Goal: Task Accomplishment & Management: Complete application form

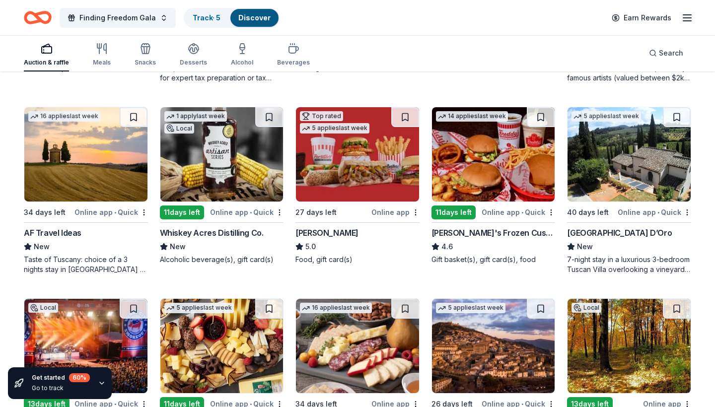
scroll to position [651, 0]
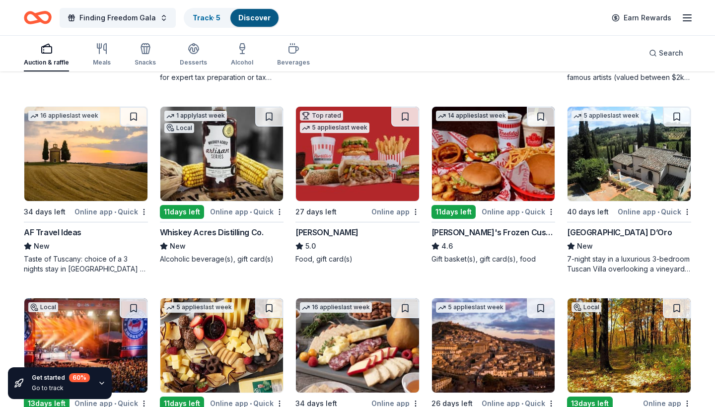
click at [618, 230] on div "[GEOGRAPHIC_DATA] D’Oro" at bounding box center [619, 232] width 105 height 12
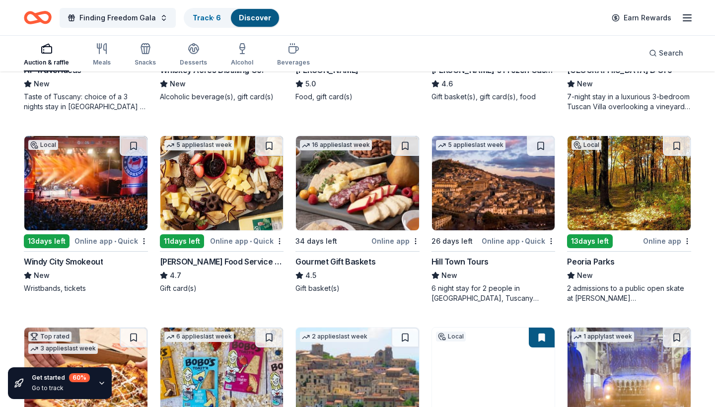
scroll to position [814, 0]
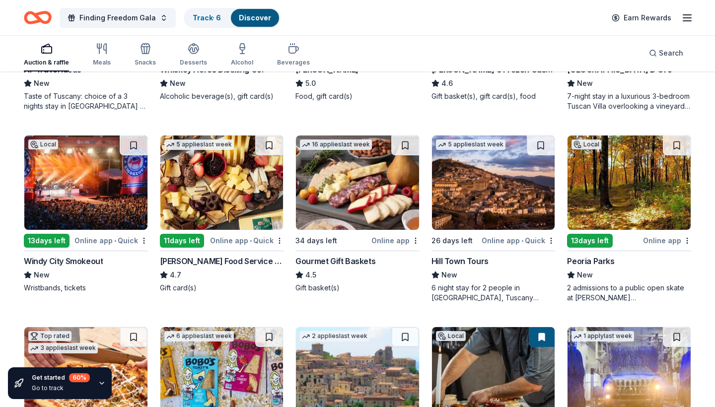
click at [459, 250] on div "5 applies last week 26 days left Online app • Quick Hill Town Tours New 6 night…" at bounding box center [493, 219] width 124 height 168
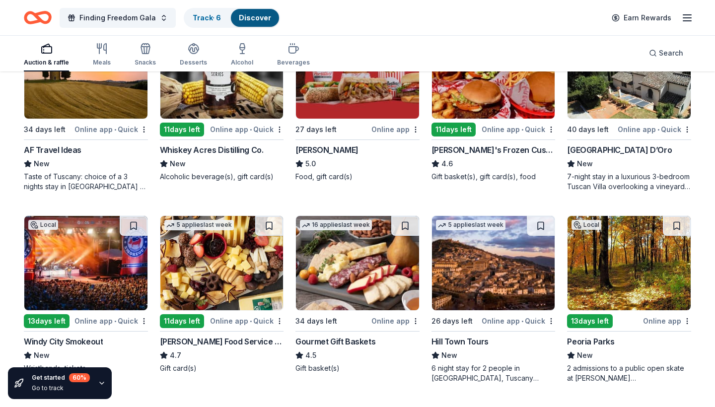
scroll to position [733, 0]
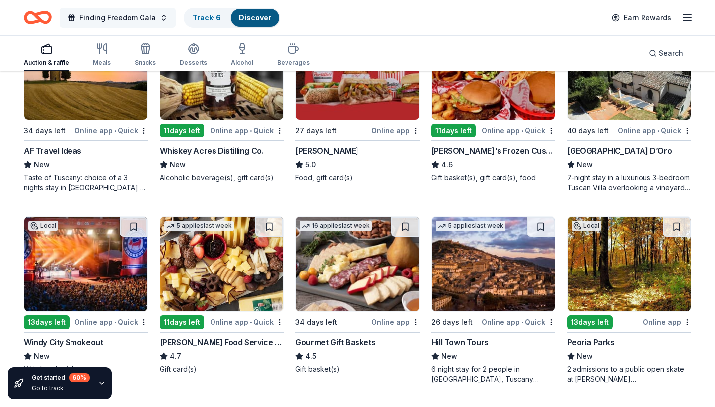
click at [133, 23] on span "Finding Freedom Gala" at bounding box center [117, 18] width 76 height 12
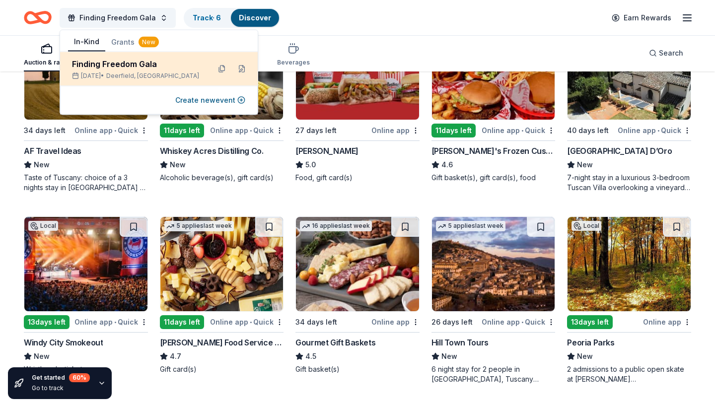
click at [129, 72] on span "Deerfield, IL" at bounding box center [152, 76] width 93 height 8
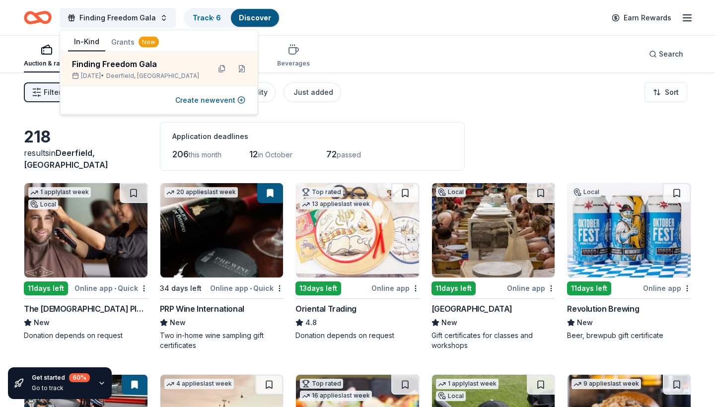
click at [392, 100] on div "Filter 2 Application methods Causes Eligibility Just added Sort" at bounding box center [357, 92] width 715 height 40
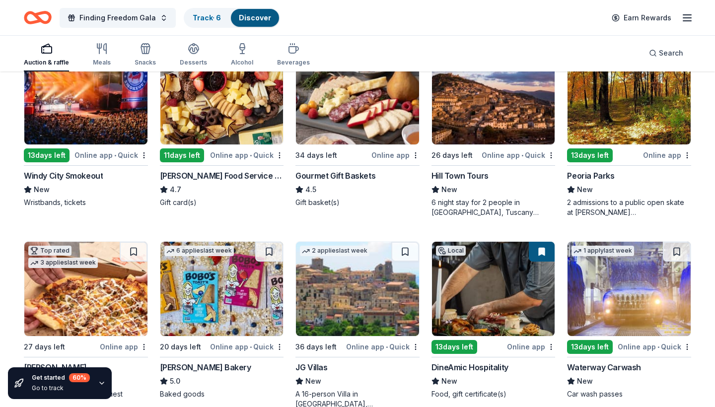
scroll to position [908, 0]
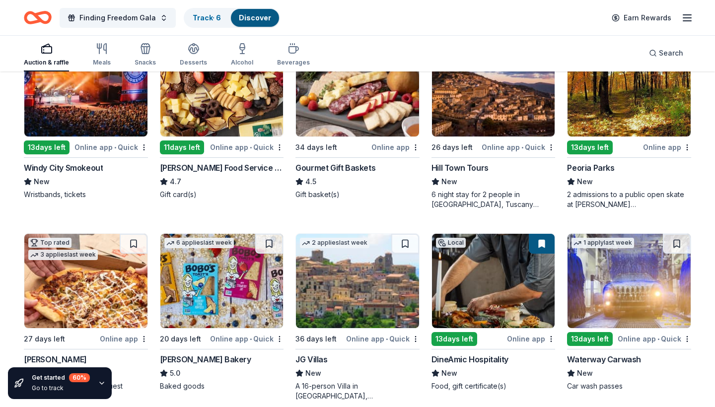
click at [602, 144] on div "13 days left" at bounding box center [590, 148] width 46 height 14
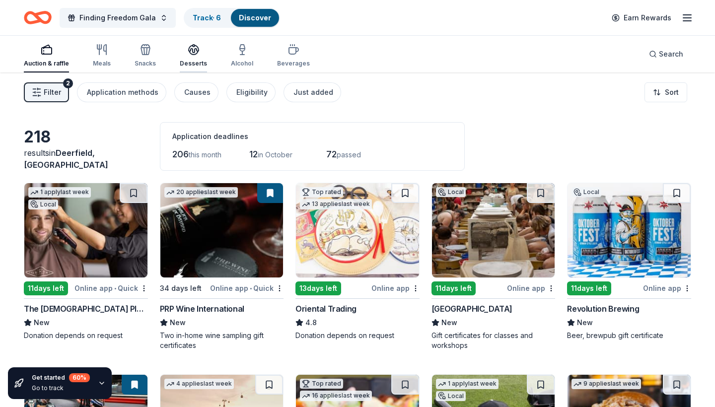
scroll to position [0, 0]
click at [206, 19] on link "Track · 6" at bounding box center [207, 17] width 28 height 8
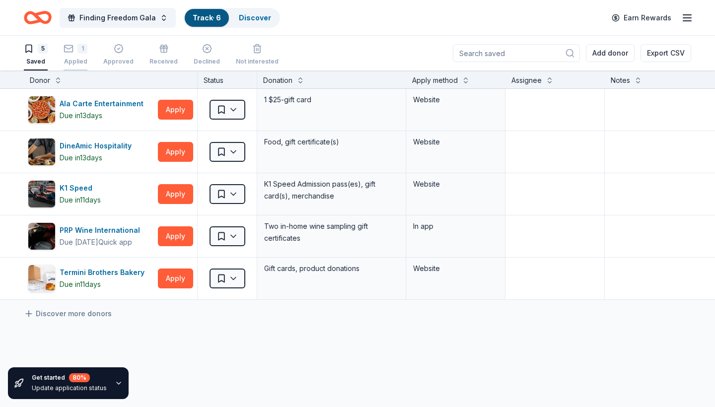
click at [85, 52] on div "1" at bounding box center [82, 49] width 10 height 10
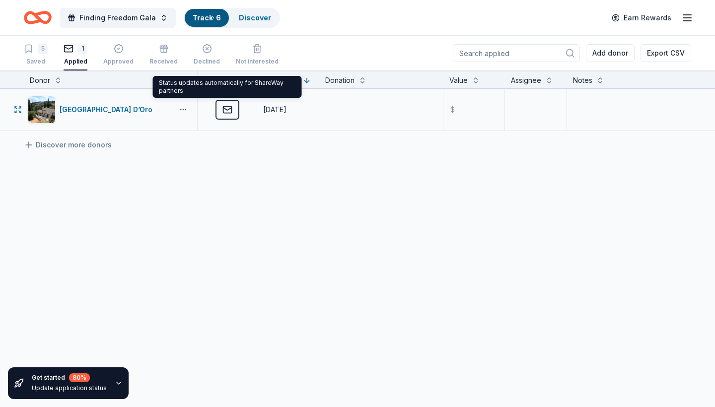
click at [187, 107] on button "button" at bounding box center [183, 110] width 20 height 8
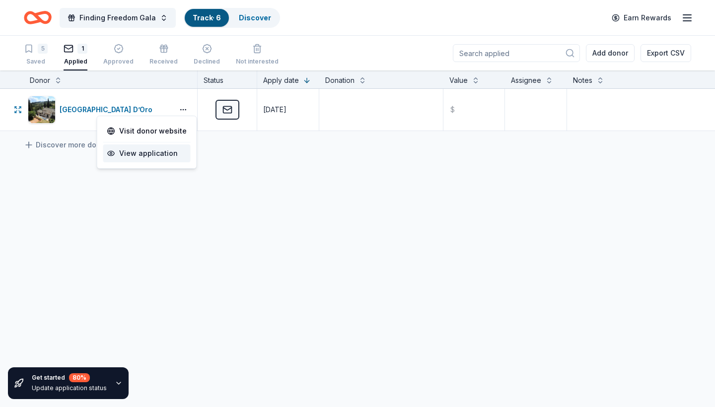
click at [148, 162] on div "View application" at bounding box center [146, 153] width 87 height 18
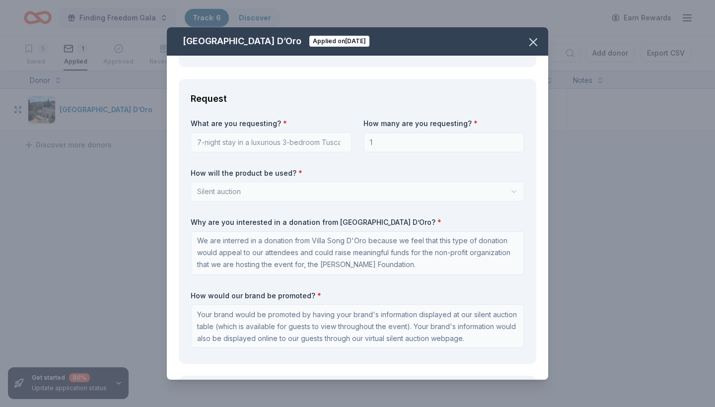
scroll to position [293, 0]
drag, startPoint x: 376, startPoint y: 247, endPoint x: 322, endPoint y: 246, distance: 54.1
click at [323, 246] on textarea "We are interred in a donation from Villa Song D'Oro because we feel that this t…" at bounding box center [358, 252] width 334 height 44
drag, startPoint x: 413, startPoint y: 250, endPoint x: 194, endPoint y: 224, distance: 221.0
click at [194, 230] on textarea "We are interred in a donation from Villa Song D'Oro because we feel that this t…" at bounding box center [358, 252] width 334 height 44
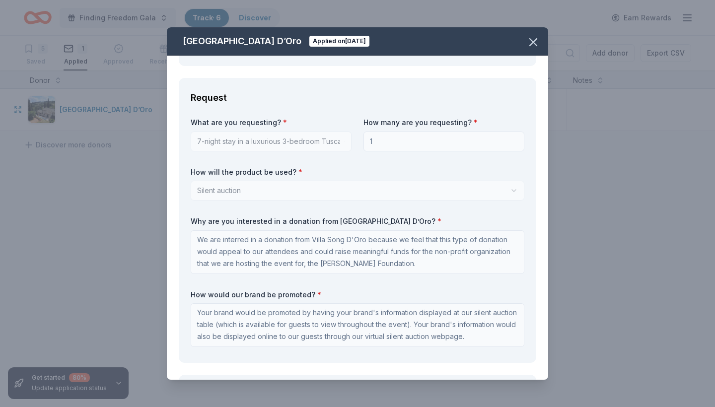
scroll to position [1, 0]
click at [476, 326] on textarea "Your brand would be promoted by having your brand's information displayed at ou…" at bounding box center [358, 325] width 334 height 44
drag, startPoint x: 479, startPoint y: 326, endPoint x: 189, endPoint y: 296, distance: 291.4
click at [189, 296] on div "Request What are you requesting? * 7-night stay in a luxurious 3-bedroom Tuscan…" at bounding box center [357, 220] width 357 height 285
click at [539, 38] on icon "button" at bounding box center [533, 42] width 14 height 14
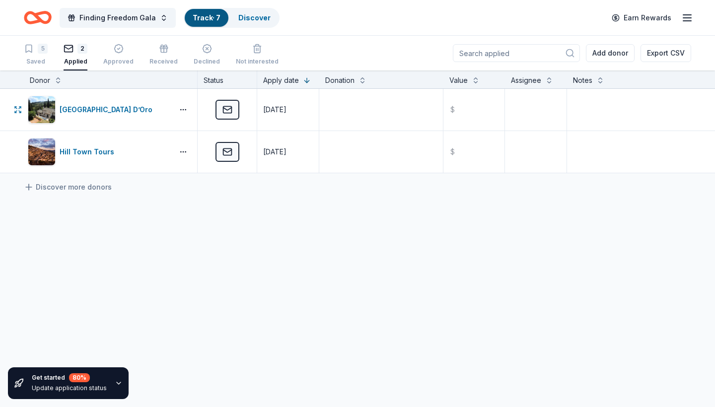
click at [49, 15] on icon "Home" at bounding box center [42, 17] width 15 height 10
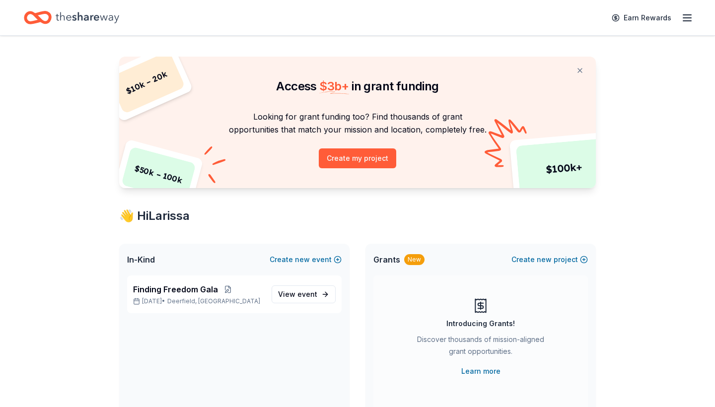
scroll to position [12, 0]
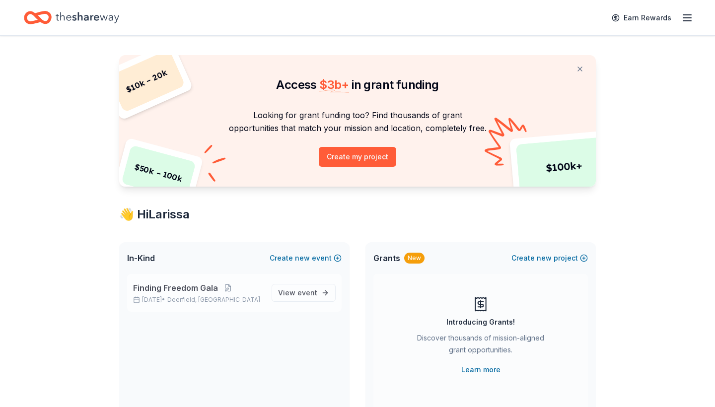
click at [241, 294] on div "Finding Freedom Gala Oct 17, 2025 • Deerfield, IL" at bounding box center [198, 293] width 131 height 22
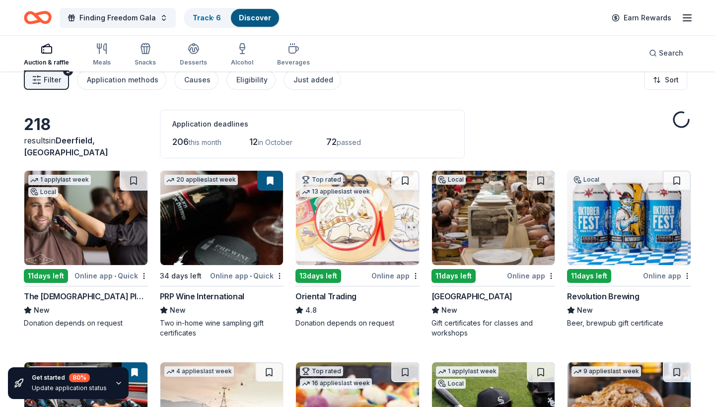
click at [307, 283] on div "13 days left" at bounding box center [318, 276] width 46 height 14
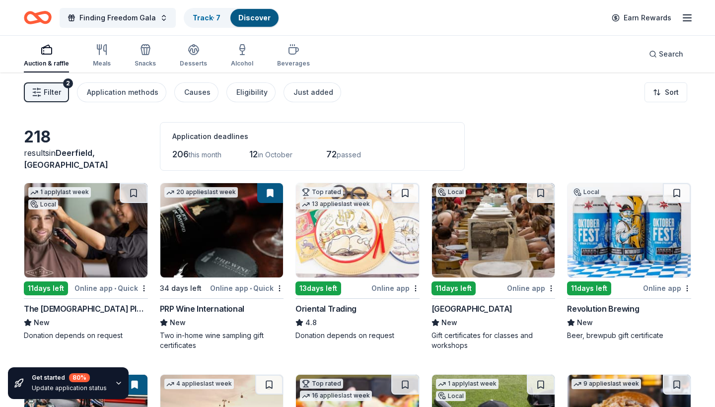
click at [94, 282] on div "Online app • Quick" at bounding box center [110, 288] width 73 height 12
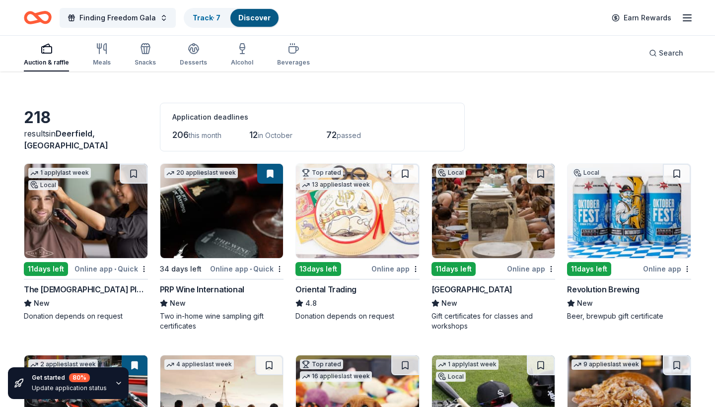
scroll to position [27, 0]
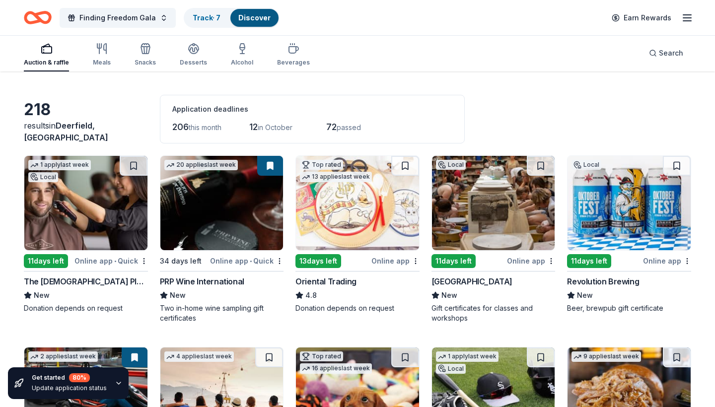
click at [255, 235] on img at bounding box center [221, 203] width 123 height 94
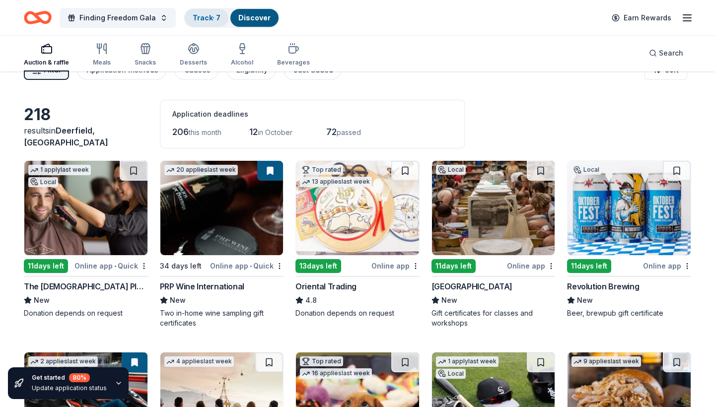
click at [201, 12] on div "Track · 7" at bounding box center [207, 18] width 44 height 18
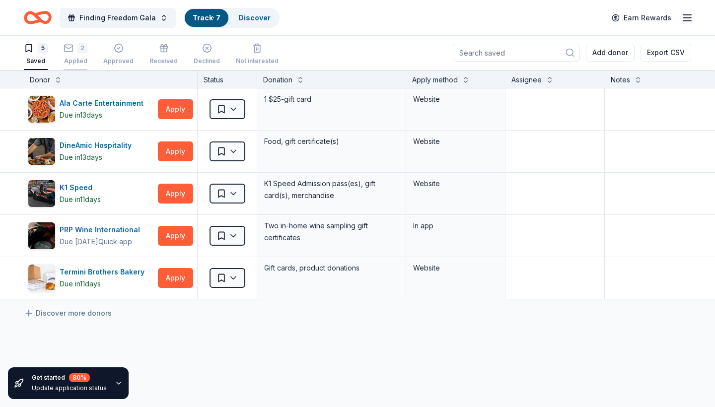
click at [83, 56] on div "2 Applied" at bounding box center [76, 54] width 24 height 22
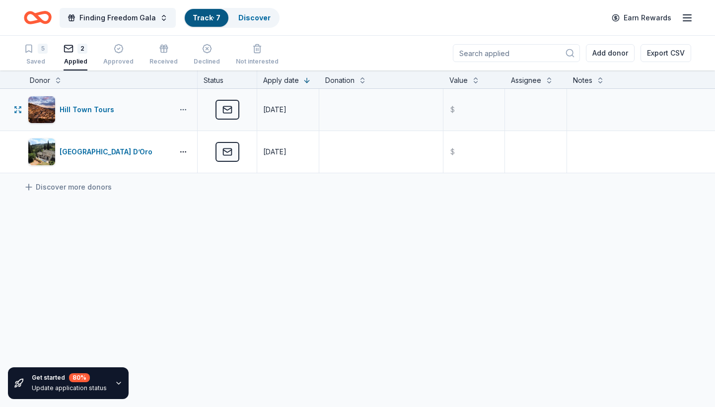
click at [188, 109] on button "button" at bounding box center [183, 110] width 20 height 8
click at [160, 154] on div "View application" at bounding box center [146, 153] width 87 height 18
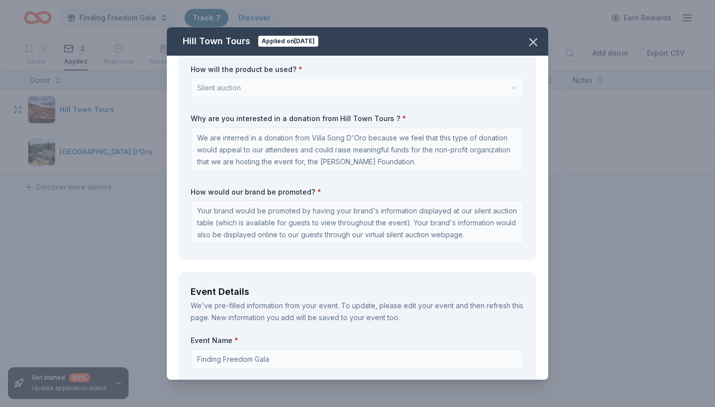
scroll to position [322, 0]
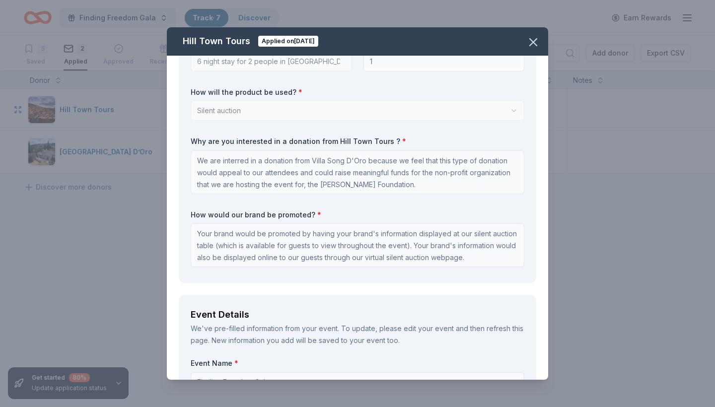
drag, startPoint x: 427, startPoint y: 186, endPoint x: 197, endPoint y: 158, distance: 232.5
click at [196, 158] on textarea "We are interred in a donation from Villa Song D'Oro because we feel that this t…" at bounding box center [358, 172] width 334 height 44
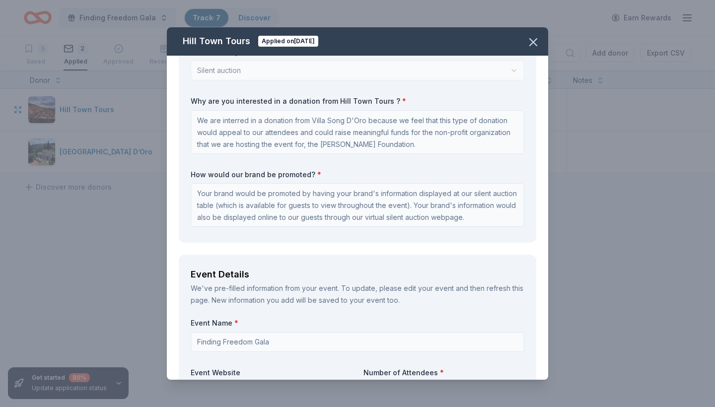
scroll to position [436, 0]
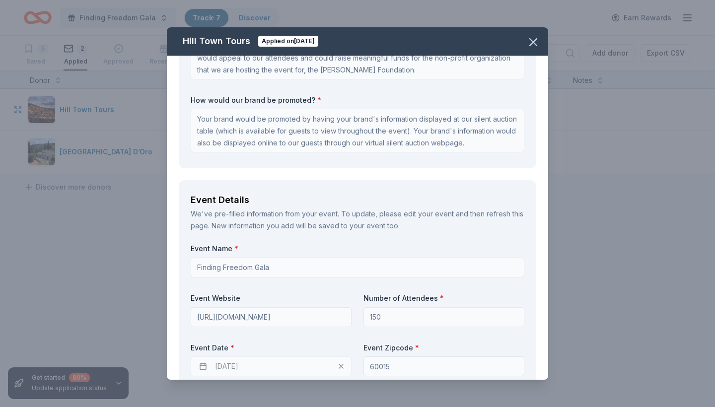
click at [319, 143] on textarea "Your brand would be promoted by having your brand's information displayed at ou…" at bounding box center [358, 131] width 334 height 44
drag, startPoint x: 474, startPoint y: 141, endPoint x: 194, endPoint y: 115, distance: 281.8
click at [194, 115] on textarea "Your brand would be promoted by having your brand's information displayed at ou…" at bounding box center [358, 131] width 334 height 44
click at [532, 44] on icon "button" at bounding box center [533, 42] width 7 height 7
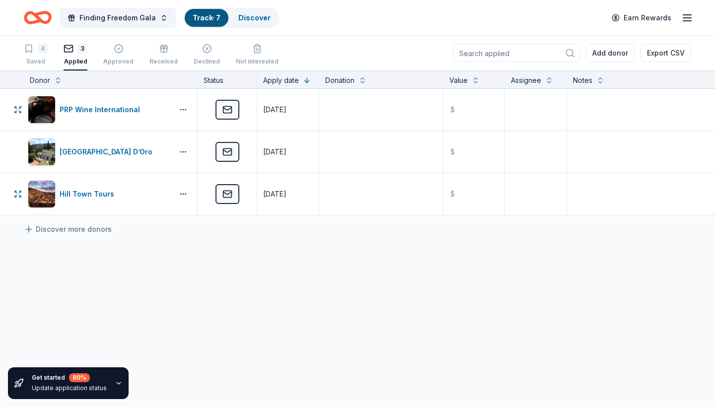
click at [38, 17] on icon "Home" at bounding box center [42, 17] width 15 height 10
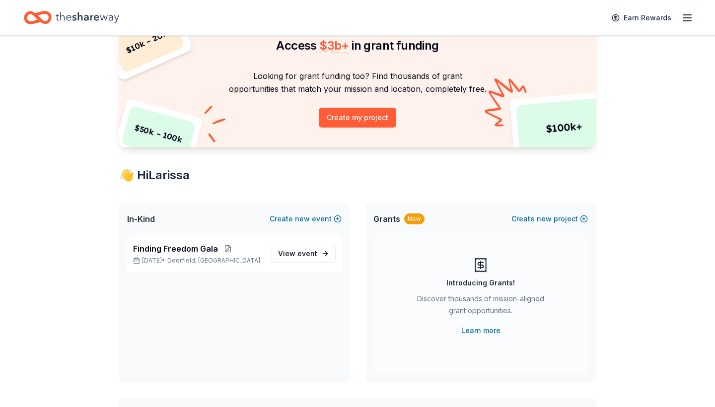
scroll to position [62, 0]
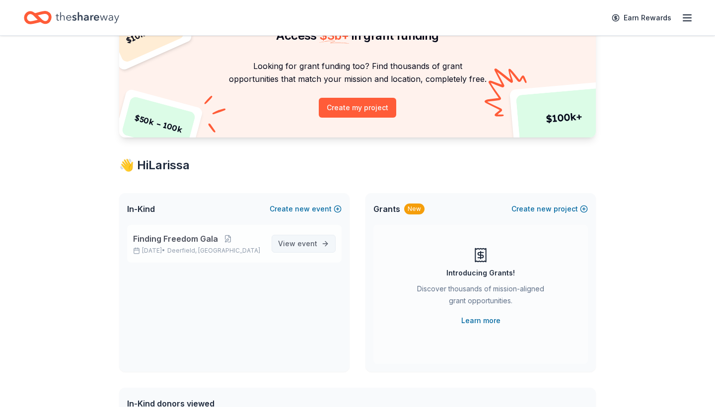
click at [293, 244] on span "View event" at bounding box center [297, 244] width 39 height 12
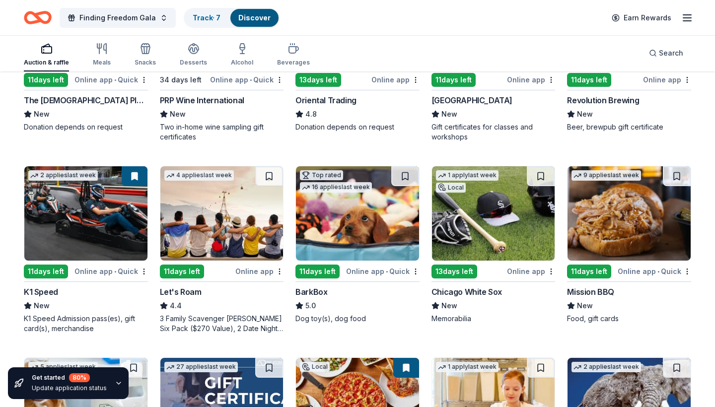
scroll to position [211, 0]
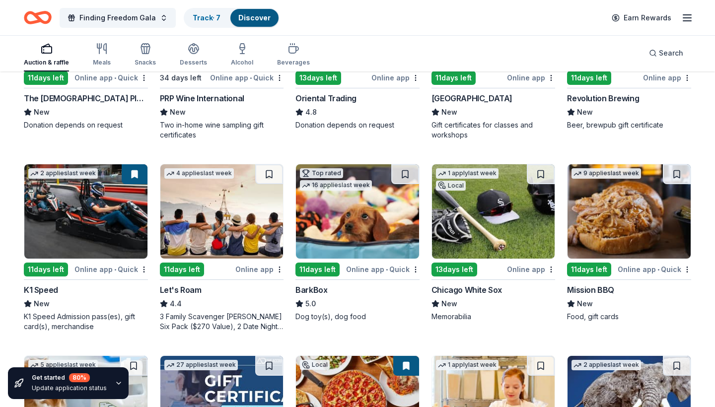
click at [49, 291] on div "K1 Speed" at bounding box center [41, 290] width 34 height 12
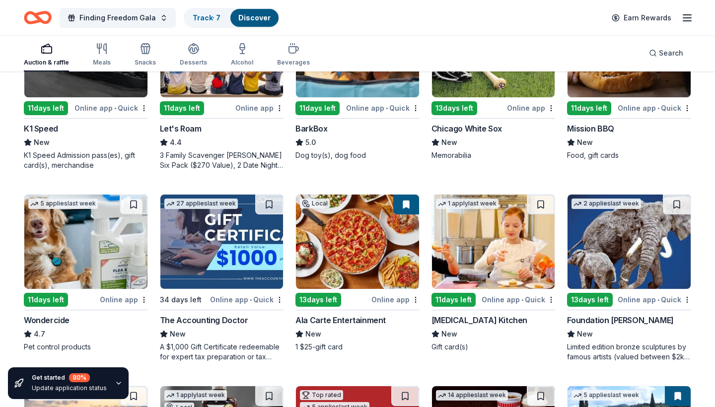
scroll to position [387, 0]
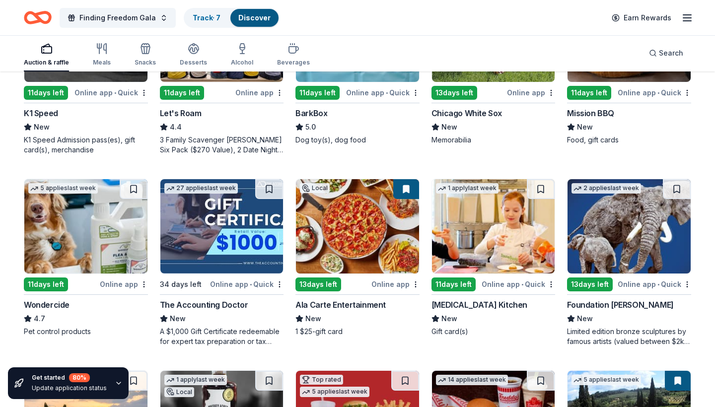
click at [451, 304] on div "[MEDICAL_DATA] Kitchen" at bounding box center [479, 305] width 96 height 12
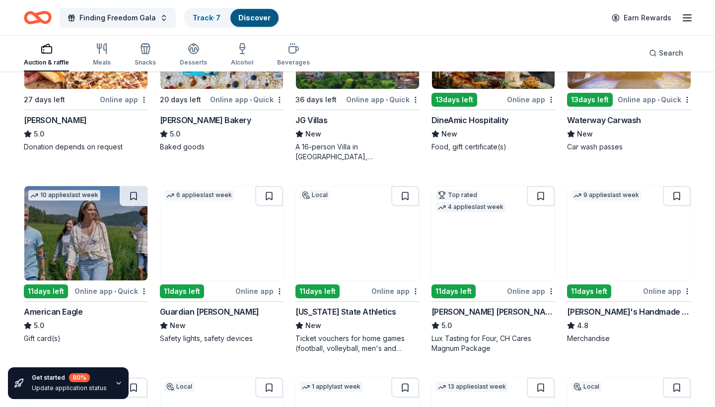
scroll to position [1160, 0]
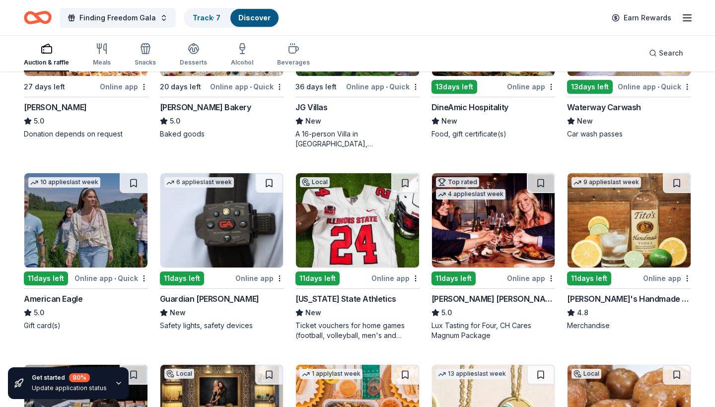
click at [324, 294] on div "Illinois State Athletics" at bounding box center [345, 299] width 101 height 12
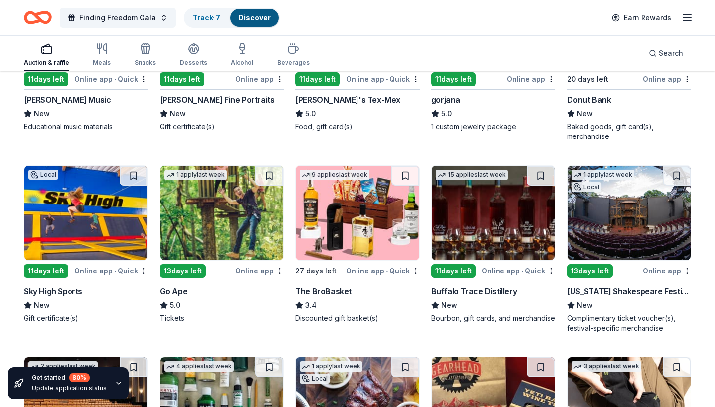
scroll to position [1552, 0]
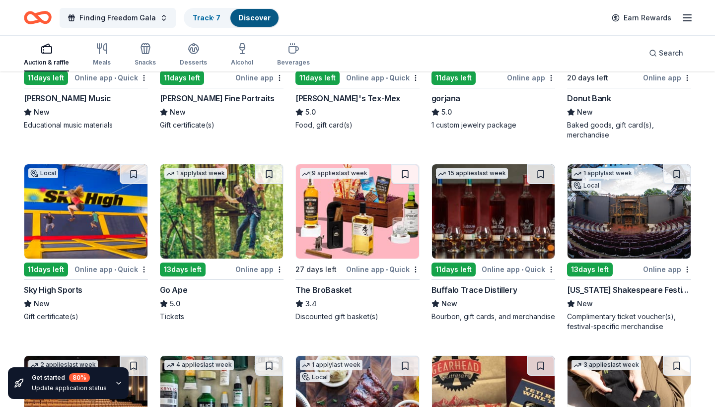
click at [70, 220] on img at bounding box center [85, 211] width 123 height 94
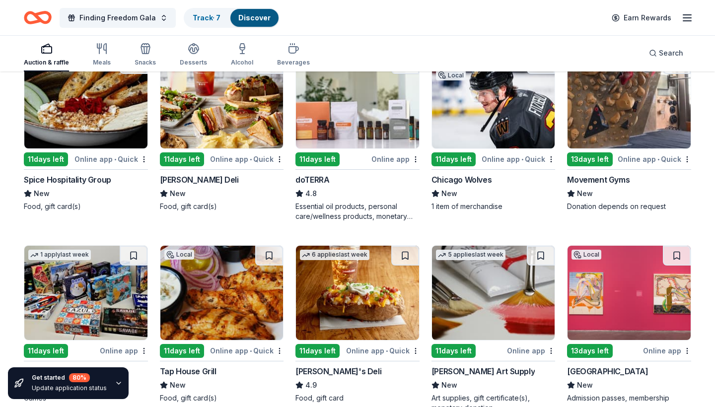
scroll to position [2044, 0]
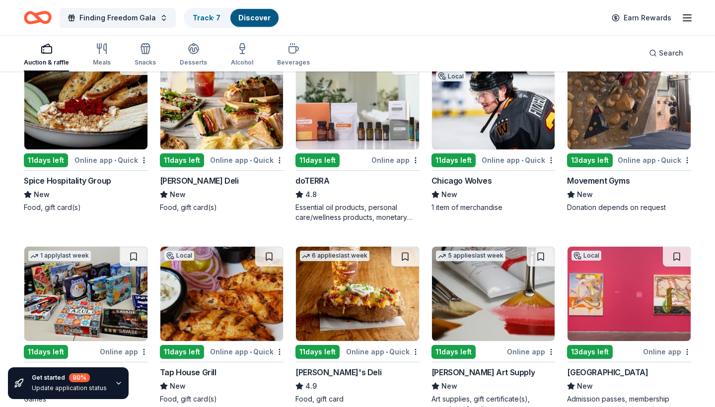
click at [619, 175] on div "Movement Gyms" at bounding box center [598, 181] width 63 height 12
click at [474, 153] on div "11 days left" at bounding box center [453, 160] width 44 height 14
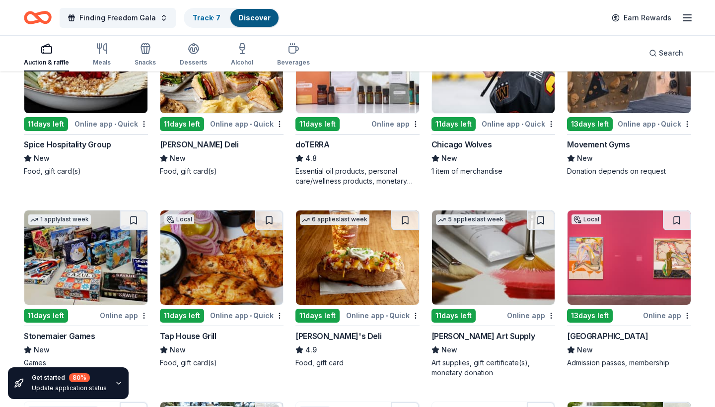
scroll to position [2066, 0]
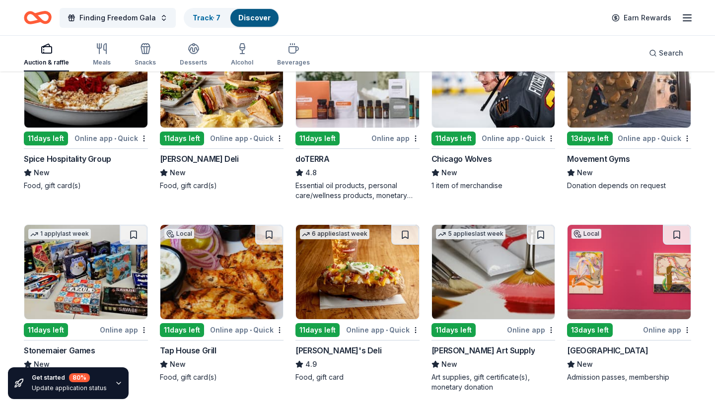
click at [227, 136] on div "Online app • Quick" at bounding box center [246, 138] width 73 height 12
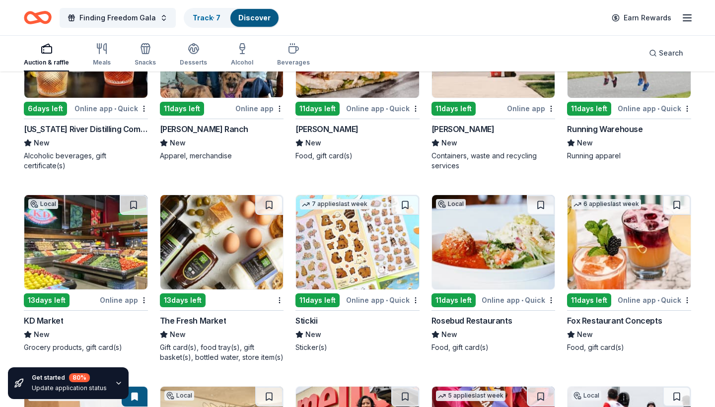
scroll to position [2482, 0]
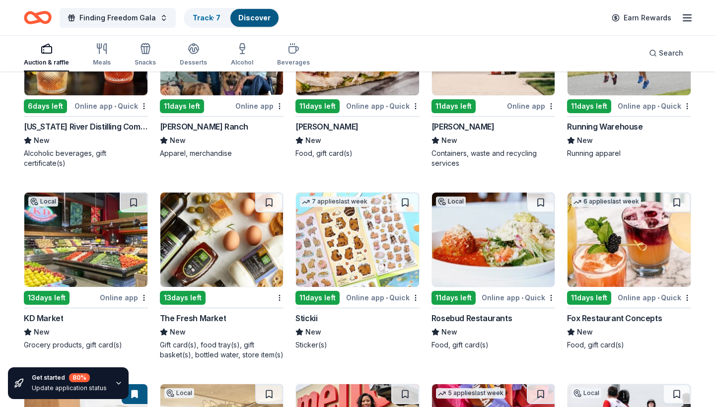
click at [516, 293] on div "Online app • Quick" at bounding box center [518, 297] width 73 height 12
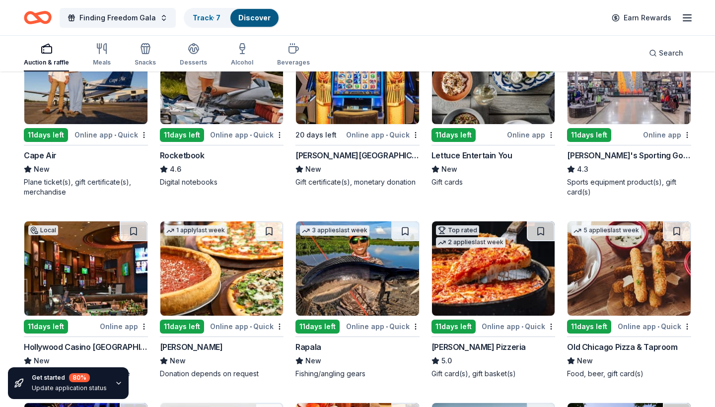
scroll to position [3028, 0]
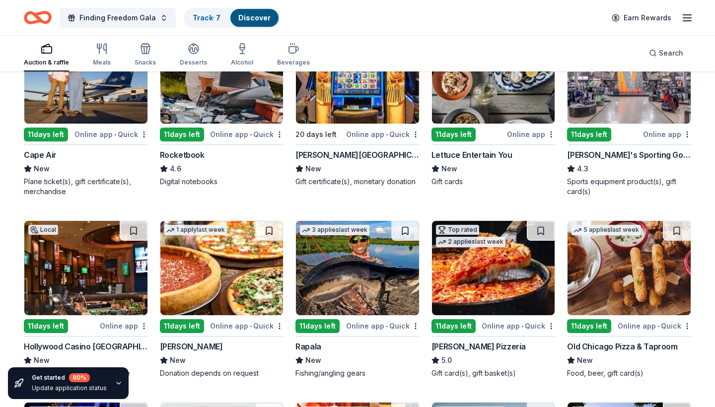
click at [84, 152] on div "Cape Air" at bounding box center [86, 155] width 124 height 12
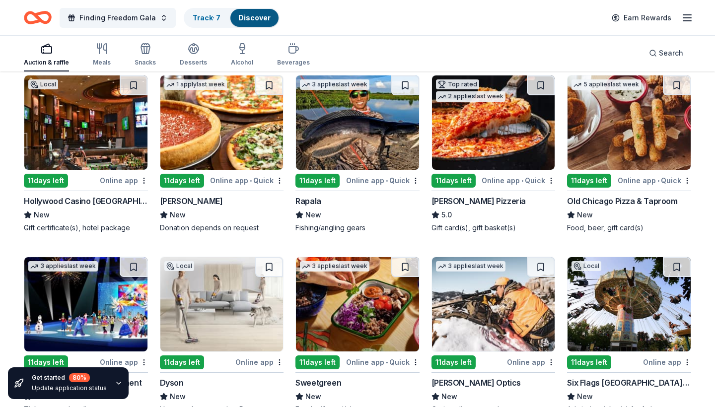
scroll to position [3229, 0]
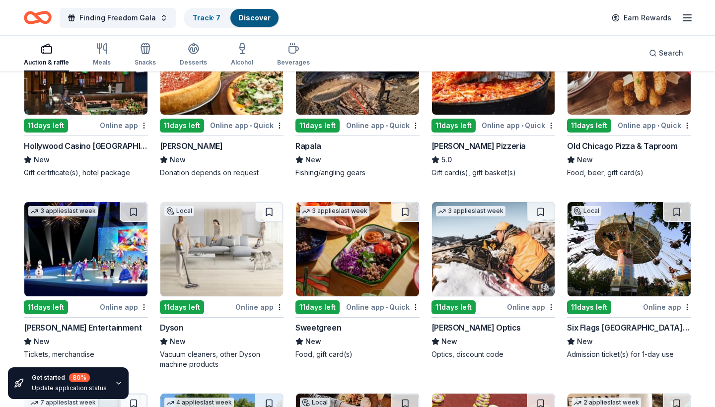
click at [365, 303] on div "Online app • Quick" at bounding box center [382, 307] width 73 height 12
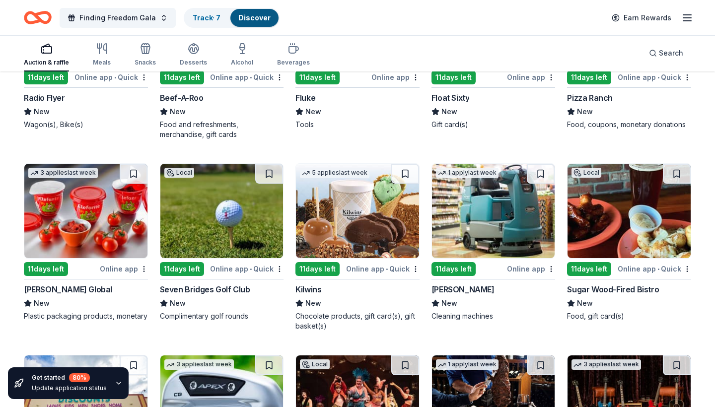
scroll to position [3844, 0]
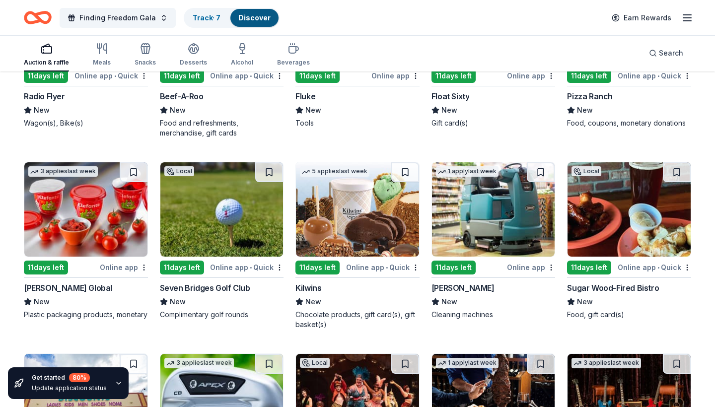
click at [325, 264] on div "11 days left" at bounding box center [317, 268] width 44 height 14
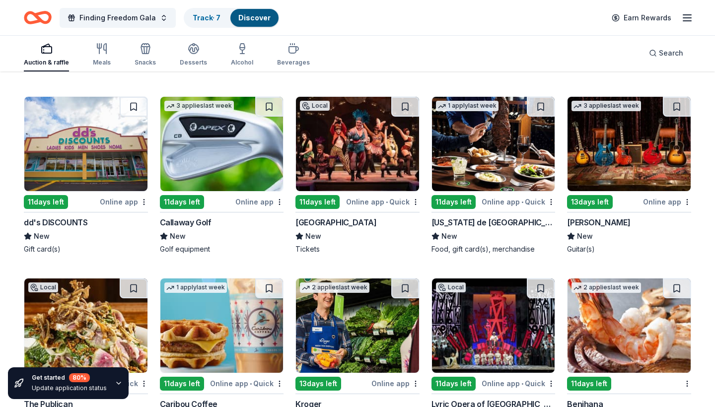
scroll to position [4105, 0]
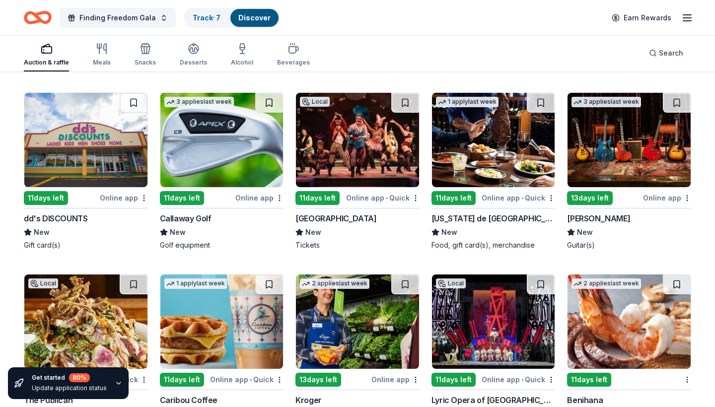
click at [363, 212] on div "Porchlight Music Theatre" at bounding box center [335, 218] width 81 height 12
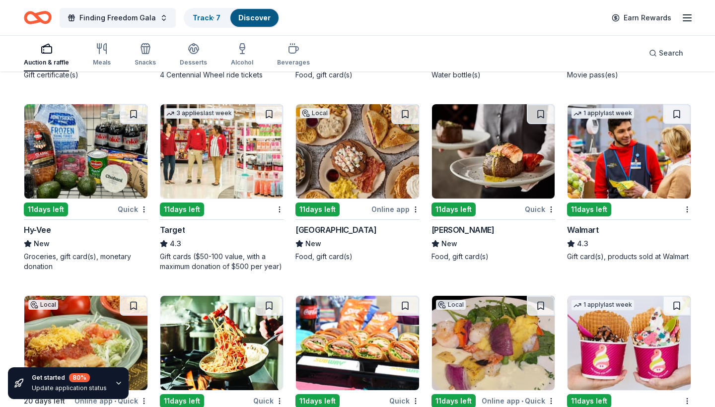
scroll to position [4657, 0]
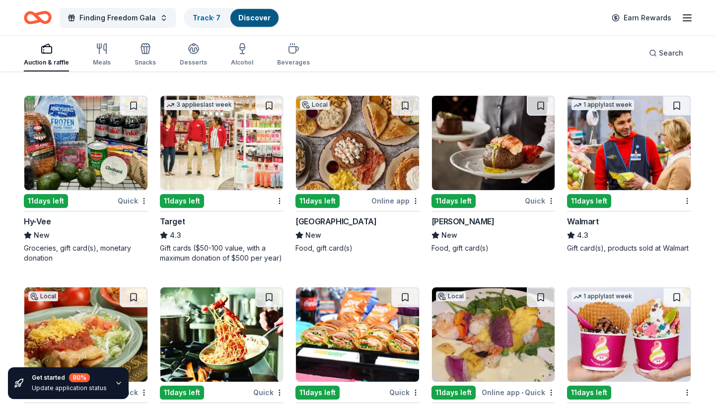
click at [62, 229] on div "New" at bounding box center [86, 235] width 124 height 12
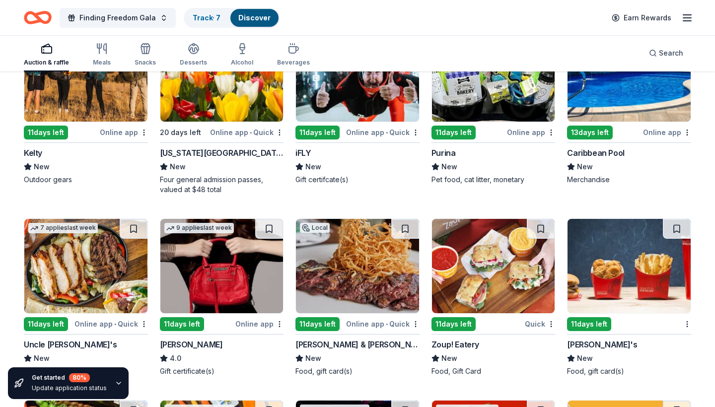
scroll to position [5675, 0]
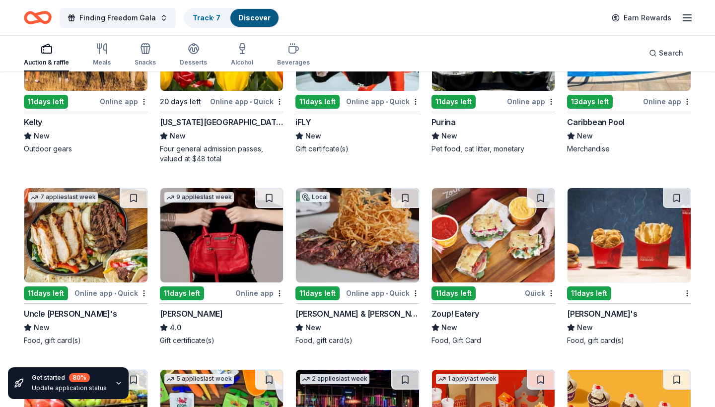
click at [106, 287] on div "Online app • Quick" at bounding box center [110, 293] width 73 height 12
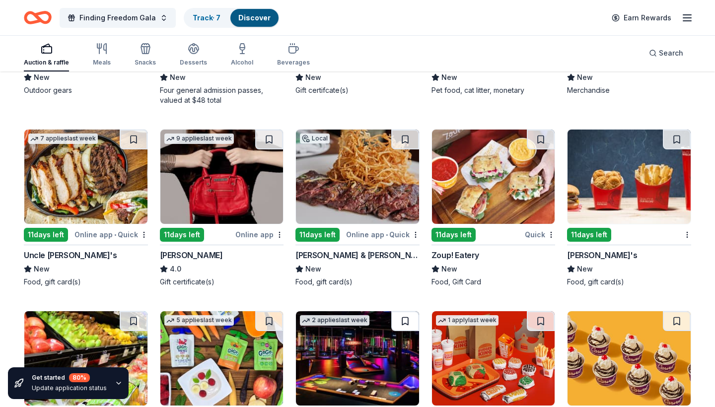
scroll to position [5877, 0]
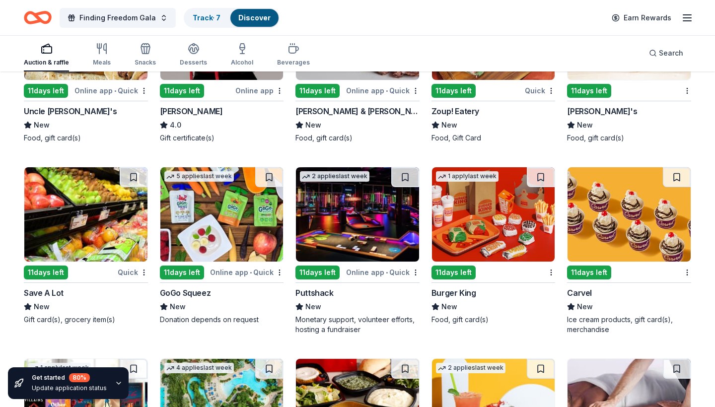
click at [377, 268] on div "Online app • Quick" at bounding box center [382, 272] width 73 height 12
click at [237, 269] on div "Online app • Quick" at bounding box center [246, 272] width 73 height 12
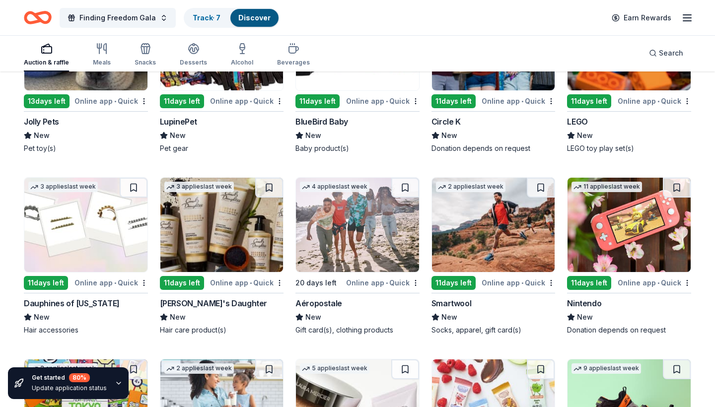
scroll to position [7573, 0]
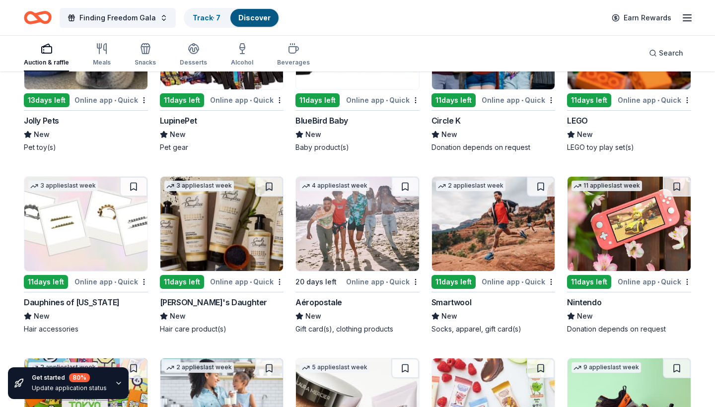
click at [389, 276] on div "Online app • Quick" at bounding box center [382, 282] width 73 height 12
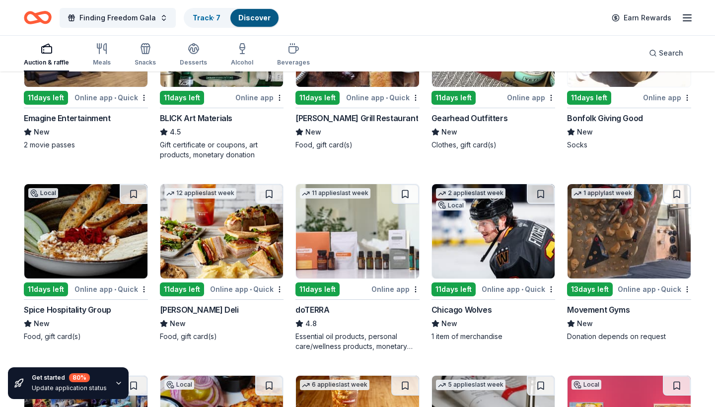
scroll to position [1802, 0]
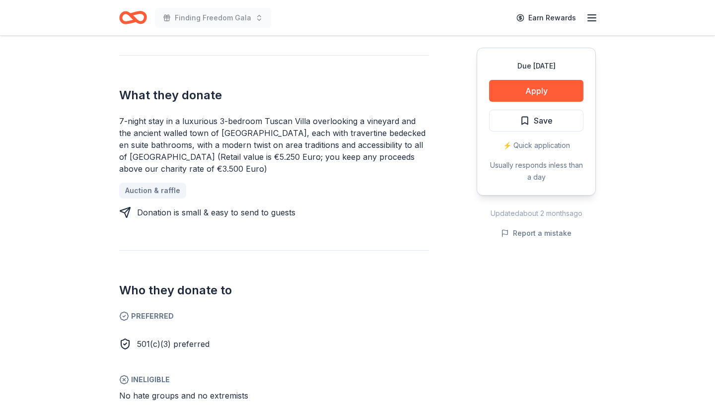
scroll to position [378, 0]
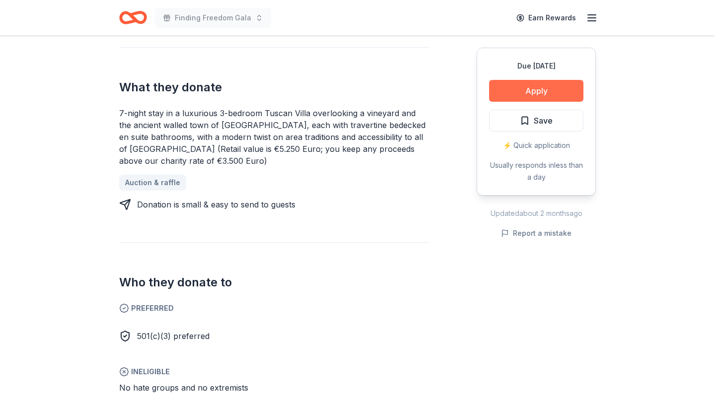
click at [542, 90] on button "Apply" at bounding box center [536, 91] width 94 height 22
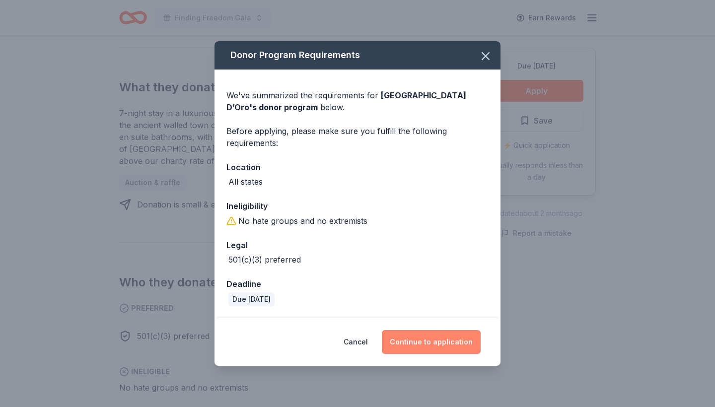
click at [413, 343] on button "Continue to application" at bounding box center [431, 342] width 99 height 24
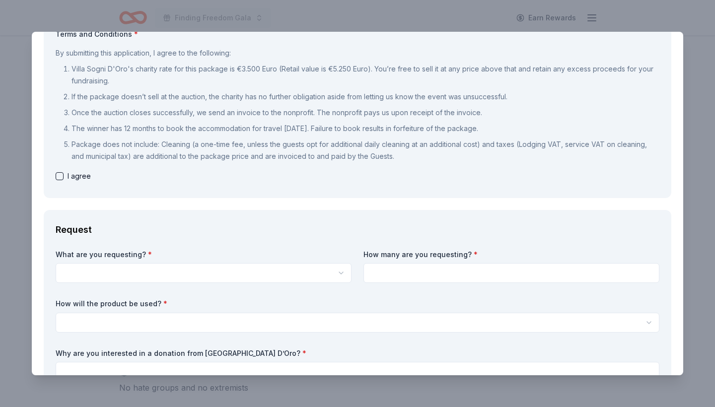
scroll to position [141, 0]
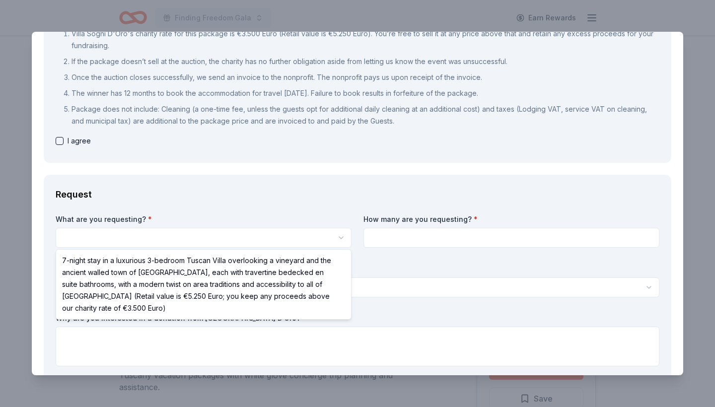
click at [304, 230] on html "Finding Freedom Gala Earn Rewards Due in 40 days Share Villa Sogni D’Oro New 5 …" at bounding box center [357, 203] width 715 height 407
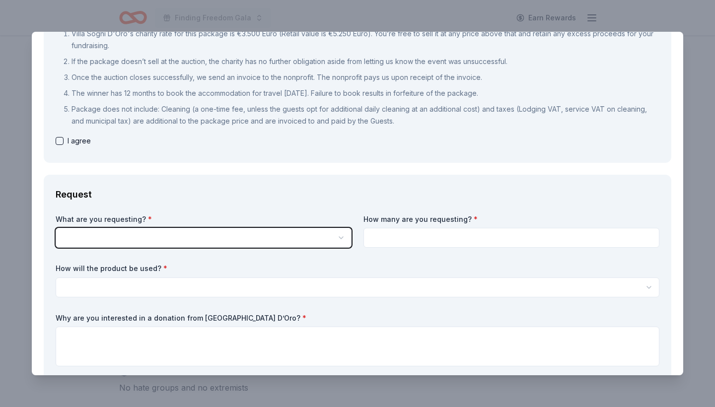
scroll to position [0, 0]
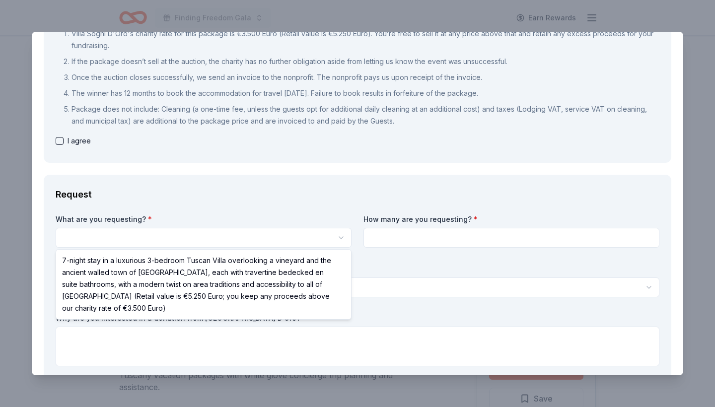
click at [318, 237] on html "Finding Freedom Gala Earn Rewards Due in 40 days Share Villa Sogni D’Oro New 5 …" at bounding box center [357, 203] width 715 height 407
select select "7-night stay in a luxurious 3-bedroom Tuscan Villa overlooking a vineyard and t…"
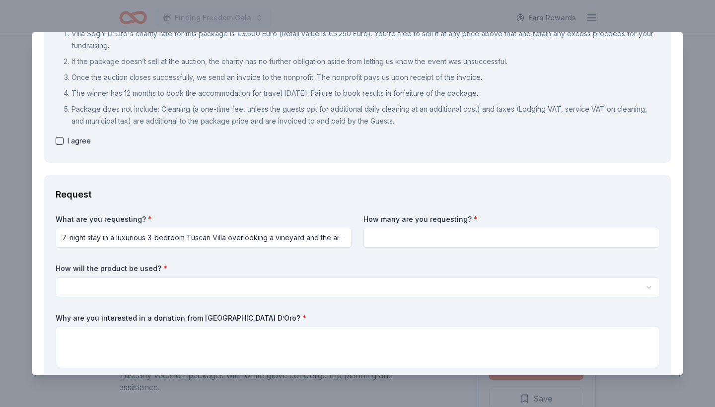
click at [387, 235] on input at bounding box center [511, 238] width 296 height 20
type input "1"
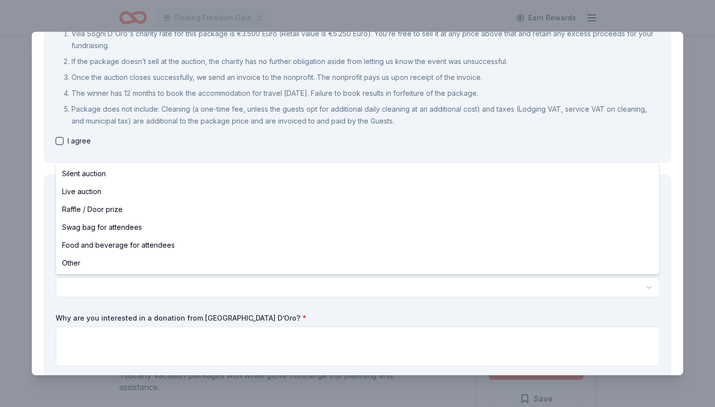
click at [279, 287] on html "Finding Freedom Gala Earn Rewards Due in 40 days Share Villa Sogni D’Oro New 5 …" at bounding box center [357, 203] width 715 height 407
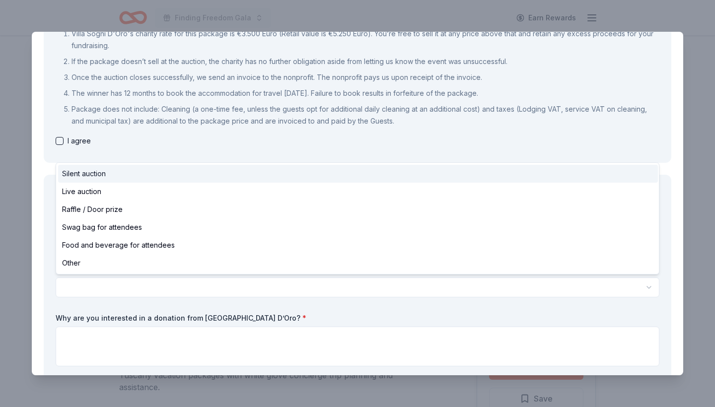
select select "silentAuction"
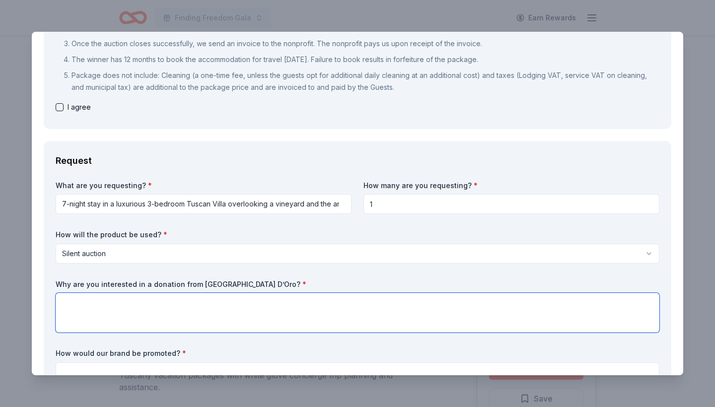
click at [160, 309] on textarea at bounding box center [358, 313] width 604 height 40
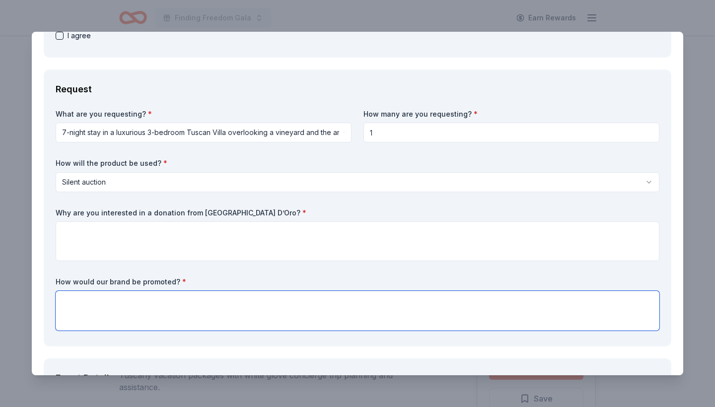
click at [159, 307] on textarea at bounding box center [358, 311] width 604 height 40
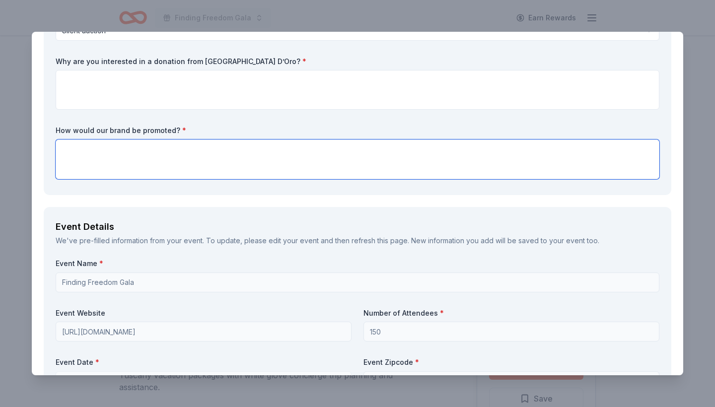
scroll to position [404, 0]
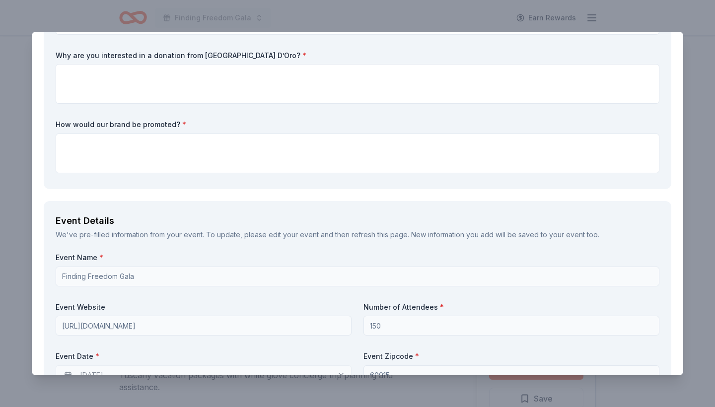
click at [157, 279] on input "Finding Freedom Gala" at bounding box center [358, 277] width 604 height 20
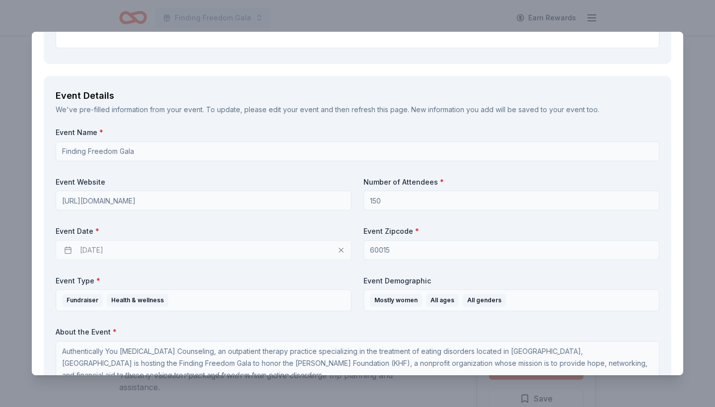
scroll to position [530, 0]
click at [272, 244] on div "10/16/2025" at bounding box center [204, 250] width 296 height 20
drag, startPoint x: 394, startPoint y: 2, endPoint x: 251, endPoint y: 237, distance: 275.2
click at [251, 236] on div "Event Date * 10/16/2025" at bounding box center [204, 243] width 296 height 34
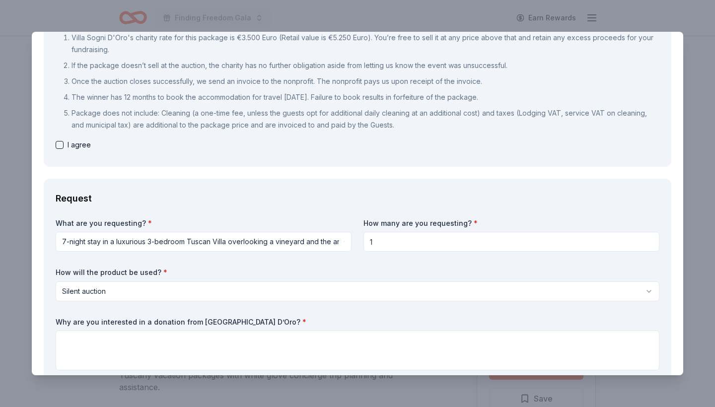
scroll to position [0, 0]
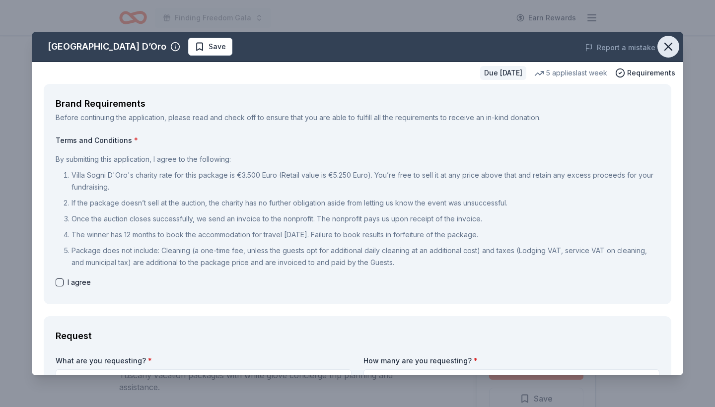
click at [665, 50] on icon "button" at bounding box center [668, 46] width 7 height 7
click at [670, 48] on icon "button" at bounding box center [668, 46] width 7 height 7
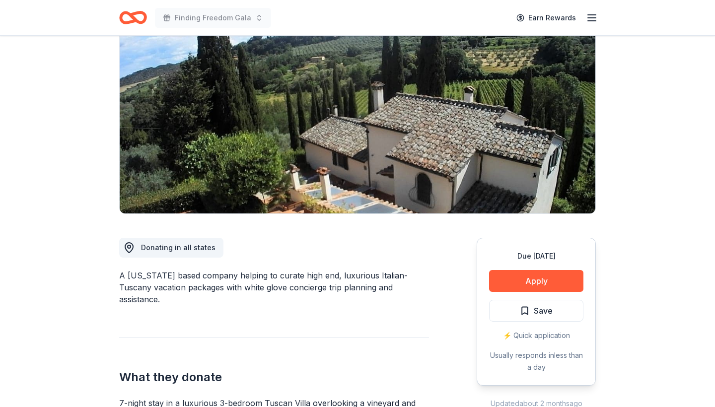
scroll to position [124, 0]
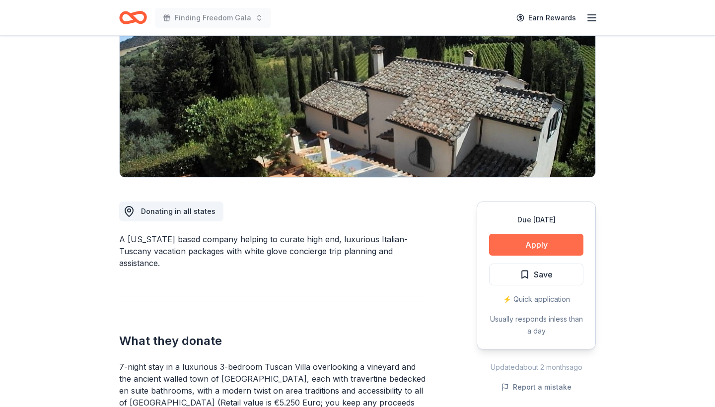
click at [516, 242] on button "Apply" at bounding box center [536, 245] width 94 height 22
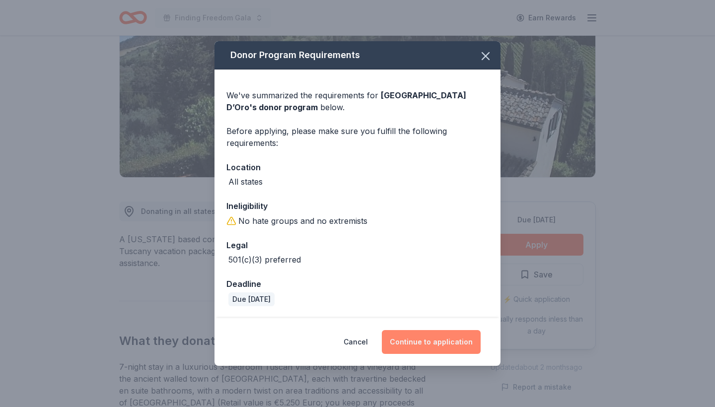
click at [407, 341] on button "Continue to application" at bounding box center [431, 342] width 99 height 24
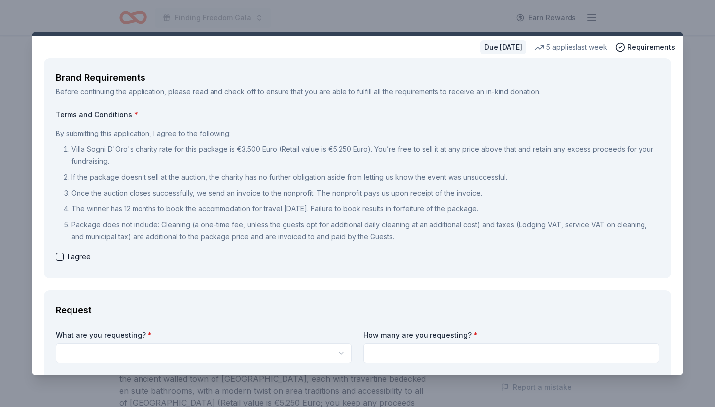
scroll to position [36, 0]
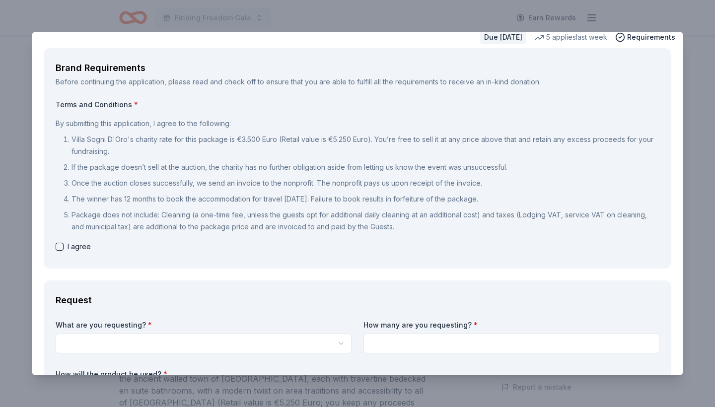
click at [58, 246] on button "button" at bounding box center [60, 247] width 8 height 8
checkbox input "true"
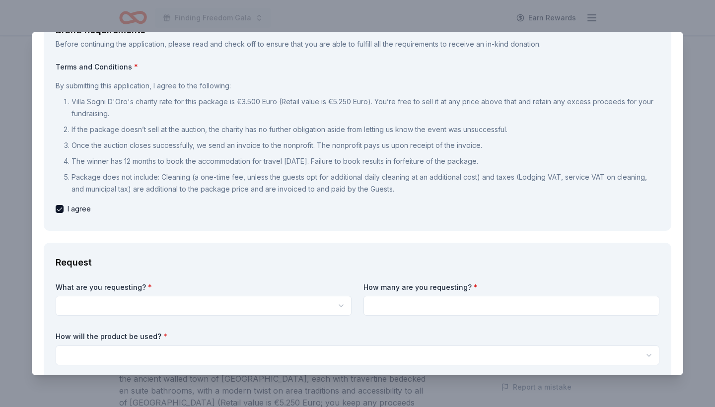
scroll to position [88, 0]
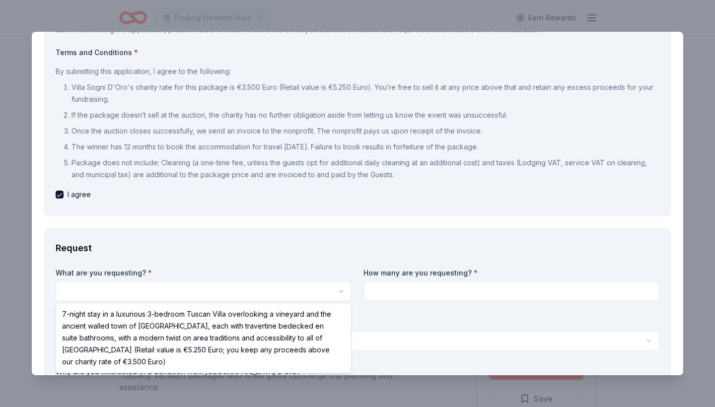
click at [119, 288] on html "Finding Freedom Gala Earn Rewards Due in 40 days Share Villa Sogni D’Oro New 5 …" at bounding box center [357, 203] width 715 height 407
select select "7-night stay in a luxurious 3-bedroom Tuscan Villa overlooking a vineyard and t…"
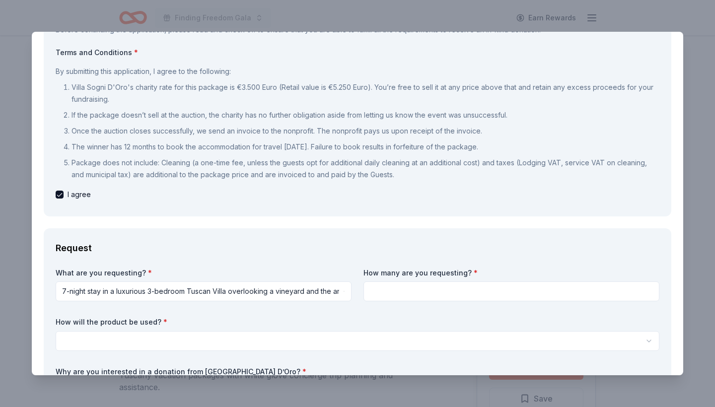
click at [483, 295] on input at bounding box center [511, 291] width 296 height 20
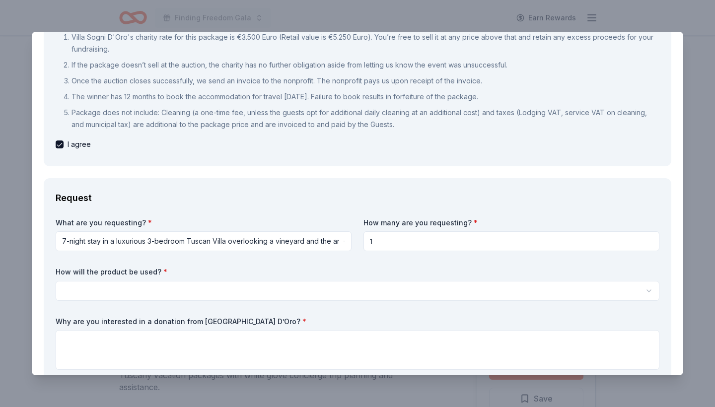
scroll to position [141, 0]
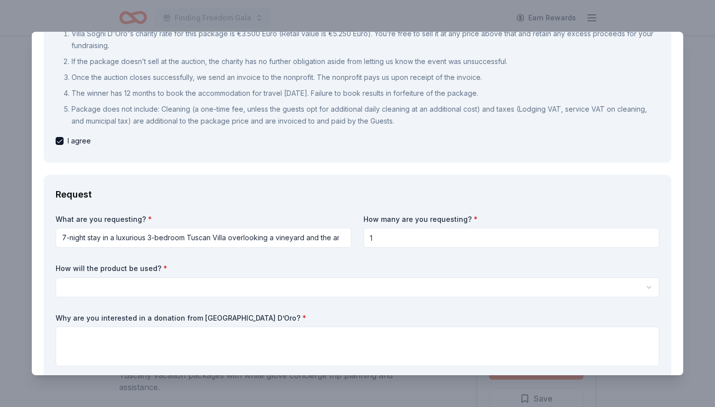
type input "1"
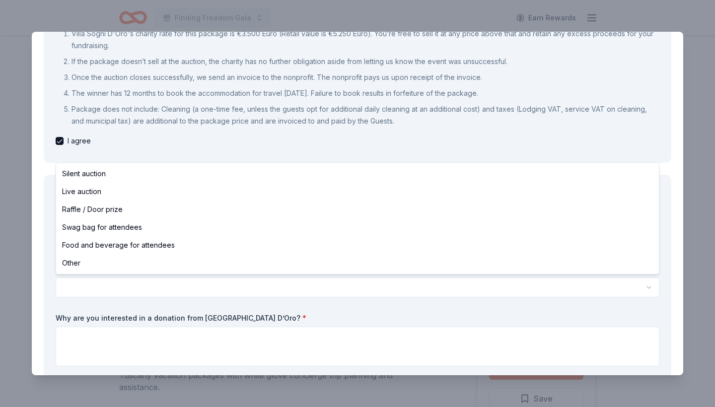
click at [219, 292] on html "Finding Freedom Gala Earn Rewards Due in 40 days Share Villa Sogni D’Oro New 5 …" at bounding box center [357, 203] width 715 height 407
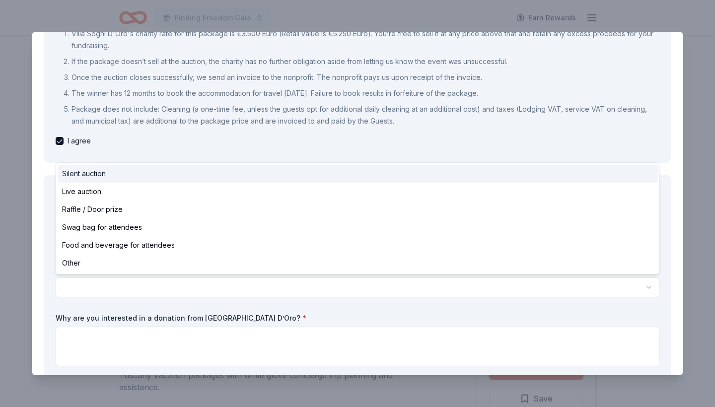
select select "silentAuction"
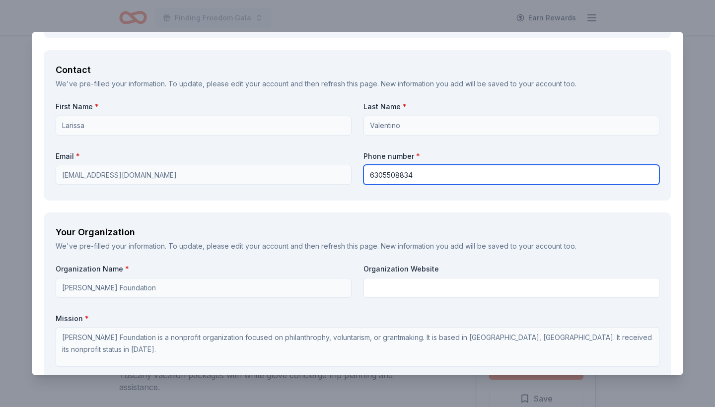
scroll to position [925, 0]
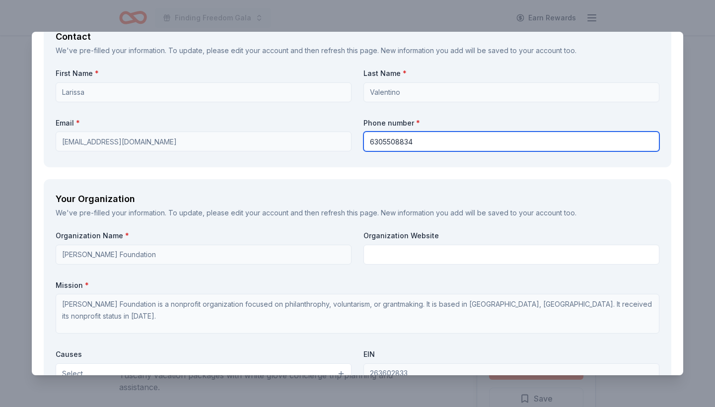
type input "6305508834"
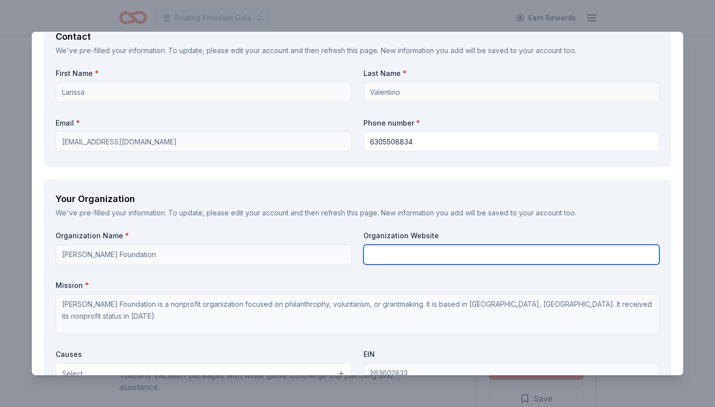
paste input "[URL][DOMAIN_NAME]"
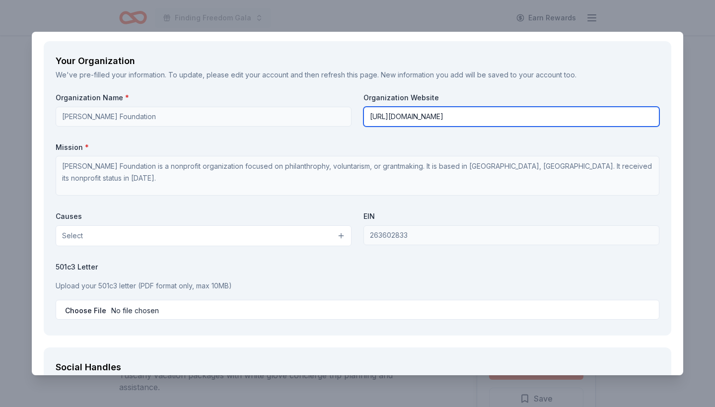
scroll to position [1072, 0]
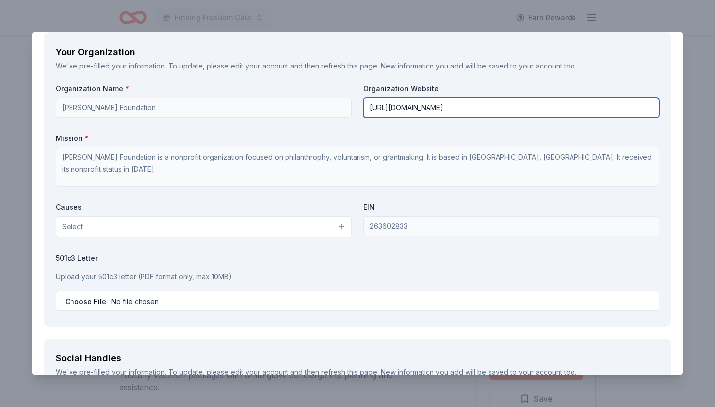
type input "[URL][DOMAIN_NAME]"
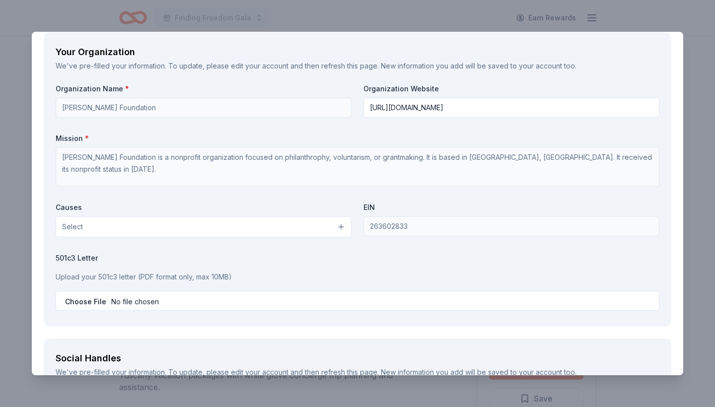
click at [255, 224] on button "Select" at bounding box center [204, 226] width 296 height 21
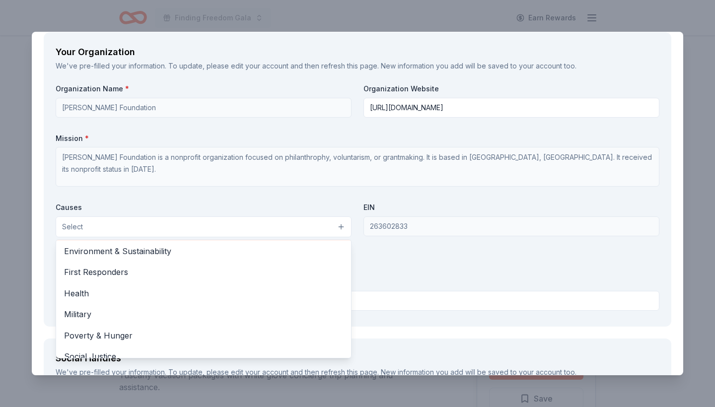
scroll to position [107, 0]
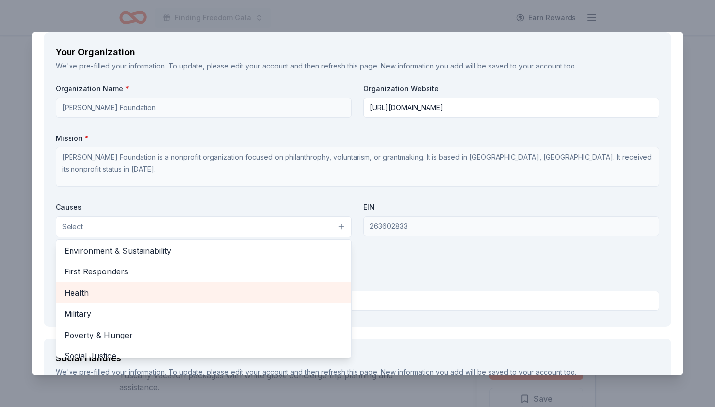
click at [204, 286] on span "Health" at bounding box center [203, 292] width 279 height 13
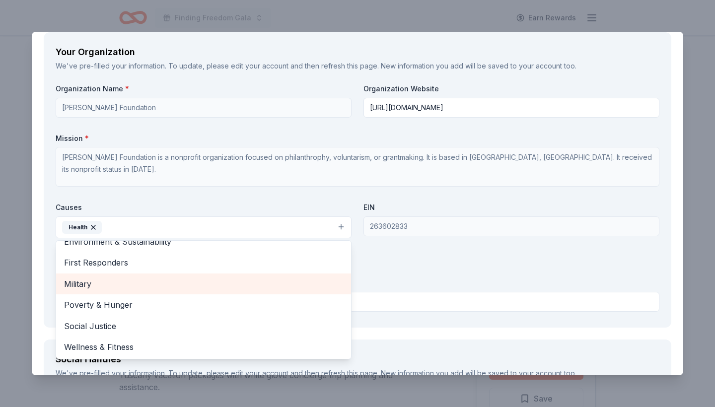
scroll to position [115, 0]
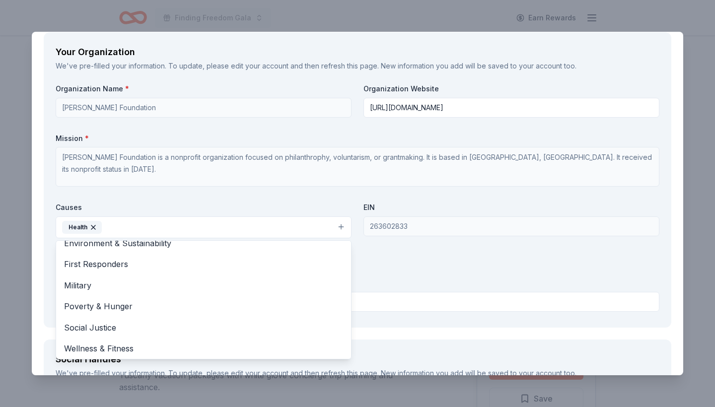
click at [377, 273] on div "Organization Name * Kirsten Haglund Foundation Organization Website https://kir…" at bounding box center [358, 199] width 604 height 231
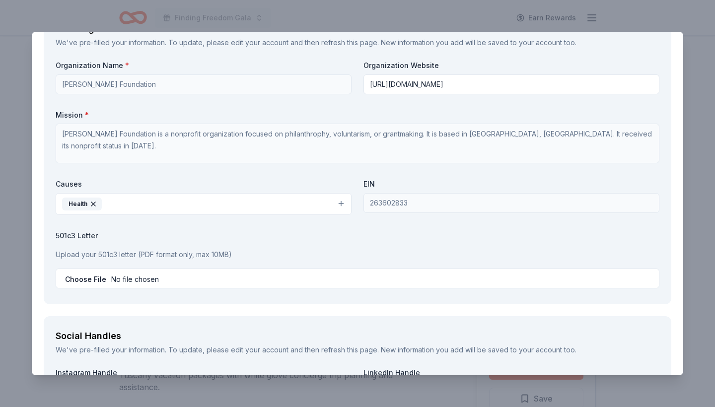
scroll to position [1103, 0]
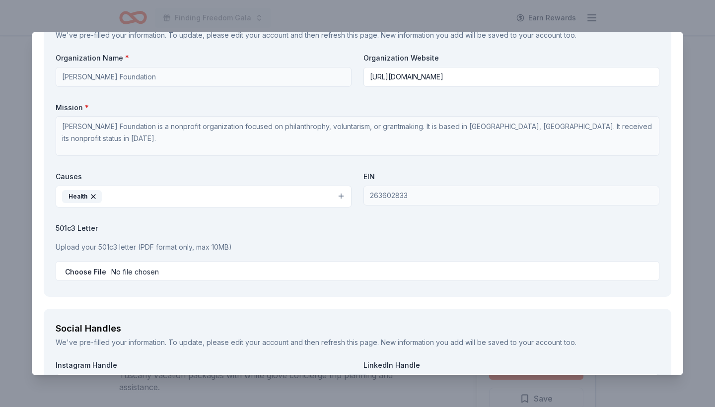
click at [88, 268] on input "file" at bounding box center [358, 271] width 604 height 20
type input "C:\fakepath\501_c_3 IRS Letter of Determination 2.pdf"
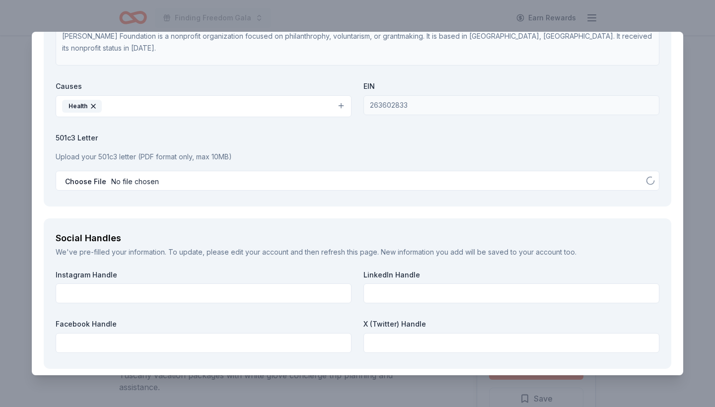
scroll to position [1221, 0]
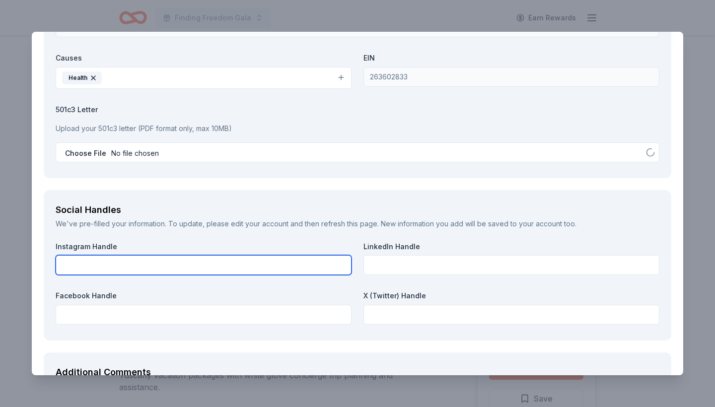
click at [303, 258] on input "text" at bounding box center [204, 265] width 296 height 20
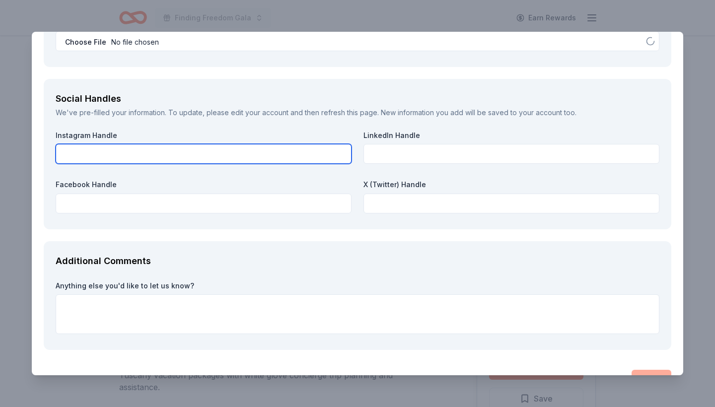
scroll to position [1334, 0]
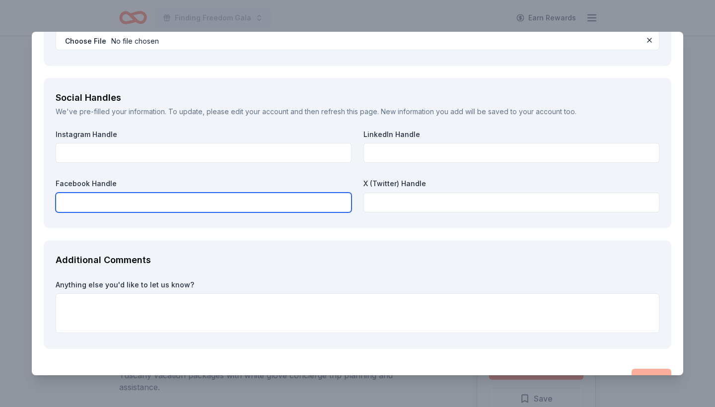
click at [183, 196] on input "text" at bounding box center [204, 203] width 296 height 20
paste input "https://www.facebook.com/KirstenHaglundFoundation/"
type input "https://www.facebook.com/KirstenHaglundFoundation/"
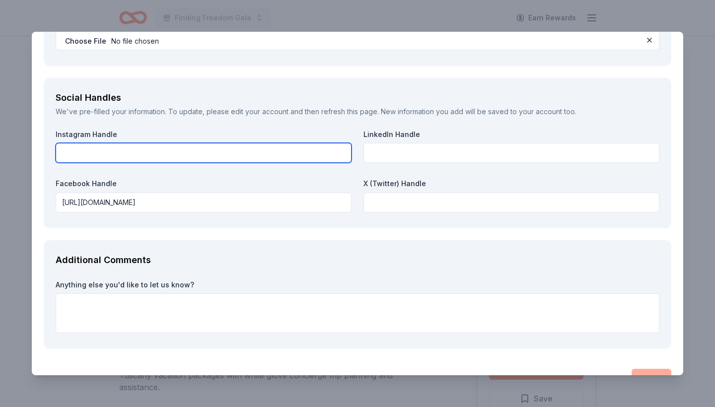
click at [201, 152] on input "text" at bounding box center [204, 153] width 296 height 20
paste input "https://www.instagram.com/kirstenhaglundfoundation/reels/"
type input "https://www.instagram.com/kirstenhaglundfoundation/reels/"
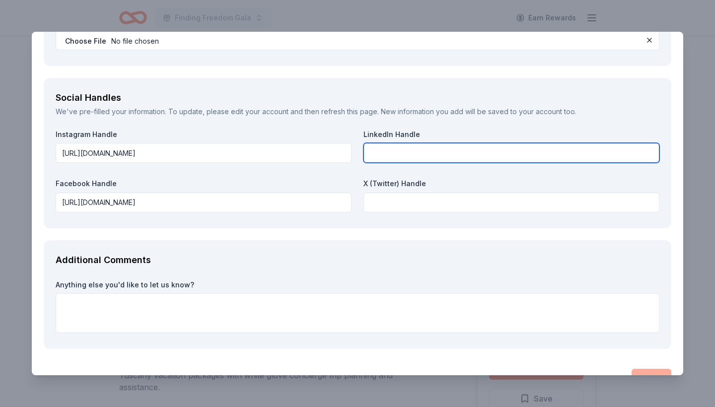
click at [385, 152] on input "text" at bounding box center [511, 153] width 296 height 20
paste input "https://www.linkedin.com/company/kirsten-haglund-foundation"
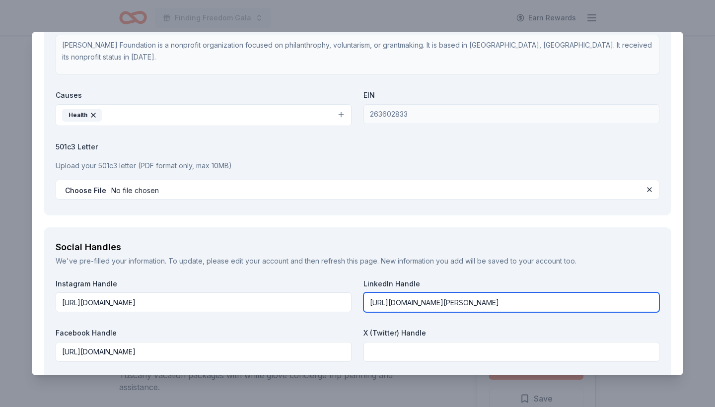
scroll to position [1328, 0]
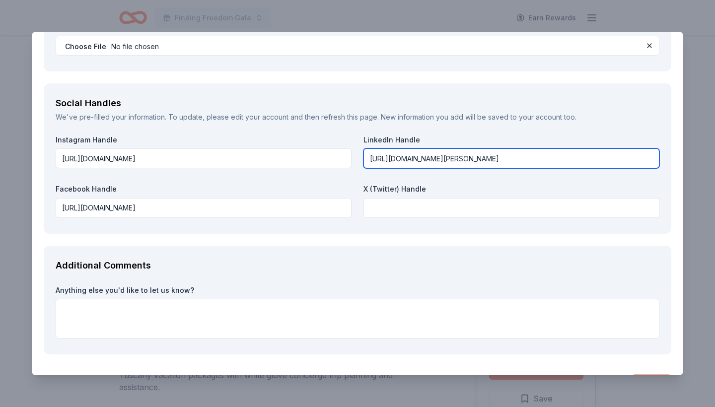
type input "https://www.linkedin.com/company/kirsten-haglund-foundation"
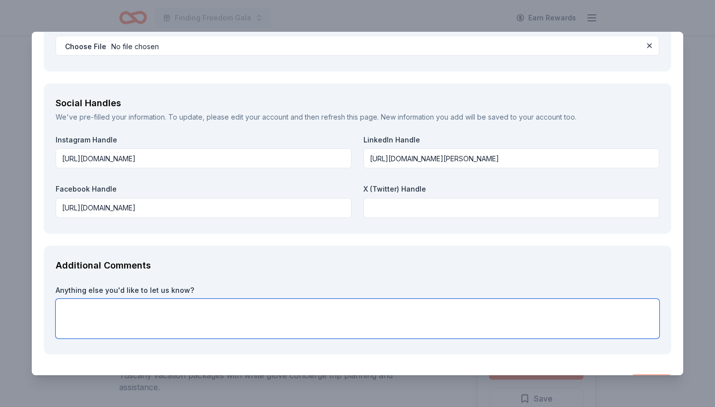
click at [227, 316] on textarea at bounding box center [358, 319] width 604 height 40
paste textarea "https://kirstenhaglundfoundation.networkforgood.com/events/88213-3rd-annual-fin…"
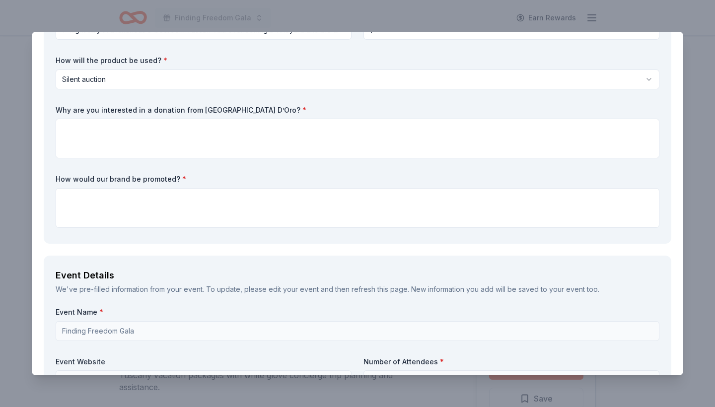
scroll to position [335, 0]
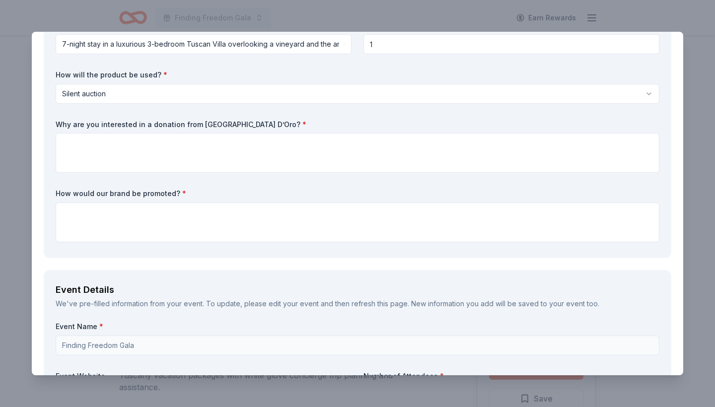
type textarea "https://kirstenhaglundfoundation.networkforgood.com/events/88213-3rd-annual-fin…"
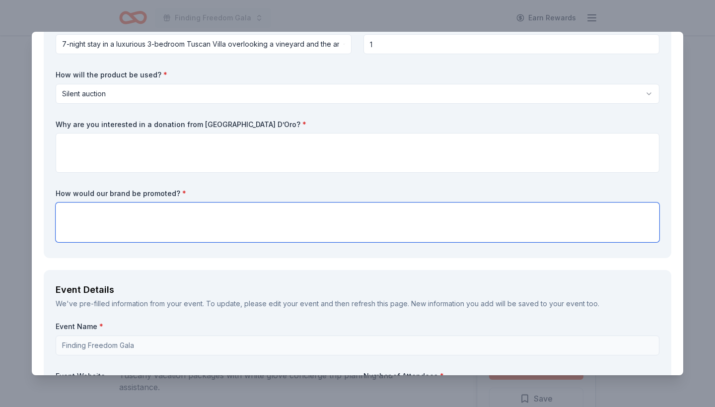
click at [230, 217] on textarea at bounding box center [358, 223] width 604 height 40
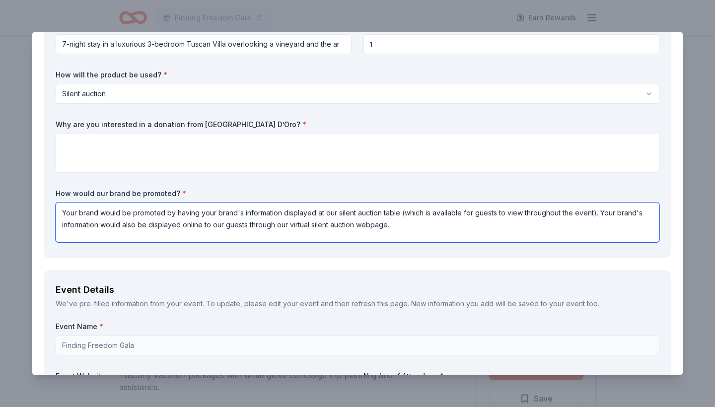
scroll to position [309, 0]
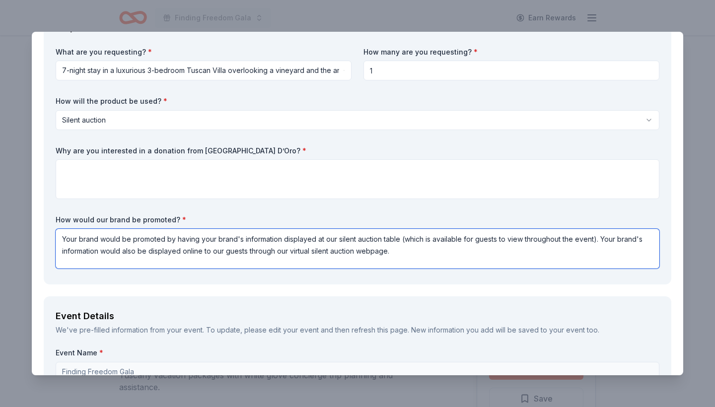
type textarea "Your brand would be promoted by having your brand's information displayed at ou…"
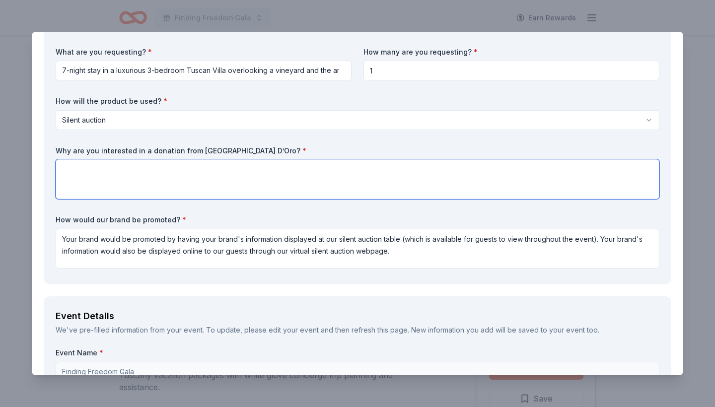
click at [248, 195] on textarea at bounding box center [358, 179] width 604 height 40
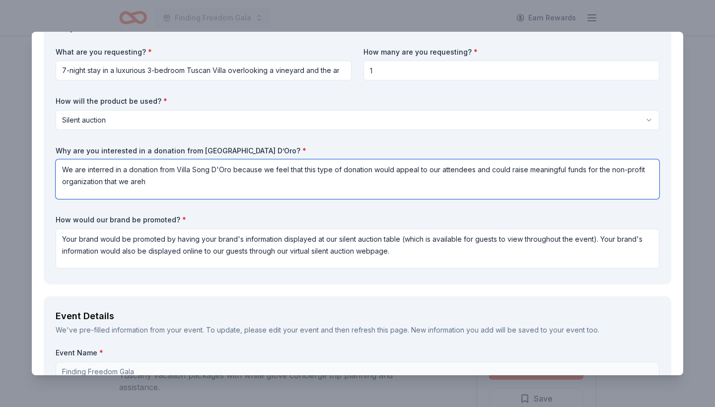
click at [607, 170] on textarea "We are interred in a donation from Villa Song D'Oro because we feel that this t…" at bounding box center [358, 179] width 604 height 40
click at [562, 181] on textarea "We are interred in a donation from Villa Song D'Oro because we feel that this t…" at bounding box center [358, 179] width 604 height 40
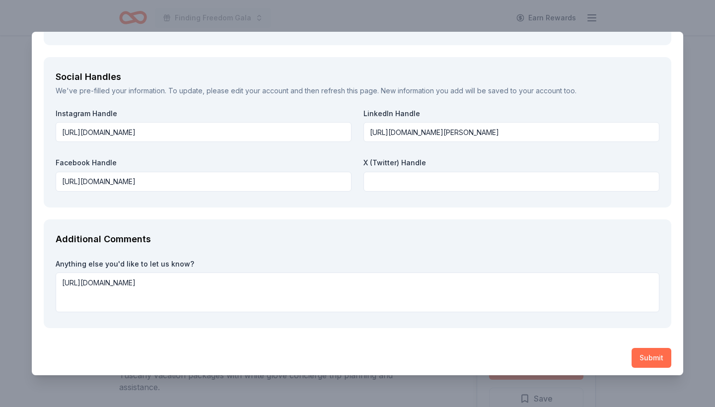
scroll to position [1353, 0]
type textarea "We are interred in a donation from Villa Song D'Oro because we feel that this t…"
click at [647, 350] on button "Submit" at bounding box center [652, 359] width 40 height 20
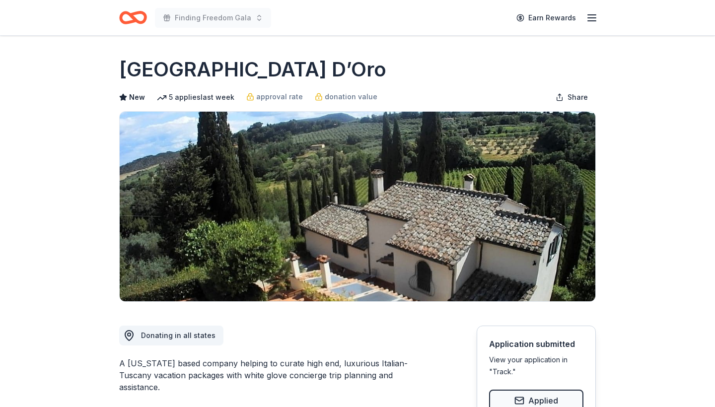
scroll to position [0, 0]
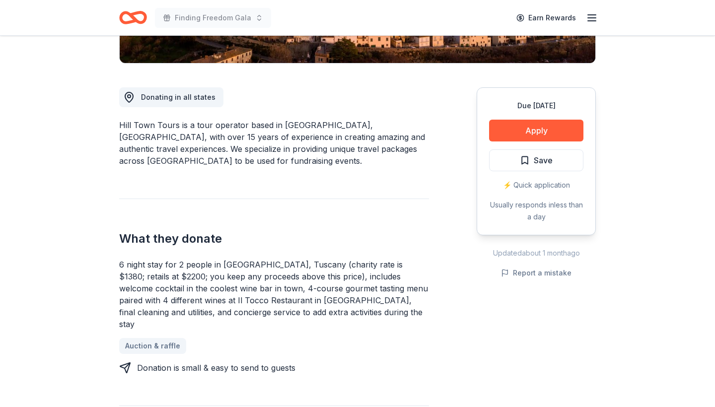
scroll to position [359, 0]
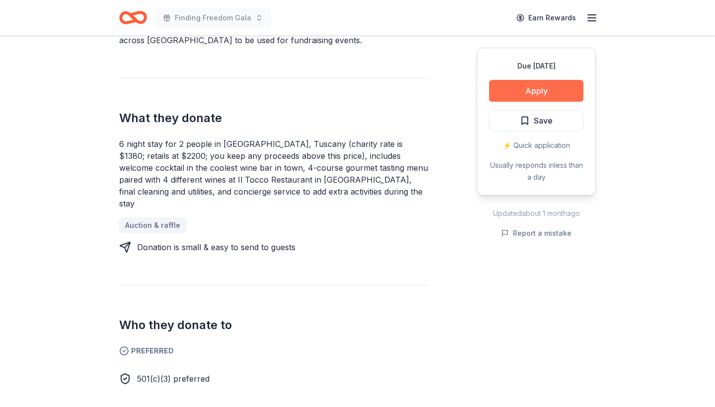
click at [530, 89] on button "Apply" at bounding box center [536, 91] width 94 height 22
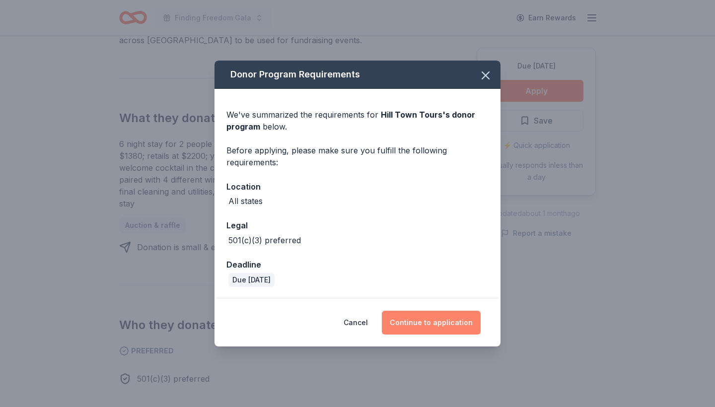
click at [420, 325] on button "Continue to application" at bounding box center [431, 323] width 99 height 24
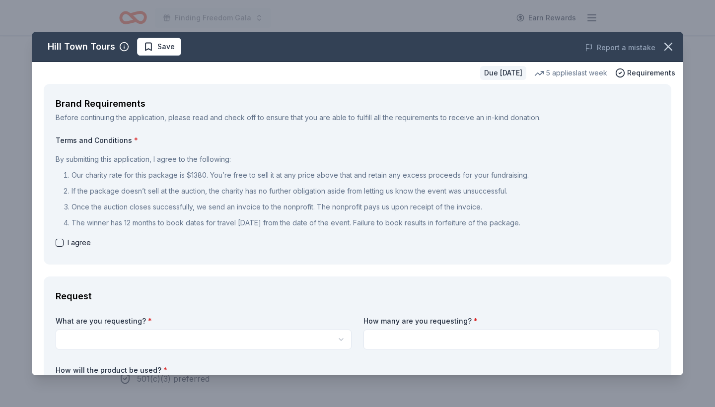
click at [58, 243] on button "button" at bounding box center [60, 243] width 8 height 8
checkbox input "true"
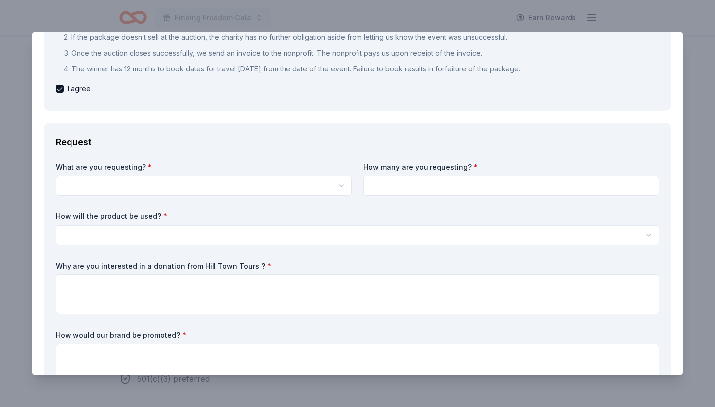
scroll to position [192, 0]
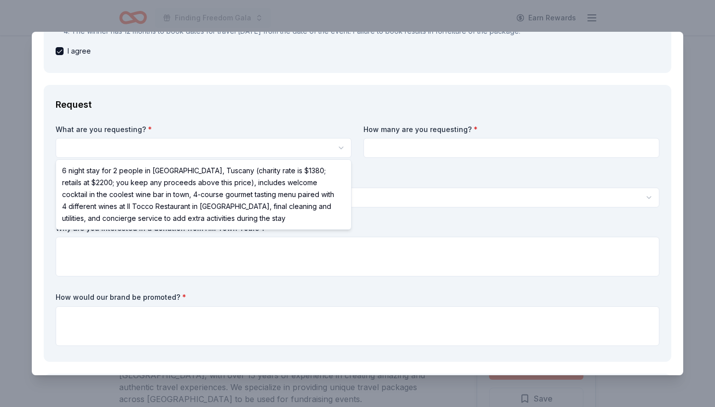
click at [161, 139] on html "Finding Freedom Gala Earn Rewards Due in 26 days Share Hill Town Tours New 5 ap…" at bounding box center [357, 203] width 715 height 407
select select "6 night stay for 2 people in Cortona, Tuscany (charity rate is $1380; retails a…"
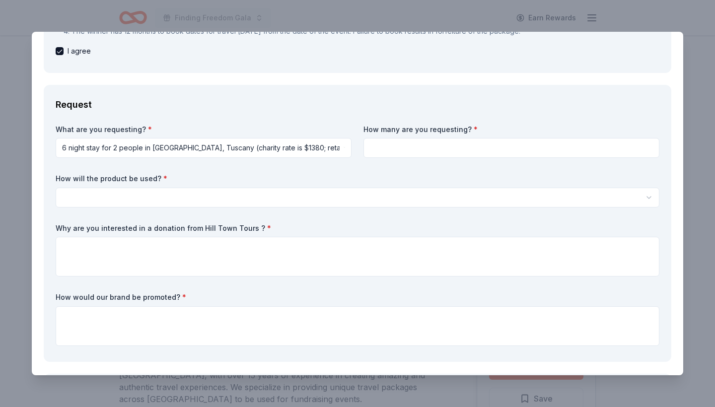
click at [420, 141] on input at bounding box center [511, 148] width 296 height 20
type input "1"
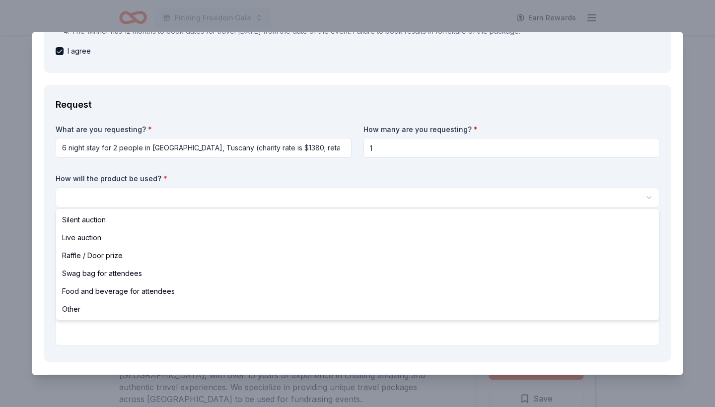
click at [366, 196] on html "Finding Freedom Gala Earn Rewards Due in 26 days Share Hill Town Tours New 5 ap…" at bounding box center [357, 203] width 715 height 407
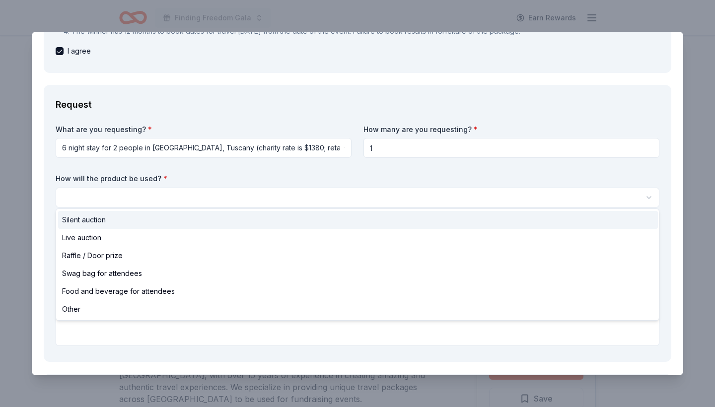
select select "silentAuction"
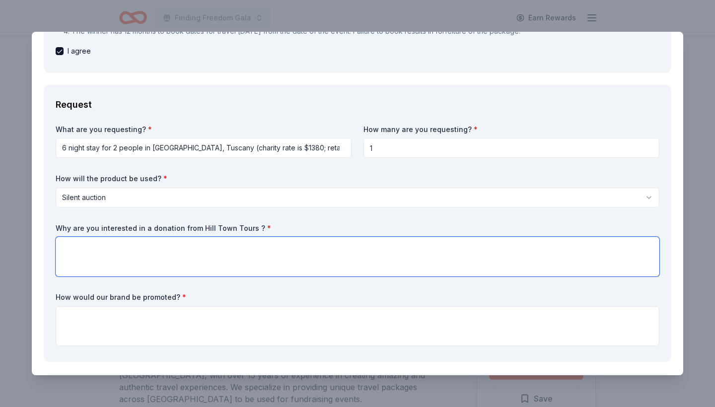
click at [237, 254] on textarea at bounding box center [358, 257] width 604 height 40
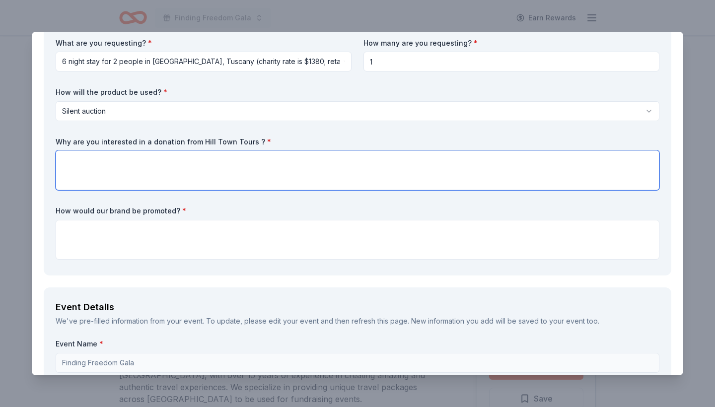
scroll to position [282, 0]
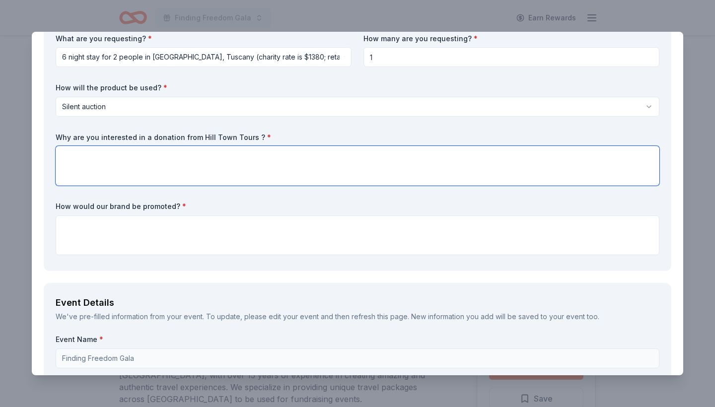
paste textarea "We are interred in a donation from Villa Song D'Oro because we feel that this t…"
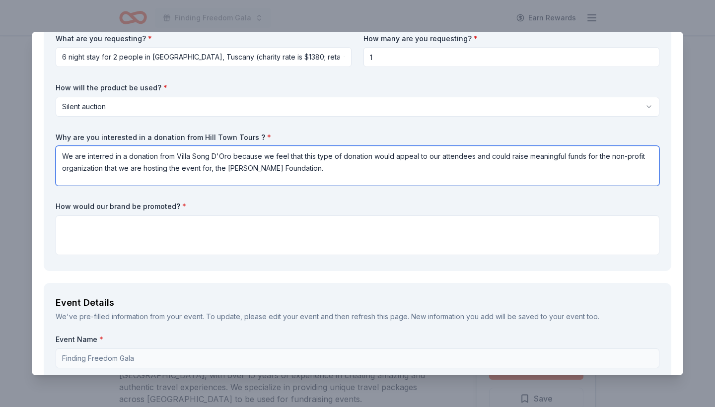
type textarea "We are interred in a donation from Villa Song D'Oro because we feel that this t…"
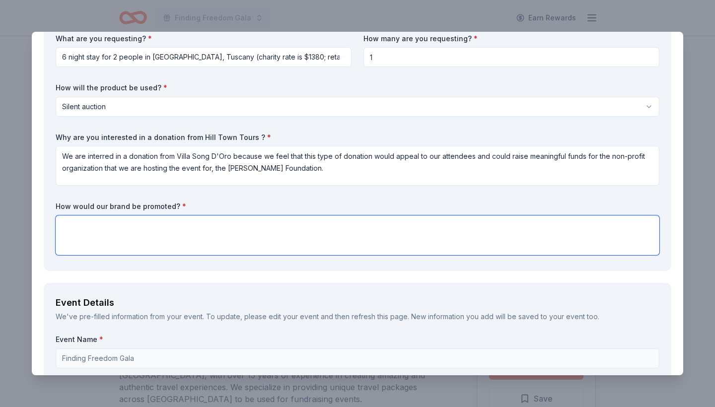
click at [192, 234] on textarea at bounding box center [358, 235] width 604 height 40
paste textarea "Your brand would be promoted by having your brand's information displayed at ou…"
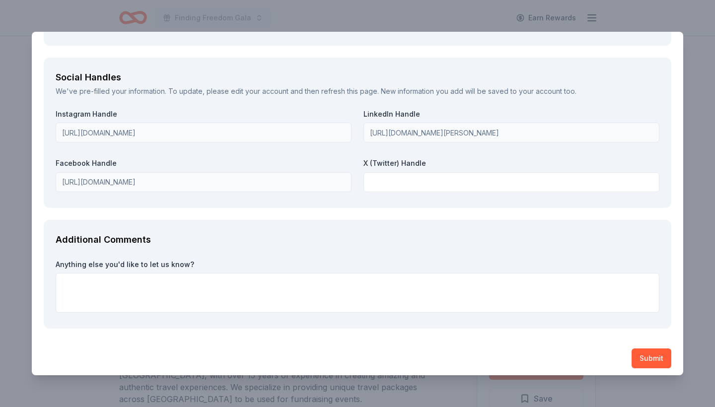
scroll to position [1313, 0]
type textarea "Your brand would be promoted by having your brand's information displayed at ou…"
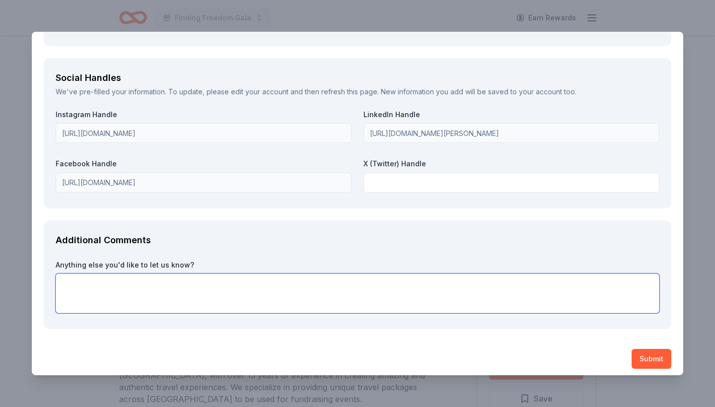
click at [151, 289] on textarea at bounding box center [358, 294] width 604 height 40
paste textarea "https://kirstenhaglundfoundation.networkforgood.com/events/88213-3rd-annual-fin…"
type textarea "https://kirstenhaglundfoundation.networkforgood.com/events/88213-3rd-annual-fin…"
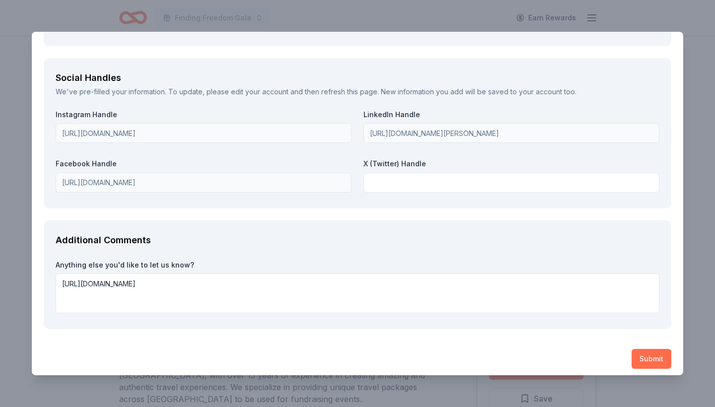
click at [648, 352] on button "Submit" at bounding box center [652, 359] width 40 height 20
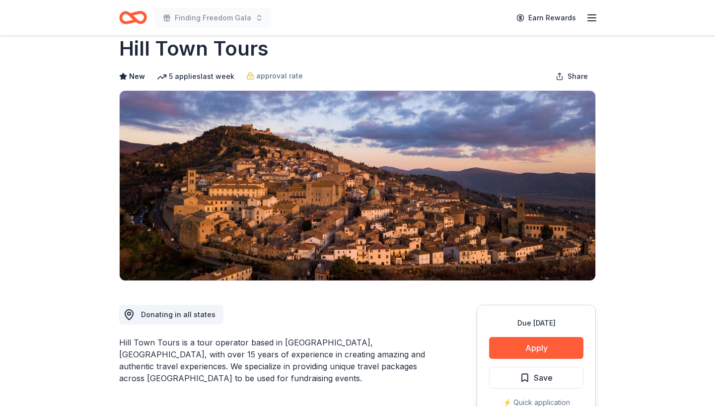
scroll to position [20, 0]
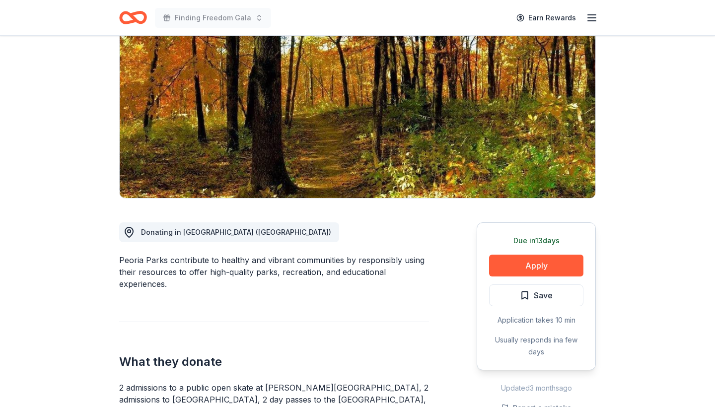
scroll to position [169, 0]
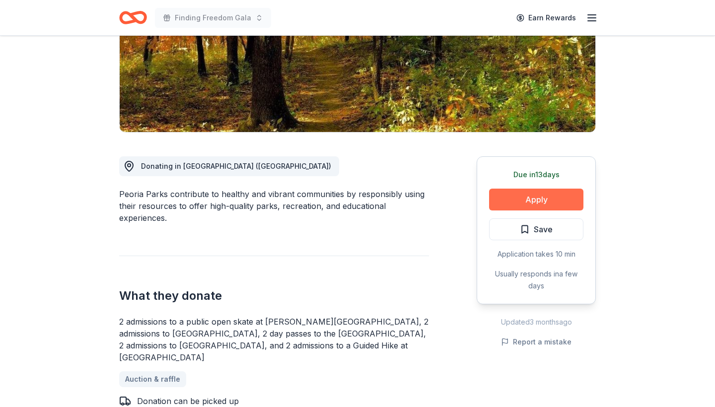
click at [524, 199] on button "Apply" at bounding box center [536, 200] width 94 height 22
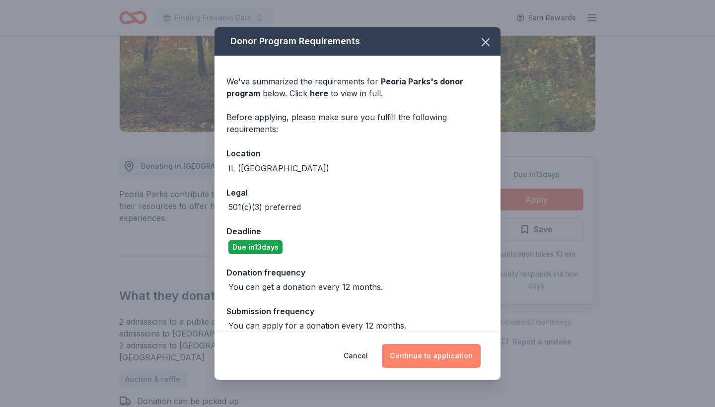
click at [405, 353] on button "Continue to application" at bounding box center [431, 356] width 99 height 24
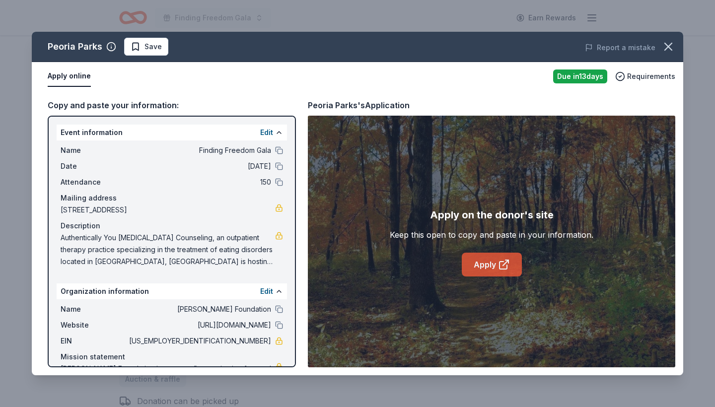
click at [482, 267] on link "Apply" at bounding box center [492, 265] width 60 height 24
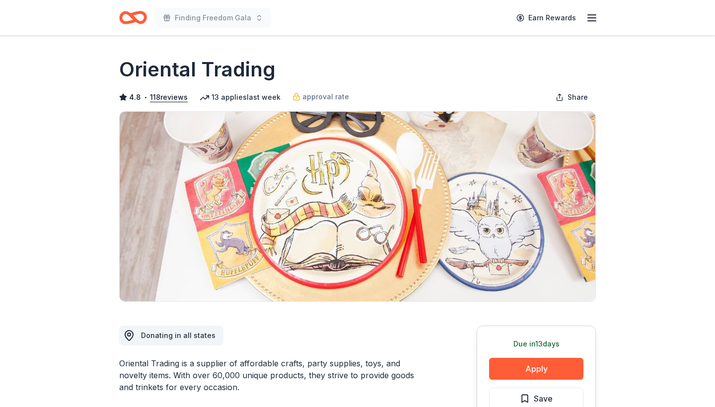
scroll to position [251, 0]
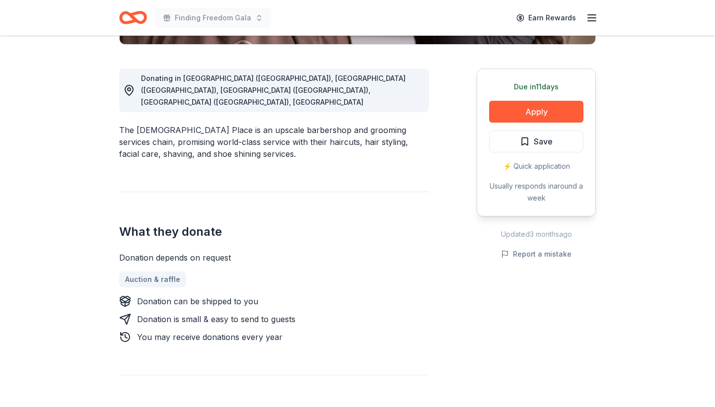
scroll to position [128, 0]
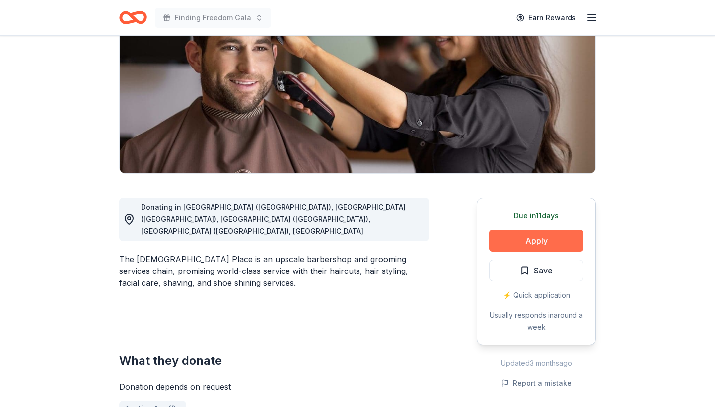
click at [517, 243] on button "Apply" at bounding box center [536, 241] width 94 height 22
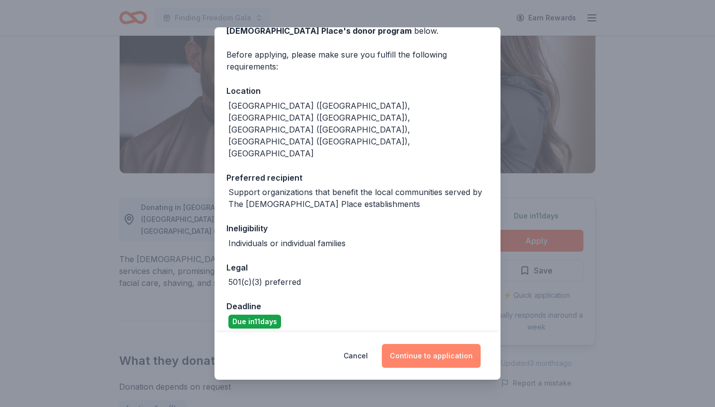
scroll to position [62, 0]
click at [416, 353] on button "Continue to application" at bounding box center [431, 356] width 99 height 24
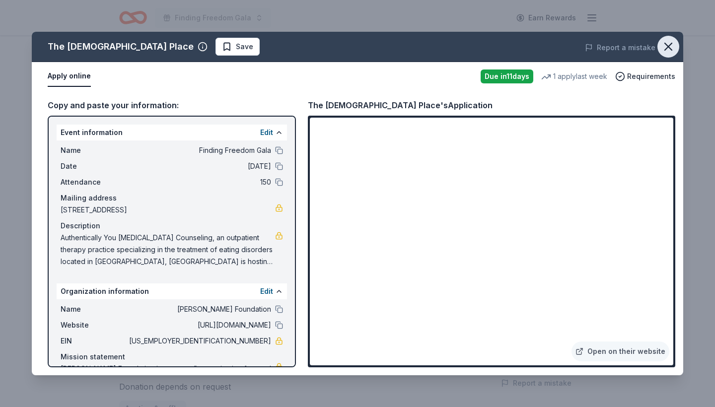
click at [669, 46] on icon "button" at bounding box center [668, 46] width 7 height 7
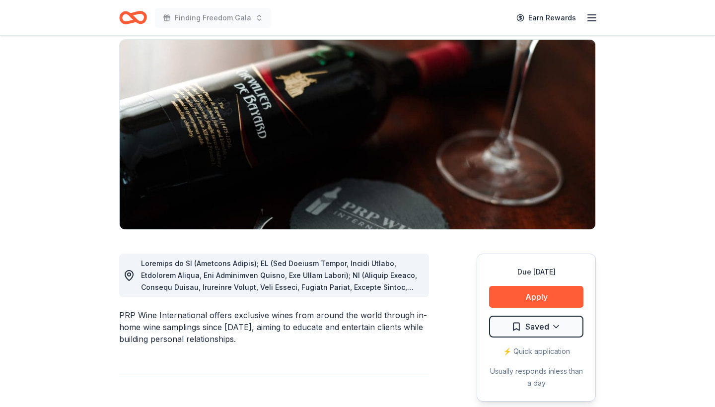
scroll to position [85, 0]
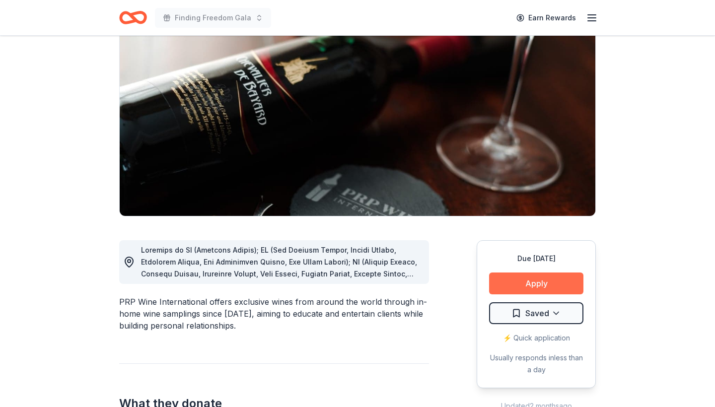
click at [541, 277] on button "Apply" at bounding box center [536, 284] width 94 height 22
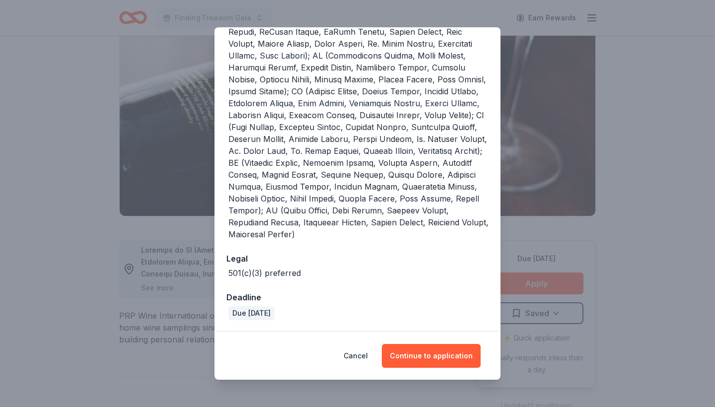
scroll to position [279, 0]
click at [419, 354] on button "Continue to application" at bounding box center [431, 356] width 99 height 24
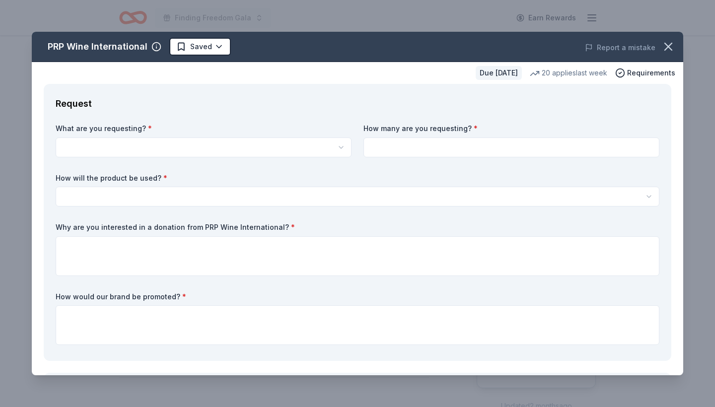
scroll to position [0, 0]
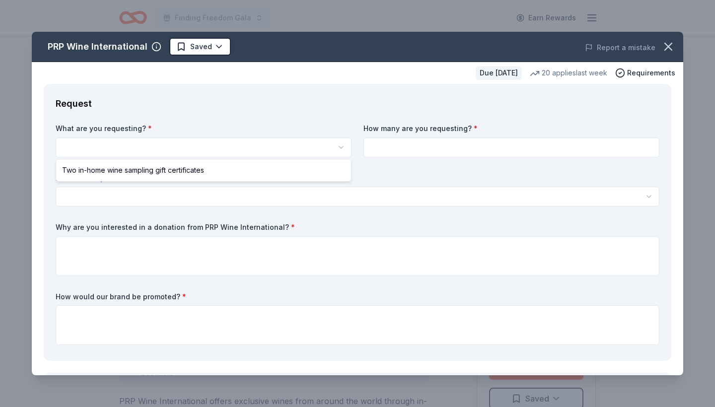
click at [247, 143] on html "Finding Freedom Gala Earn Rewards Due [DATE] Share PRP Wine International New •…" at bounding box center [357, 203] width 715 height 407
click at [277, 147] on html "Finding Freedom Gala Earn Rewards Due [DATE] Share PRP Wine International New •…" at bounding box center [357, 203] width 715 height 407
select select "Two in-home wine sampling gift certificates"
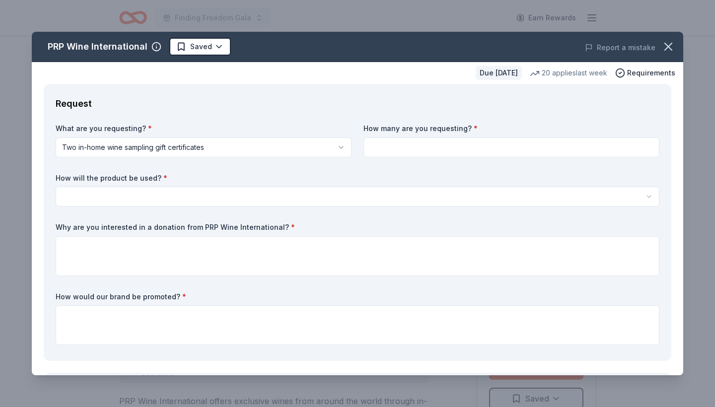
click at [442, 146] on input at bounding box center [511, 148] width 296 height 20
type input "1"
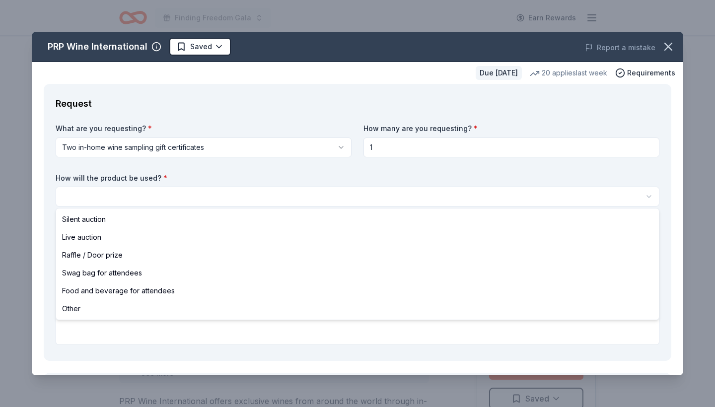
click at [215, 196] on html "Finding Freedom Gala Earn Rewards Due in 34 days Share PRP Wine International N…" at bounding box center [357, 203] width 715 height 407
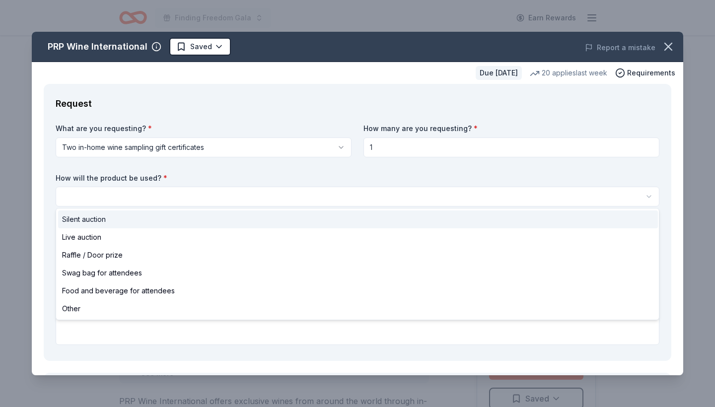
select select "silentAuction"
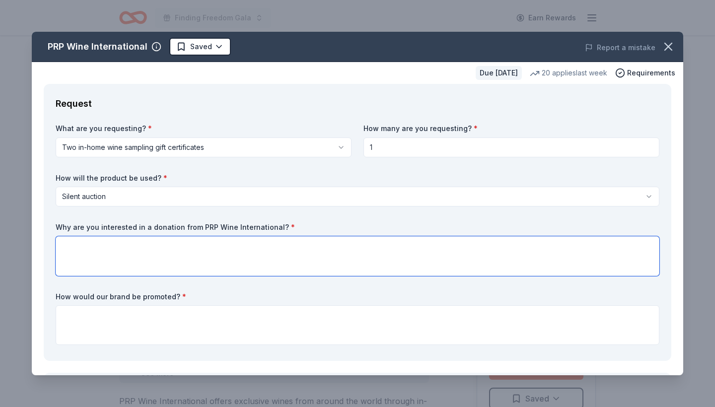
click at [256, 248] on textarea at bounding box center [358, 256] width 604 height 40
paste textarea "We are interred in a donation from Villa Song D'Oro because we feel that this t…"
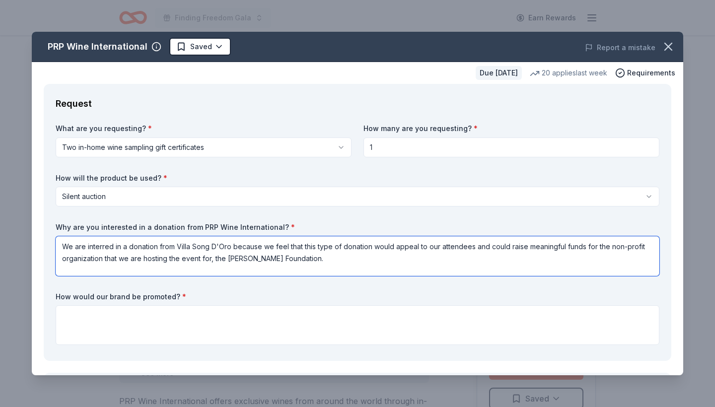
drag, startPoint x: 230, startPoint y: 244, endPoint x: 180, endPoint y: 244, distance: 50.1
click at [180, 243] on textarea "We are interred in a donation from Villa Song D'Oro because we feel that this t…" at bounding box center [358, 256] width 604 height 40
click at [372, 257] on textarea "We are interred in a donation from PRP Wine International because we feel that …" at bounding box center [358, 256] width 604 height 40
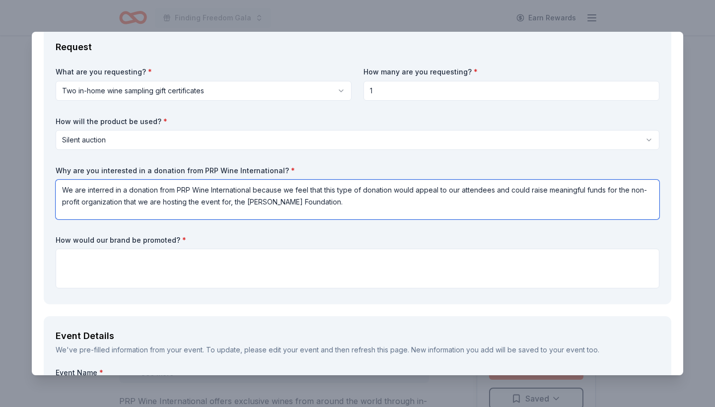
scroll to position [60, 0]
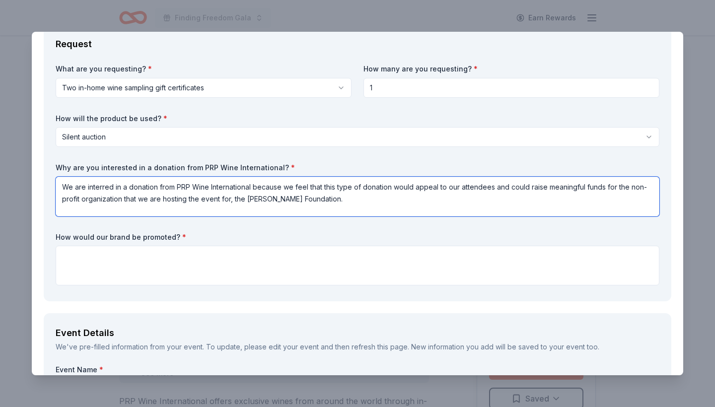
type textarea "We are interred in a donation from PRP Wine International because we feel that …"
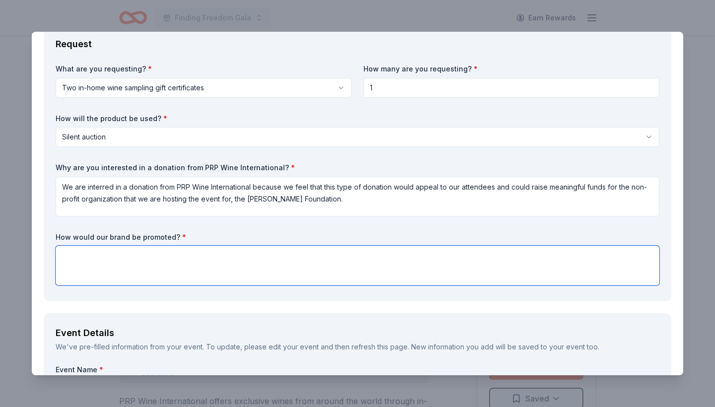
click at [334, 261] on textarea at bounding box center [358, 266] width 604 height 40
paste textarea "Your brand would be promoted by having your brand's information displayed at ou…"
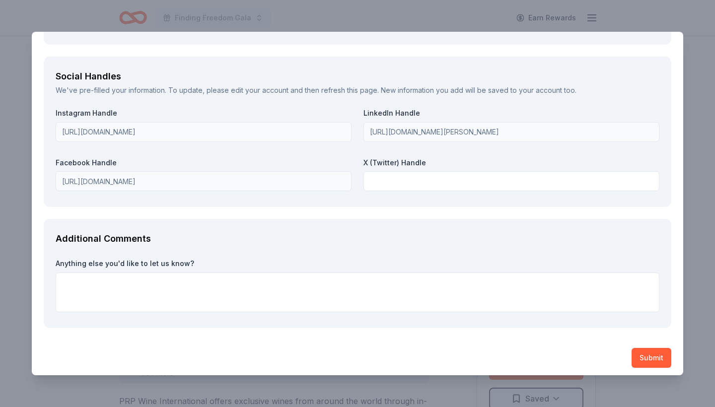
scroll to position [1156, 0]
type textarea "Your brand would be promoted by having your brand's information displayed at ou…"
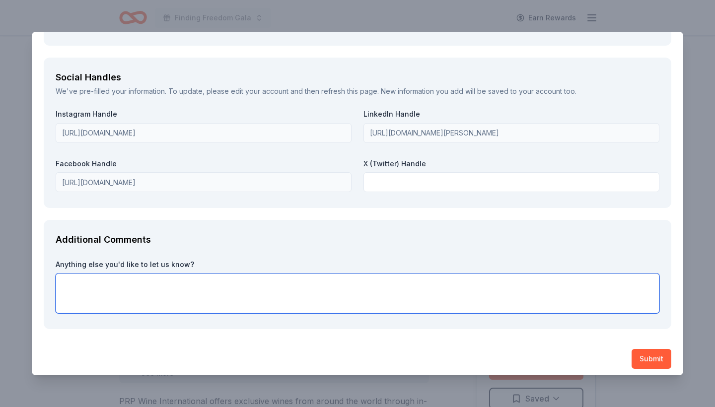
click at [193, 287] on textarea at bounding box center [358, 294] width 604 height 40
paste textarea "https://kirstenhaglundfoundation.networkforgood.com/events/88213-3rd-annual-fin…"
type textarea "https://kirstenhaglundfoundation.networkforgood.com/events/88213-3rd-annual-fin…"
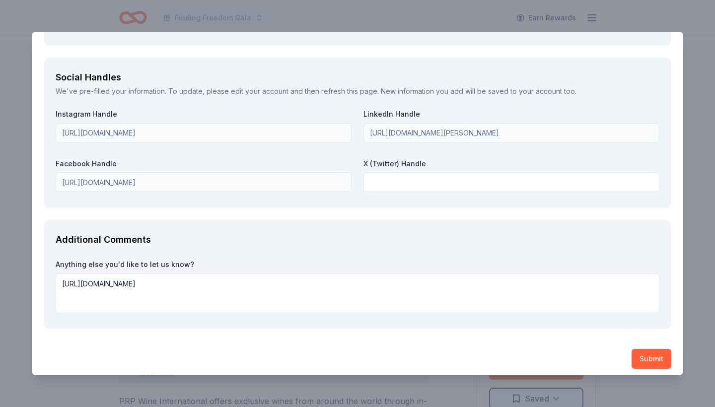
click at [644, 351] on button "Submit" at bounding box center [652, 359] width 40 height 20
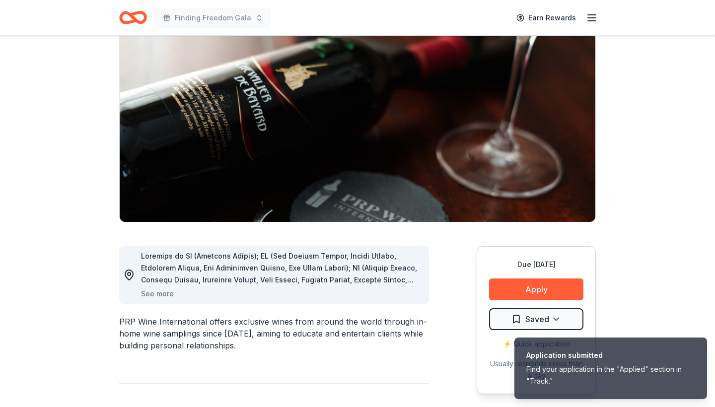
scroll to position [81, 0]
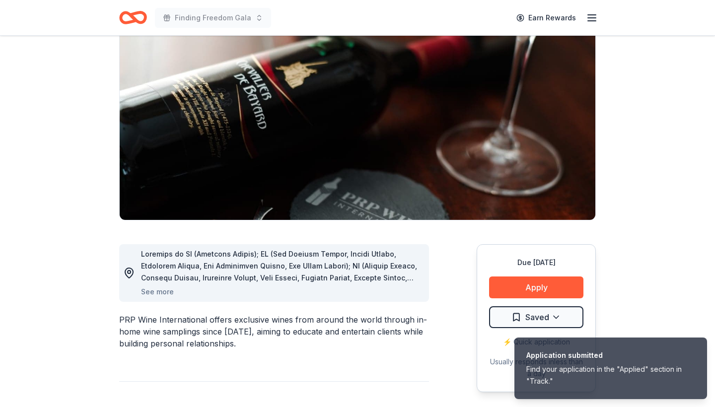
click at [326, 274] on span at bounding box center [281, 391] width 280 height 282
click at [168, 290] on button "See more" at bounding box center [157, 292] width 33 height 12
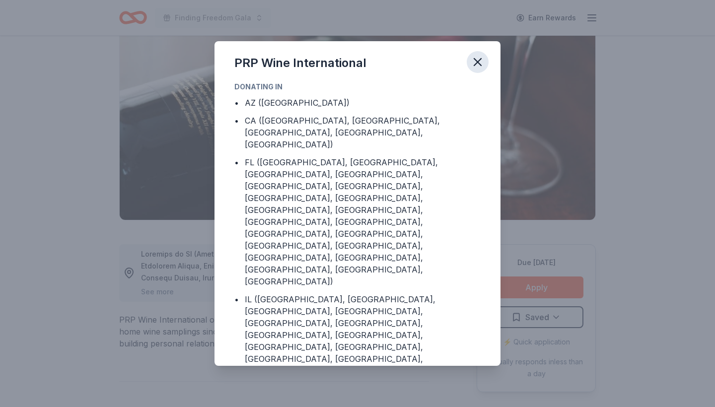
click at [478, 61] on icon "button" at bounding box center [478, 62] width 14 height 14
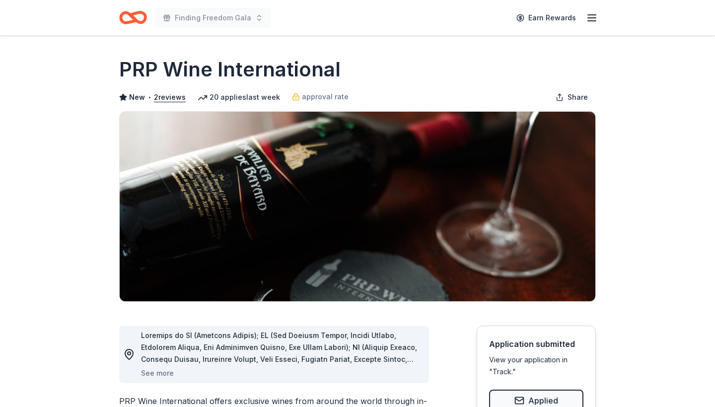
scroll to position [0, 0]
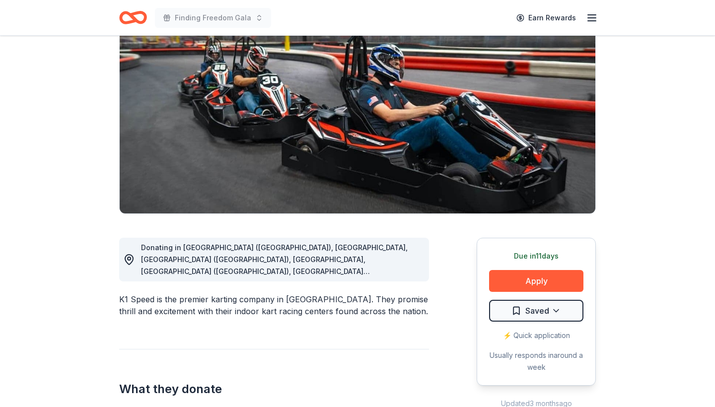
scroll to position [97, 0]
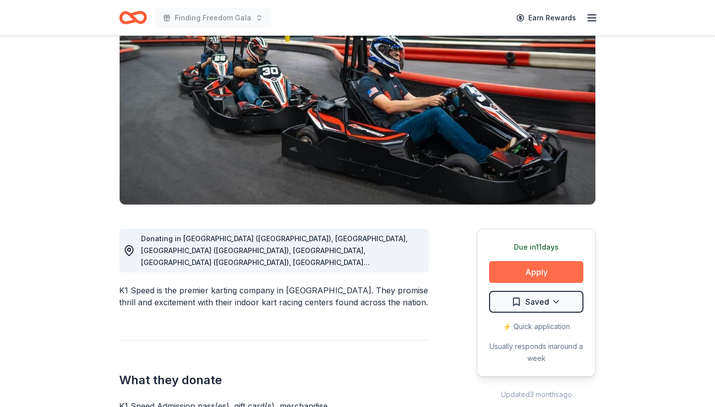
click at [524, 269] on button "Apply" at bounding box center [536, 272] width 94 height 22
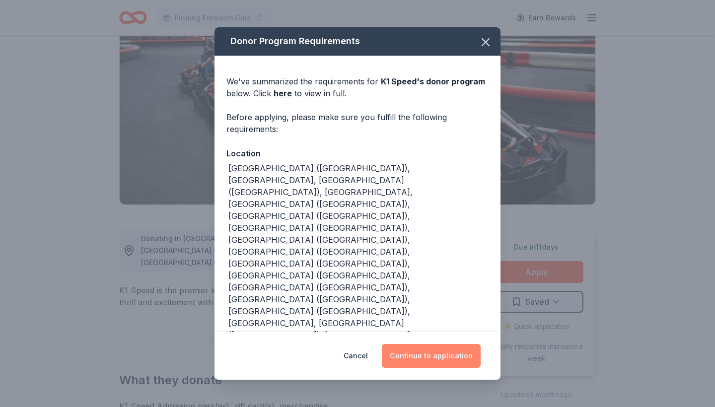
click at [425, 345] on button "Continue to application" at bounding box center [431, 356] width 99 height 24
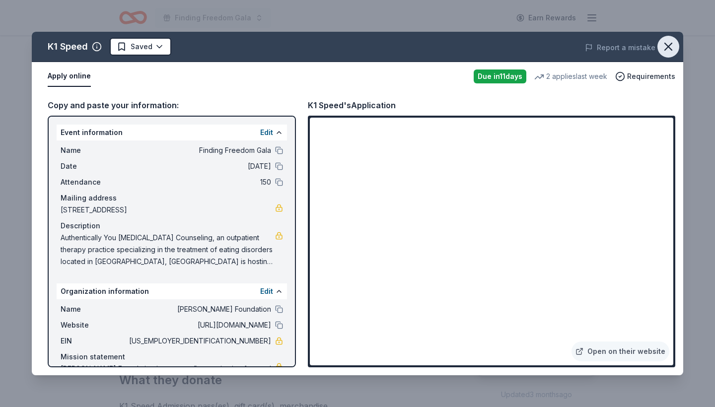
click at [668, 45] on icon "button" at bounding box center [668, 47] width 14 height 14
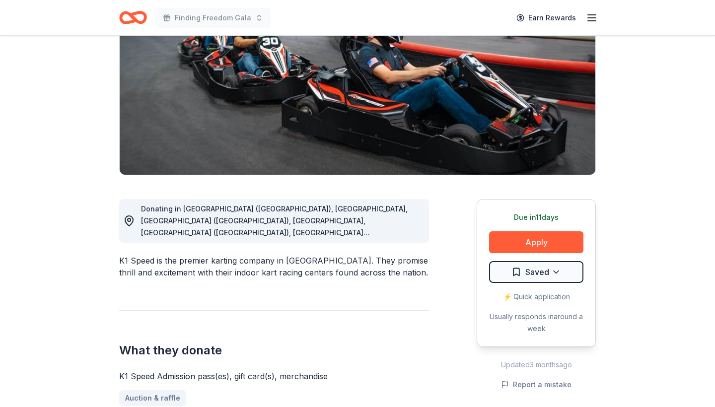
scroll to position [3, 0]
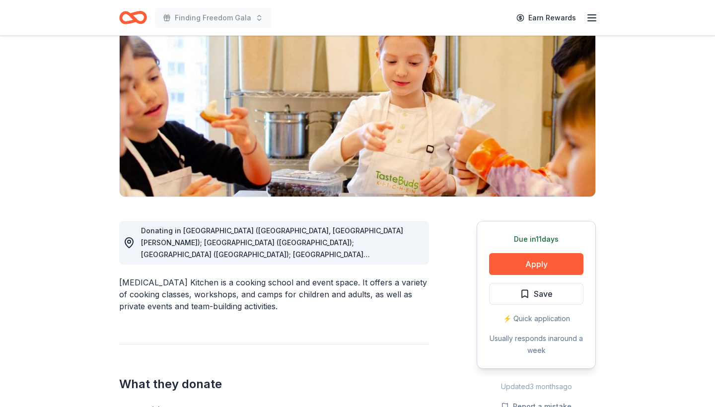
scroll to position [105, 0]
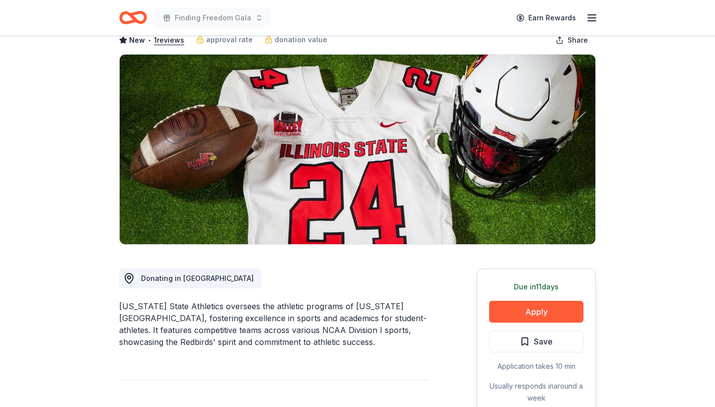
scroll to position [82, 0]
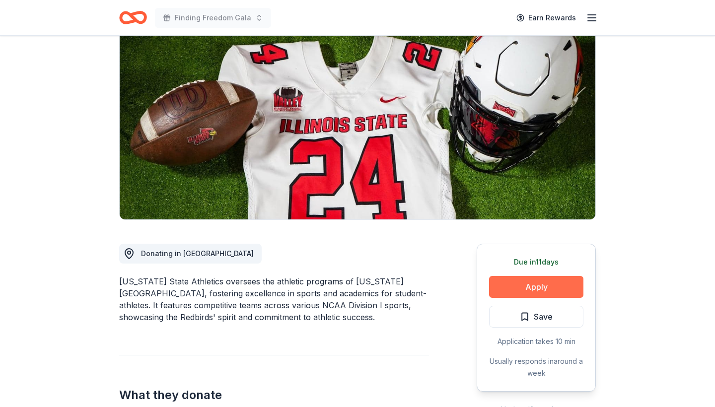
click at [517, 289] on button "Apply" at bounding box center [536, 287] width 94 height 22
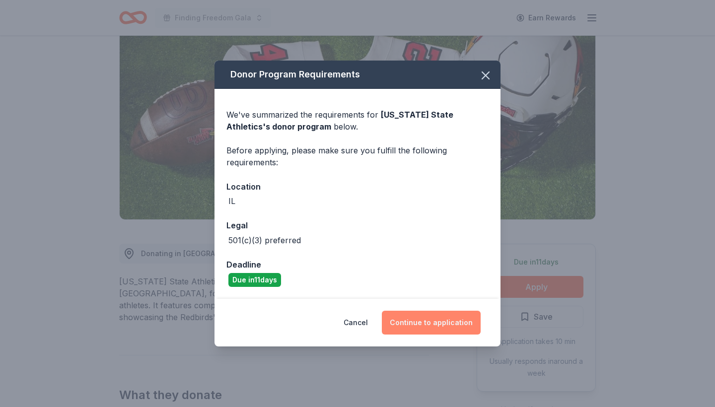
click at [403, 324] on button "Continue to application" at bounding box center [431, 323] width 99 height 24
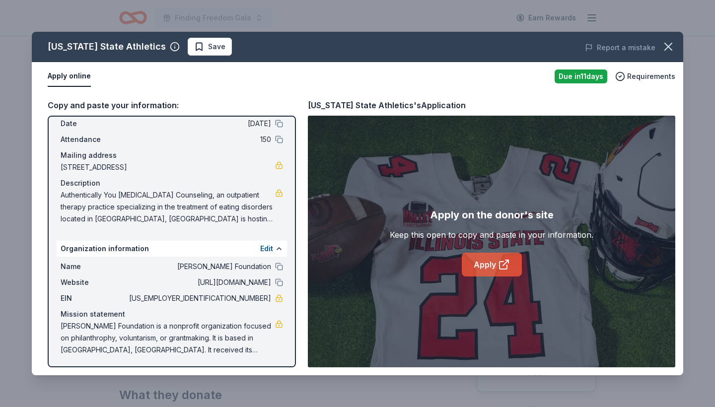
scroll to position [42, 0]
click at [483, 265] on link "Apply" at bounding box center [492, 265] width 60 height 24
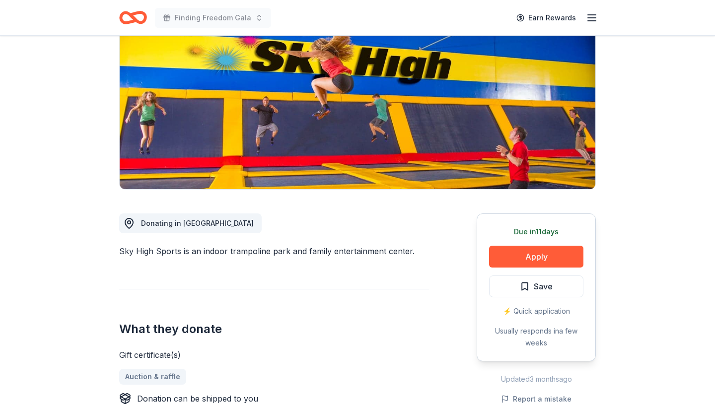
scroll to position [112, 0]
click at [519, 255] on button "Apply" at bounding box center [536, 257] width 94 height 22
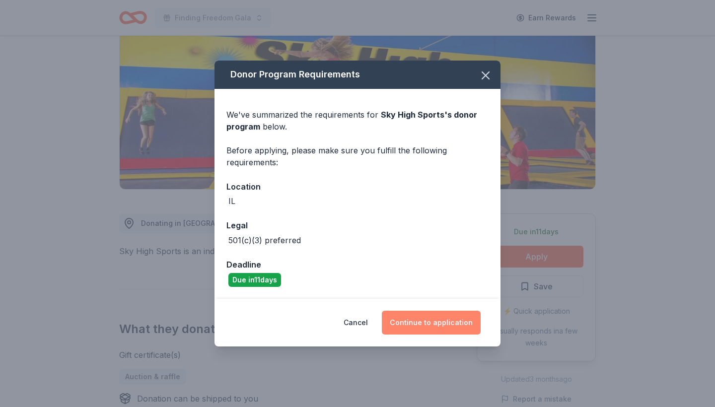
click at [410, 319] on button "Continue to application" at bounding box center [431, 323] width 99 height 24
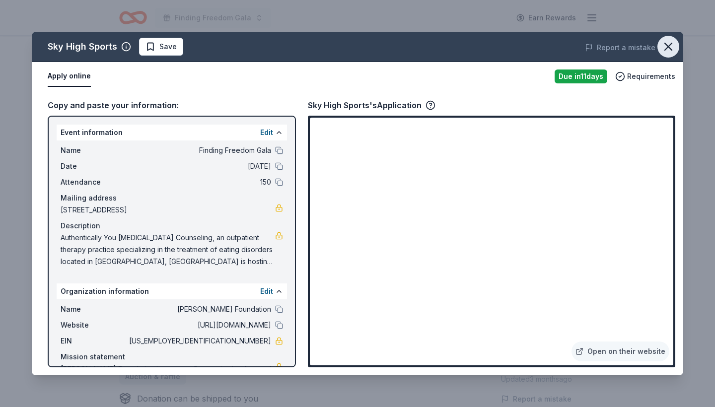
click at [664, 46] on icon "button" at bounding box center [668, 47] width 14 height 14
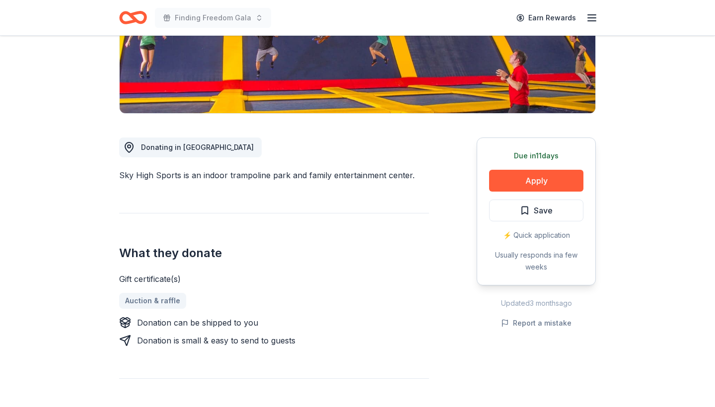
scroll to position [191, 0]
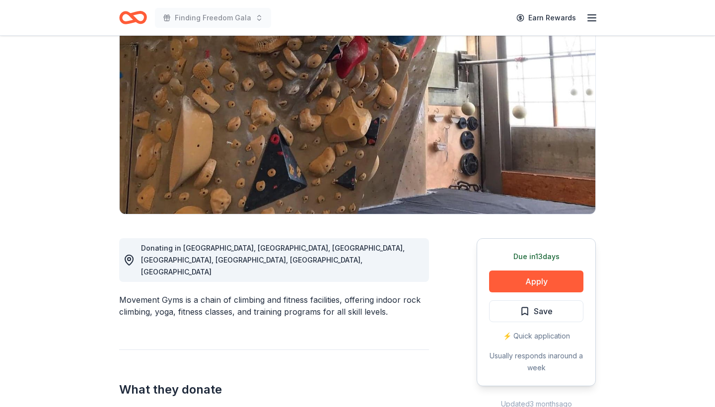
scroll to position [95, 0]
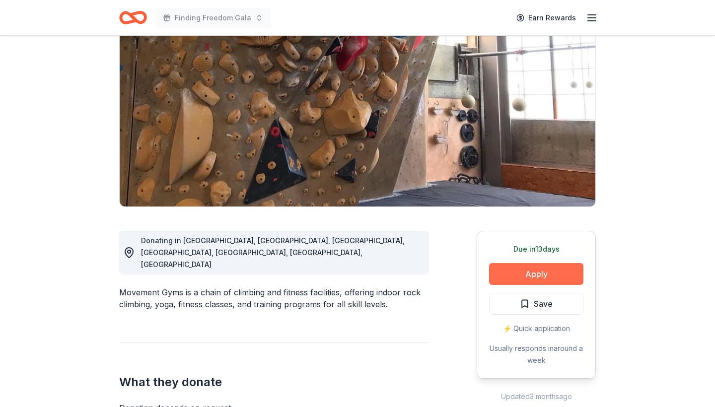
click at [534, 277] on button "Apply" at bounding box center [536, 274] width 94 height 22
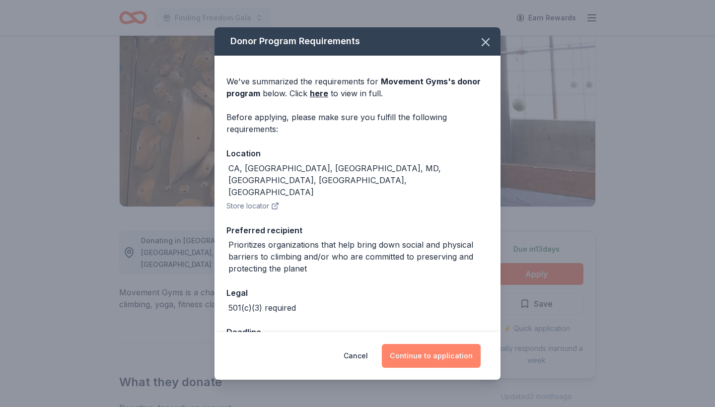
click at [405, 356] on button "Continue to application" at bounding box center [431, 356] width 99 height 24
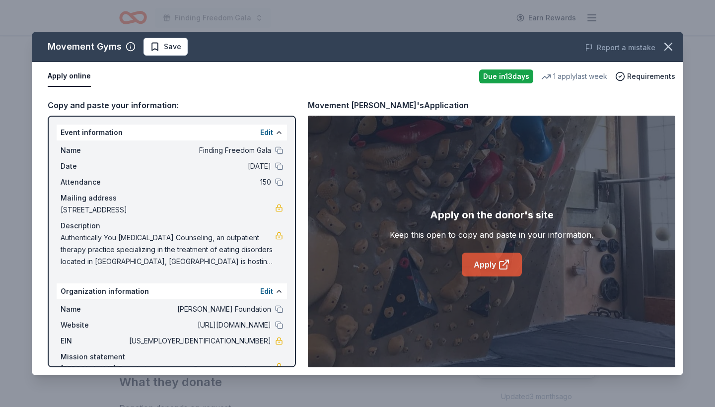
click at [487, 261] on link "Apply" at bounding box center [492, 265] width 60 height 24
click at [668, 46] on icon "button" at bounding box center [668, 47] width 14 height 14
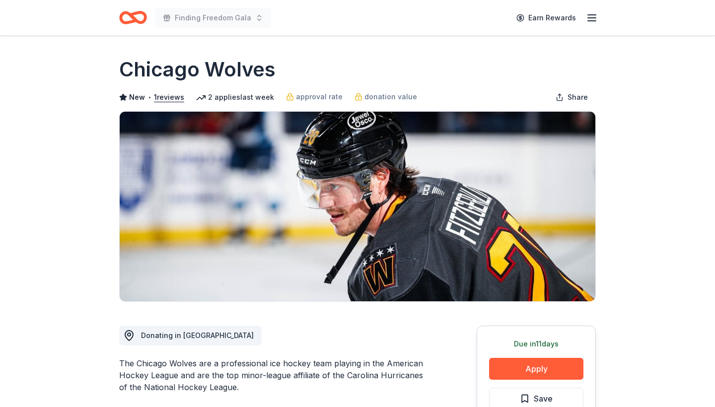
scroll to position [179, 0]
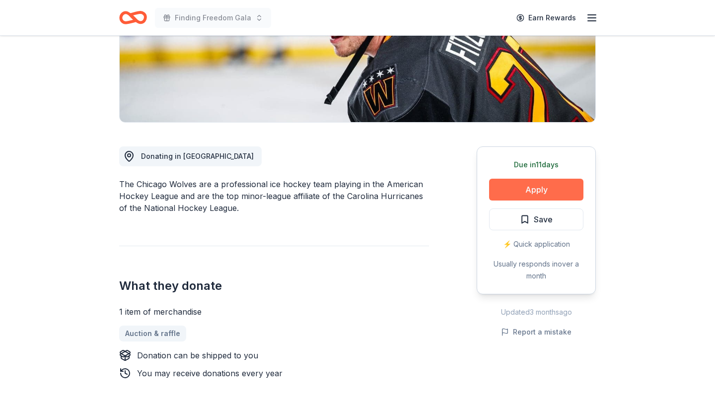
click at [519, 190] on button "Apply" at bounding box center [536, 190] width 94 height 22
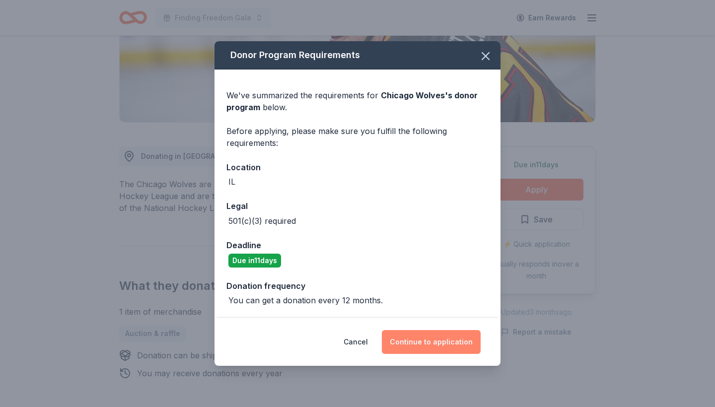
click at [434, 344] on button "Continue to application" at bounding box center [431, 342] width 99 height 24
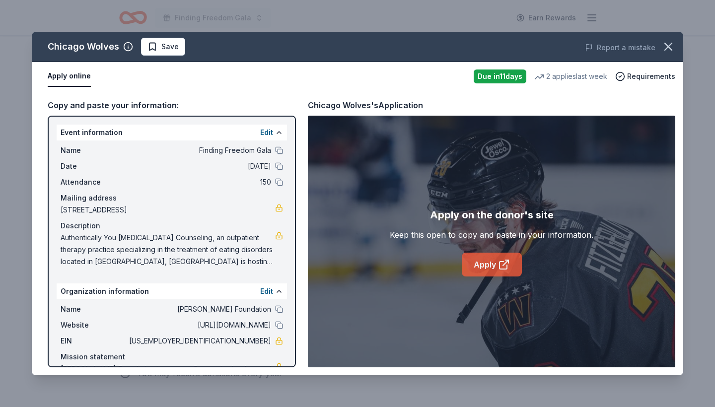
click at [490, 266] on link "Apply" at bounding box center [492, 265] width 60 height 24
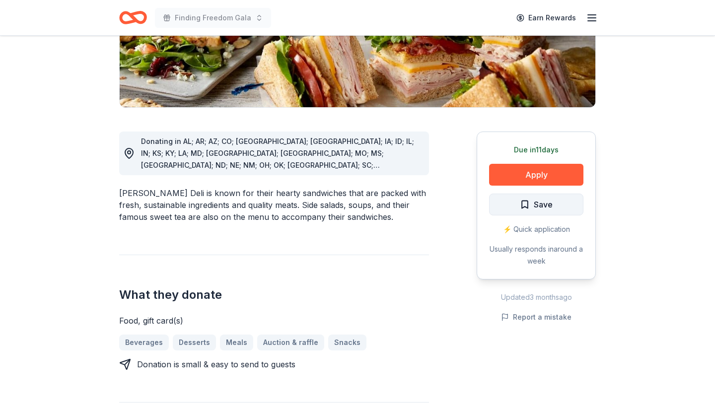
scroll to position [228, 0]
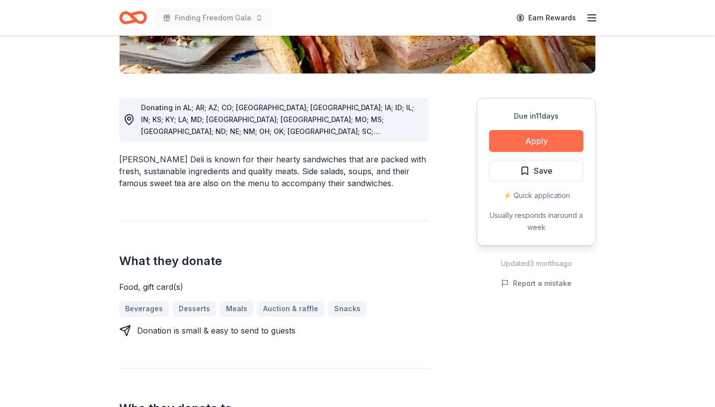
click at [510, 144] on button "Apply" at bounding box center [536, 141] width 94 height 22
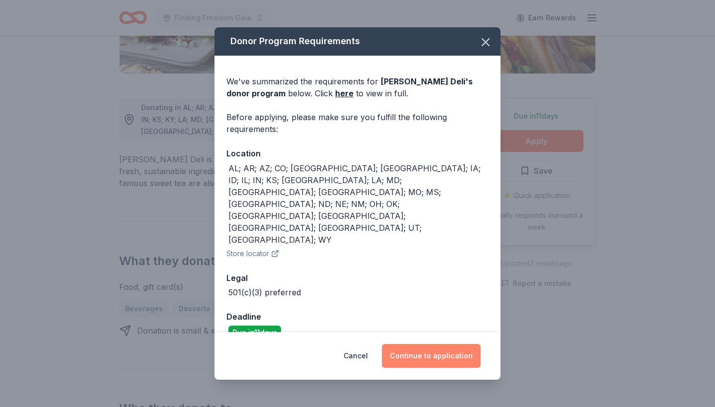
click at [432, 344] on button "Continue to application" at bounding box center [431, 356] width 99 height 24
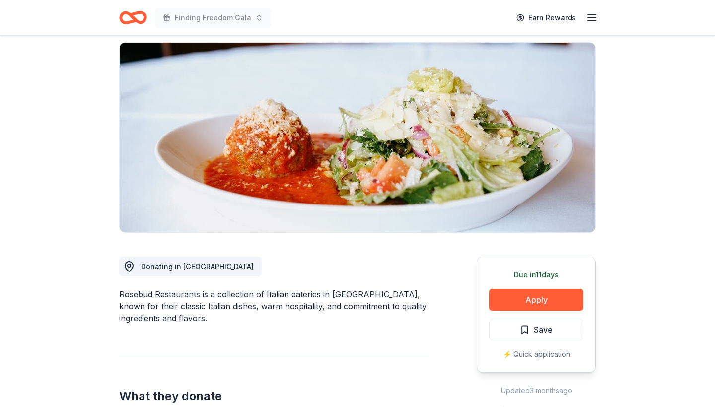
scroll to position [86, 0]
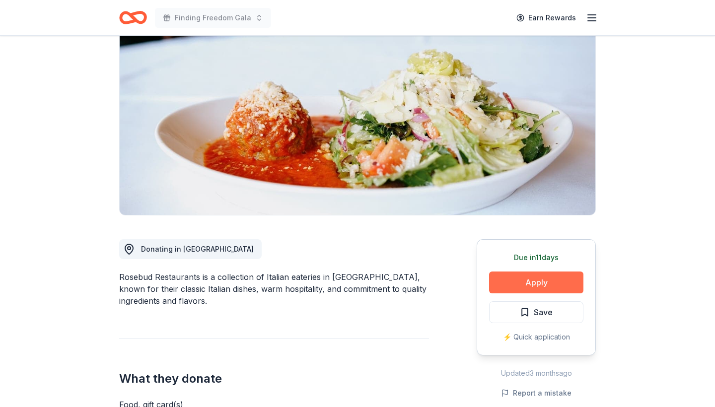
click at [527, 283] on button "Apply" at bounding box center [536, 283] width 94 height 22
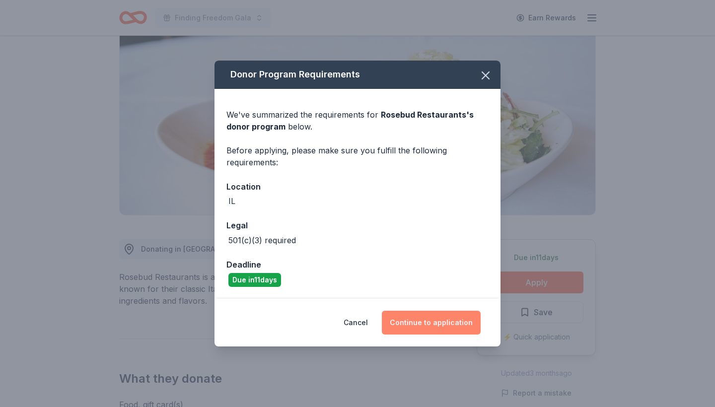
click at [435, 322] on button "Continue to application" at bounding box center [431, 323] width 99 height 24
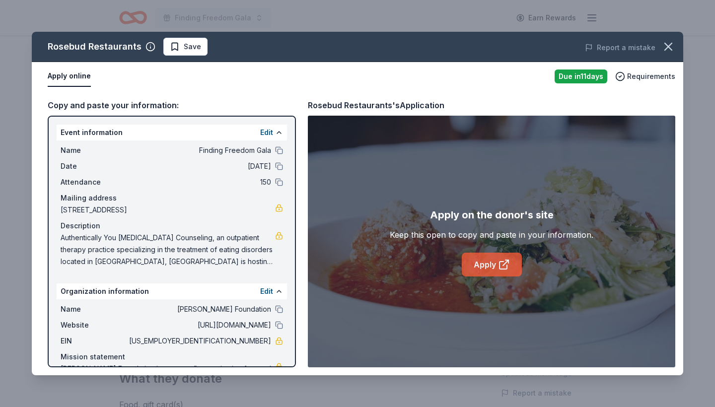
click at [472, 271] on link "Apply" at bounding box center [492, 265] width 60 height 24
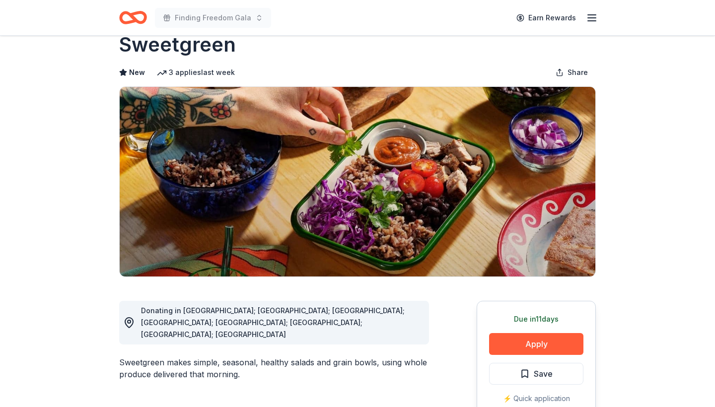
scroll to position [35, 0]
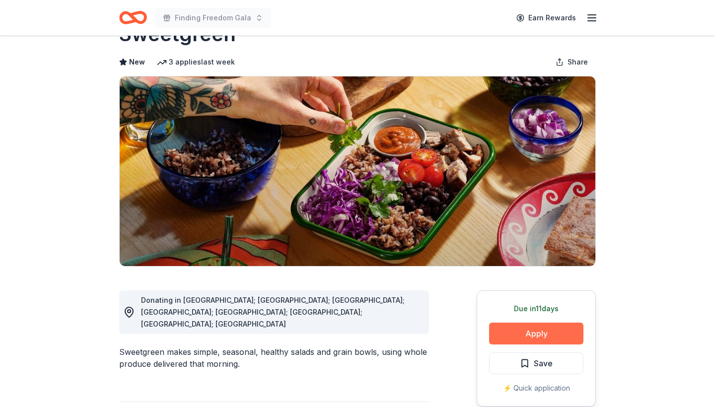
click at [516, 336] on button "Apply" at bounding box center [536, 334] width 94 height 22
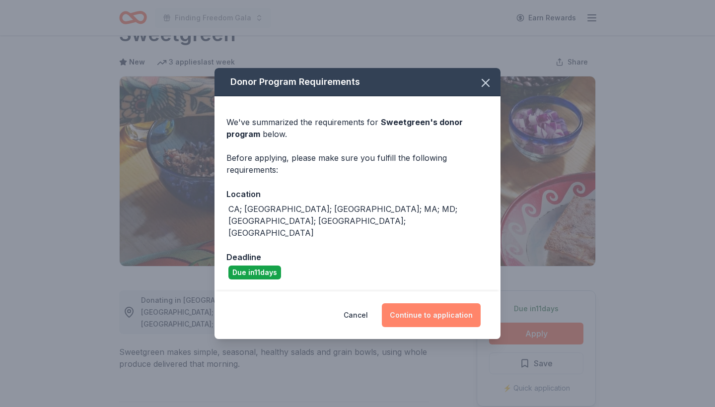
click at [453, 305] on button "Continue to application" at bounding box center [431, 315] width 99 height 24
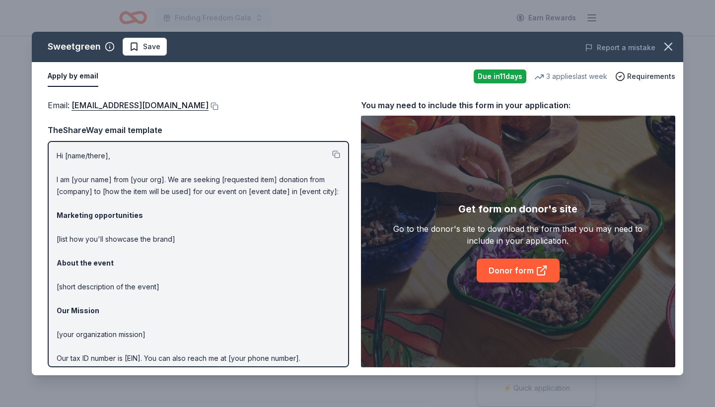
scroll to position [0, 0]
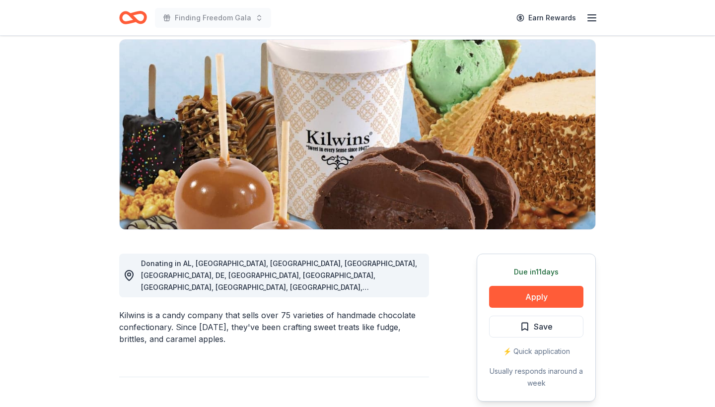
scroll to position [79, 0]
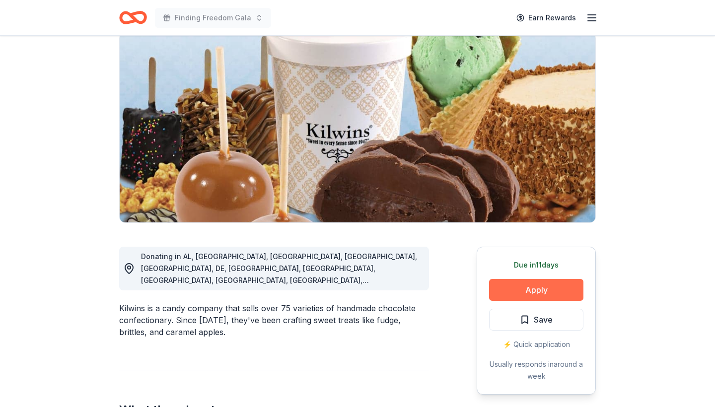
click at [515, 285] on button "Apply" at bounding box center [536, 290] width 94 height 22
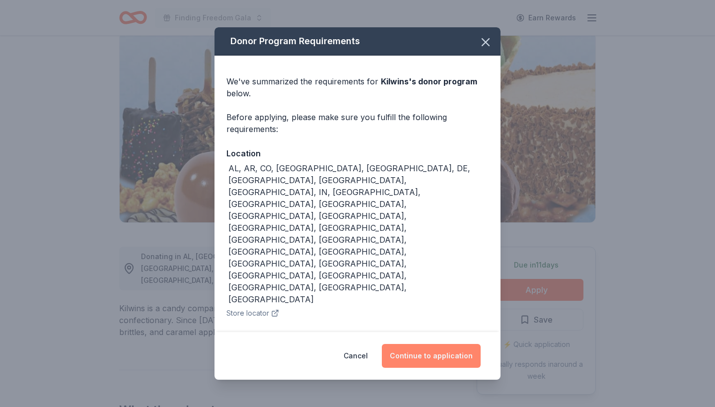
click at [415, 344] on button "Continue to application" at bounding box center [431, 356] width 99 height 24
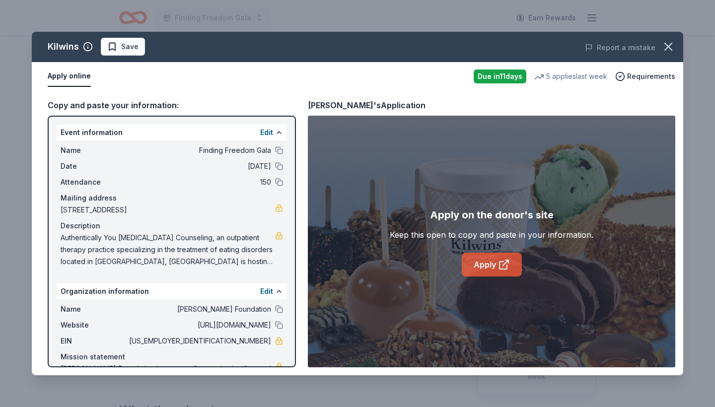
click at [489, 271] on link "Apply" at bounding box center [492, 265] width 60 height 24
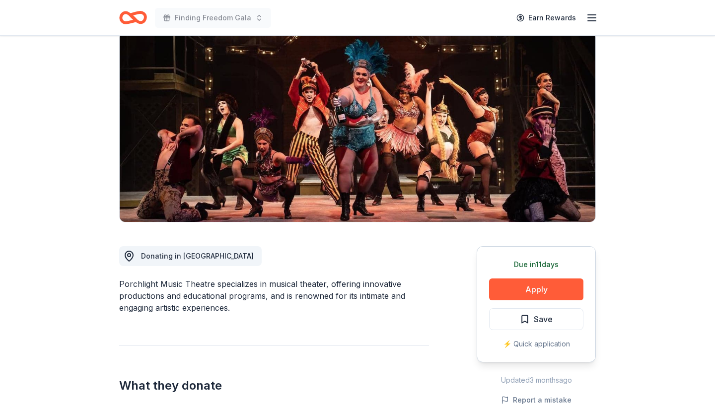
scroll to position [138, 0]
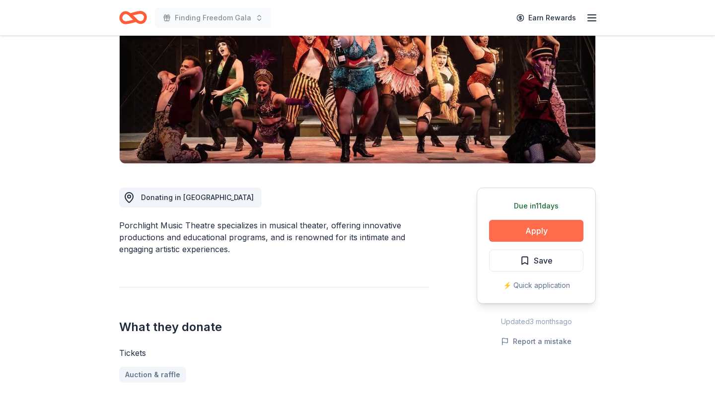
click at [537, 231] on button "Apply" at bounding box center [536, 231] width 94 height 22
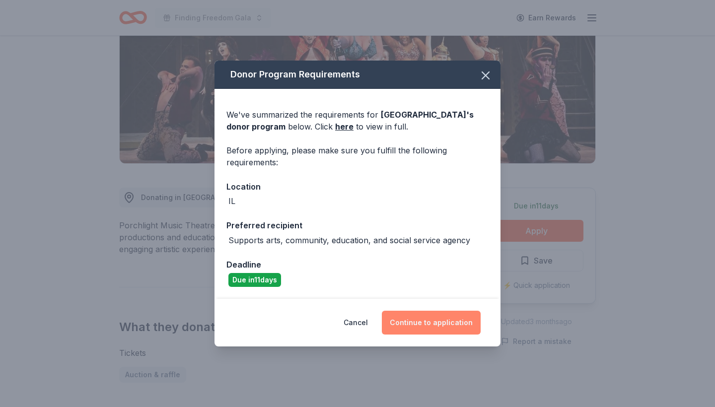
click at [419, 321] on button "Continue to application" at bounding box center [431, 323] width 99 height 24
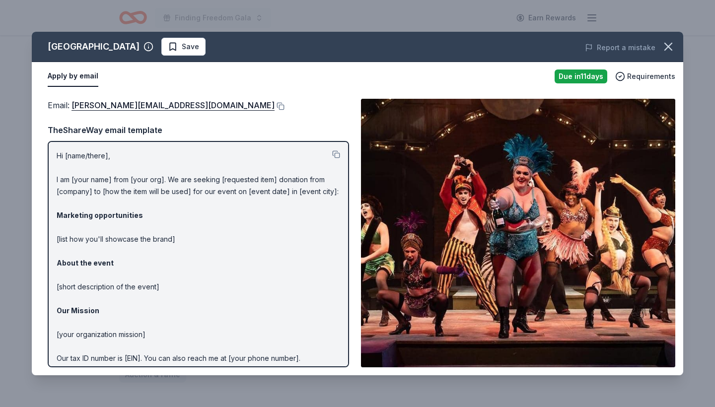
scroll to position [0, 0]
click at [275, 105] on button at bounding box center [280, 106] width 10 height 8
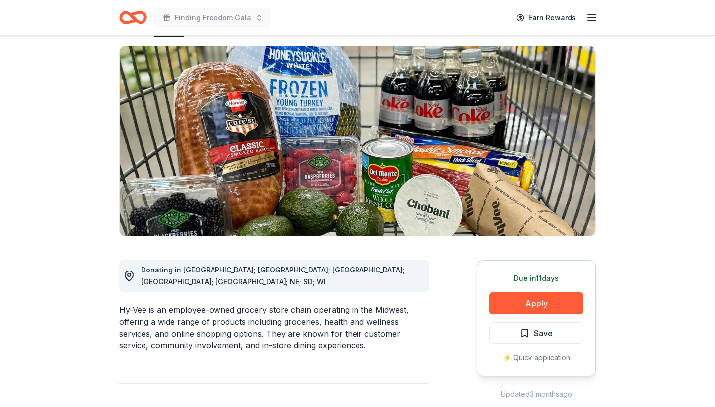
scroll to position [85, 0]
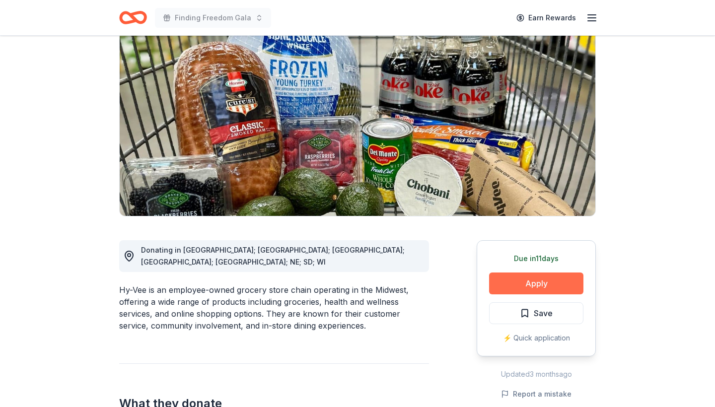
click at [529, 289] on button "Apply" at bounding box center [536, 284] width 94 height 22
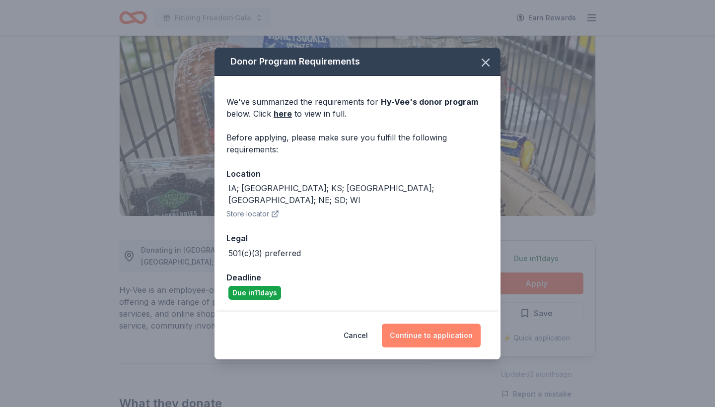
click at [413, 330] on button "Continue to application" at bounding box center [431, 336] width 99 height 24
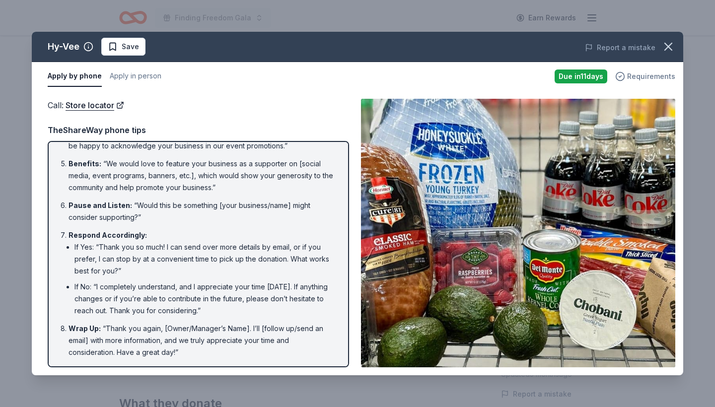
scroll to position [158, 0]
click at [668, 48] on icon "button" at bounding box center [668, 46] width 7 height 7
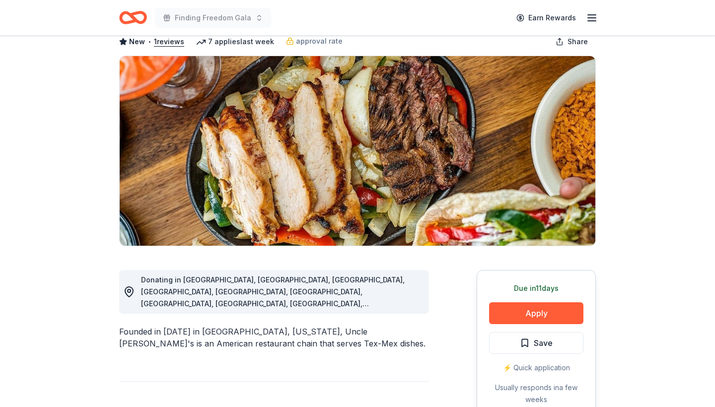
scroll to position [72, 0]
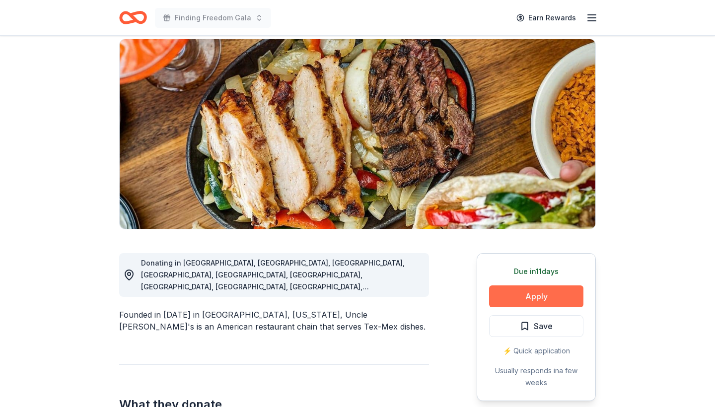
click at [528, 300] on button "Apply" at bounding box center [536, 296] width 94 height 22
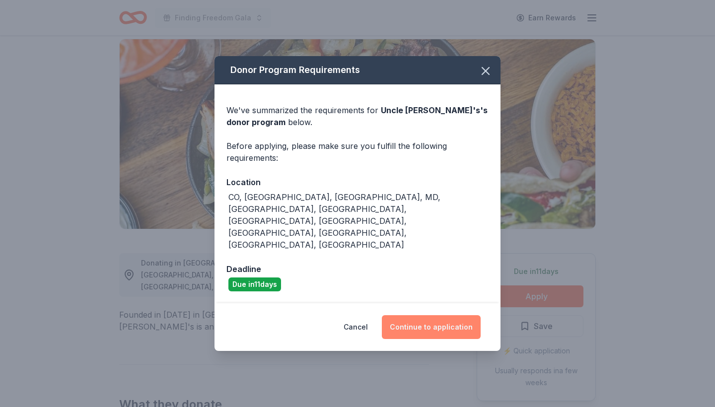
click at [456, 315] on button "Continue to application" at bounding box center [431, 327] width 99 height 24
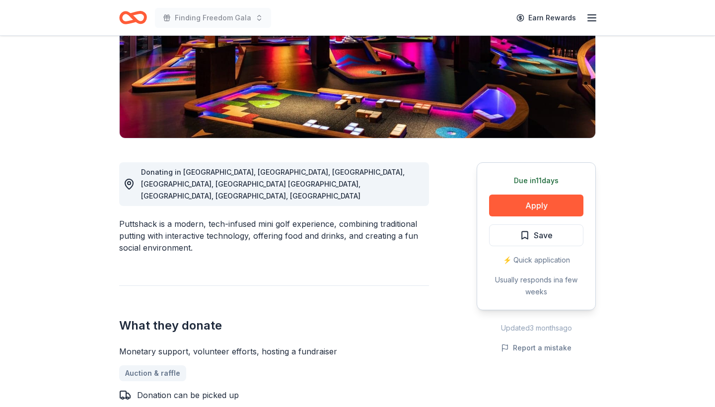
scroll to position [222, 0]
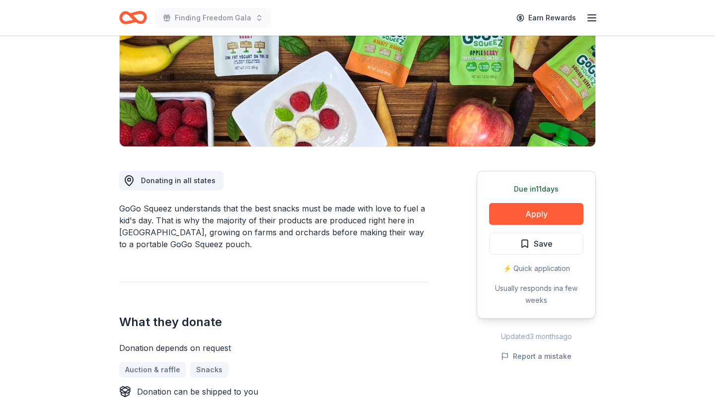
scroll to position [207, 0]
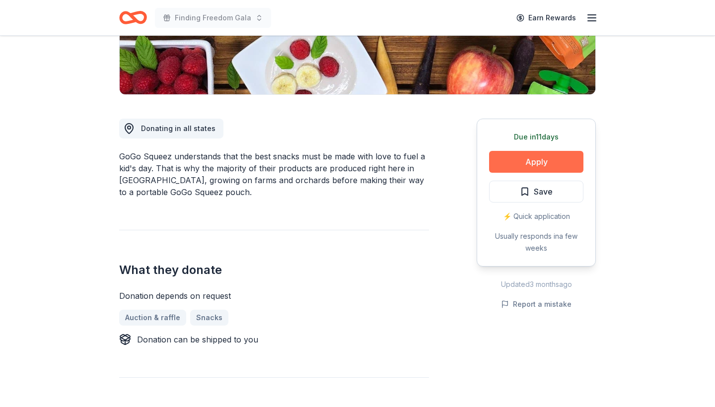
click at [502, 160] on button "Apply" at bounding box center [536, 162] width 94 height 22
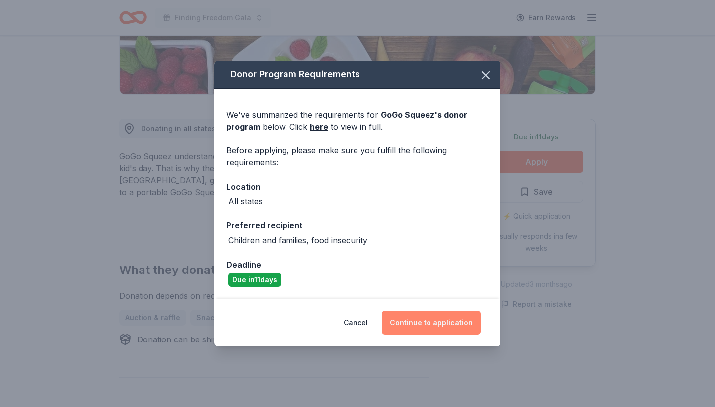
click at [426, 325] on button "Continue to application" at bounding box center [431, 323] width 99 height 24
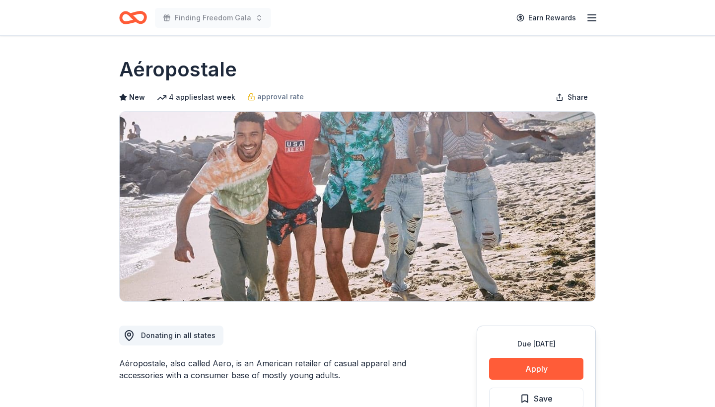
scroll to position [58, 0]
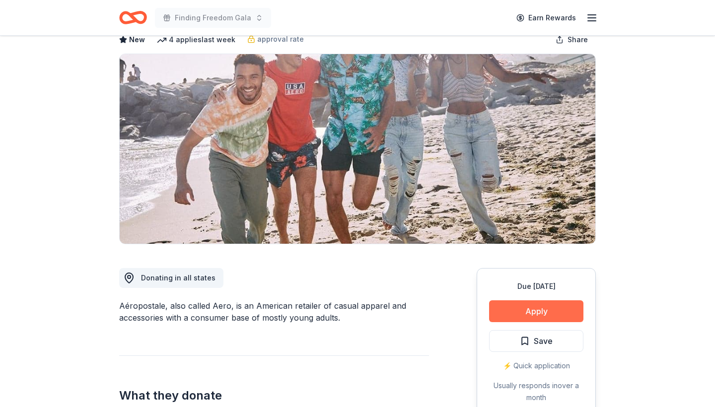
click at [523, 309] on button "Apply" at bounding box center [536, 311] width 94 height 22
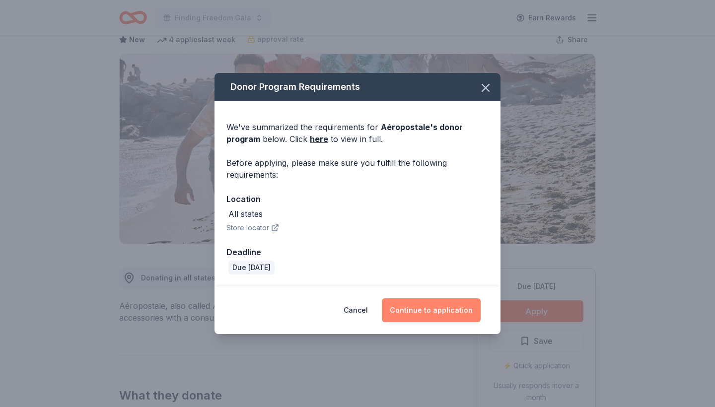
click at [409, 305] on button "Continue to application" at bounding box center [431, 310] width 99 height 24
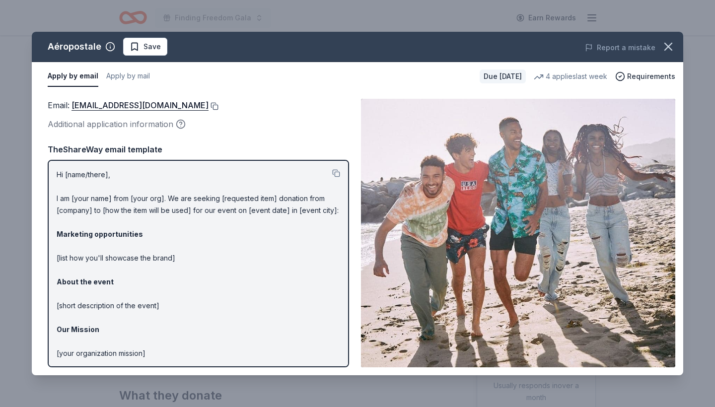
click at [218, 105] on button at bounding box center [214, 106] width 10 height 8
